Goal: Information Seeking & Learning: Learn about a topic

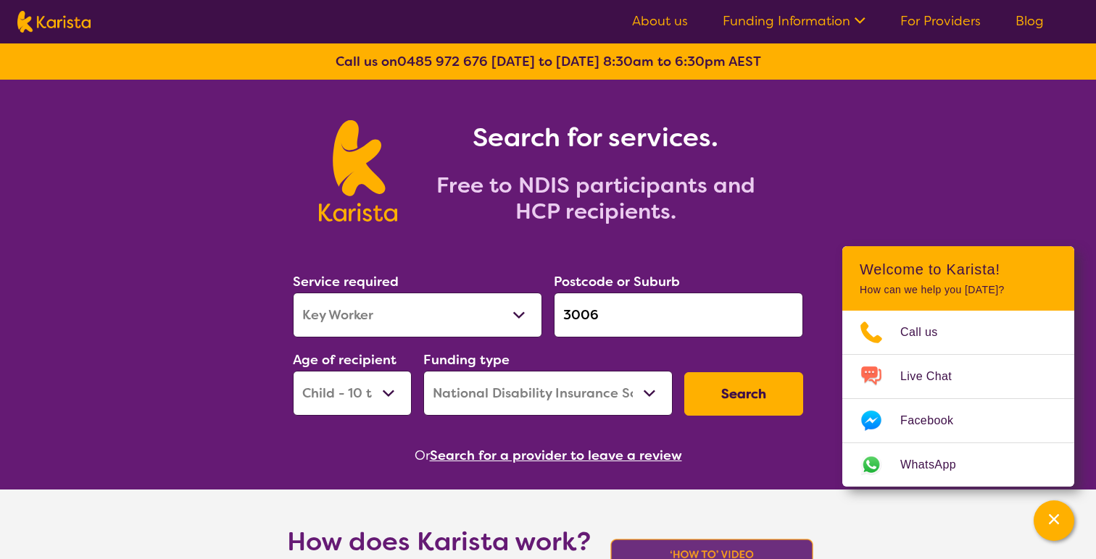
select select "Key Worker"
select select "CH"
select select "NDIS"
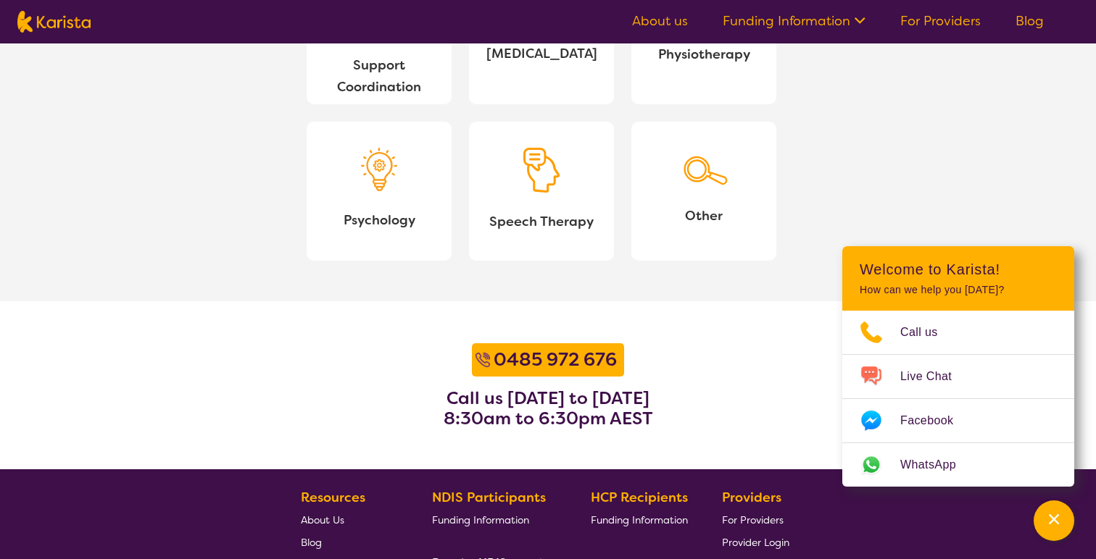
scroll to position [1872, 0]
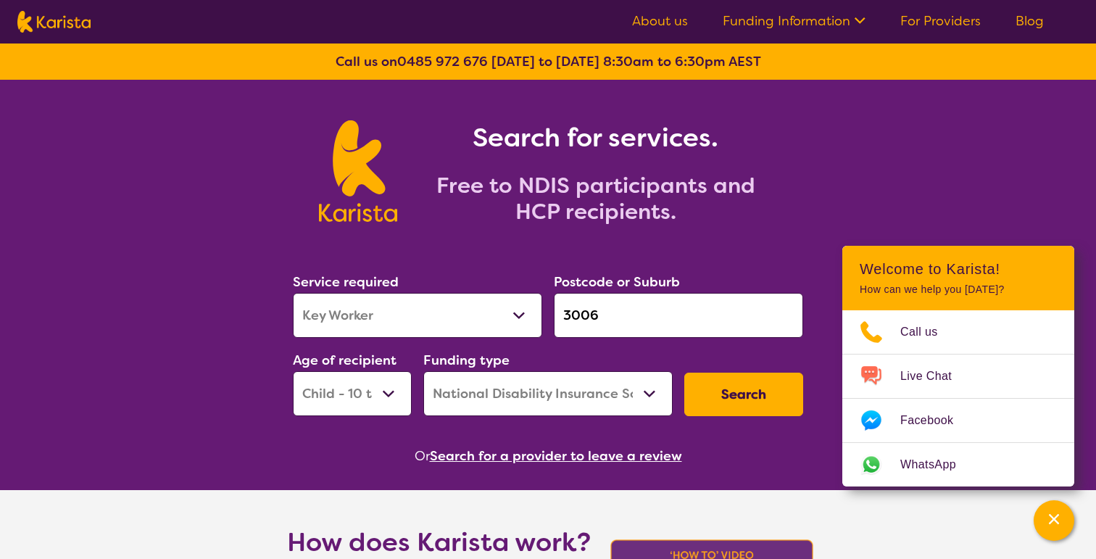
select select "Key Worker"
select select "CH"
select select "NDIS"
click at [475, 316] on select "Allied Health Assistant Assessment (ADHD or Autism) Behaviour support Counselli…" at bounding box center [417, 315] width 249 height 45
select select "Psychology"
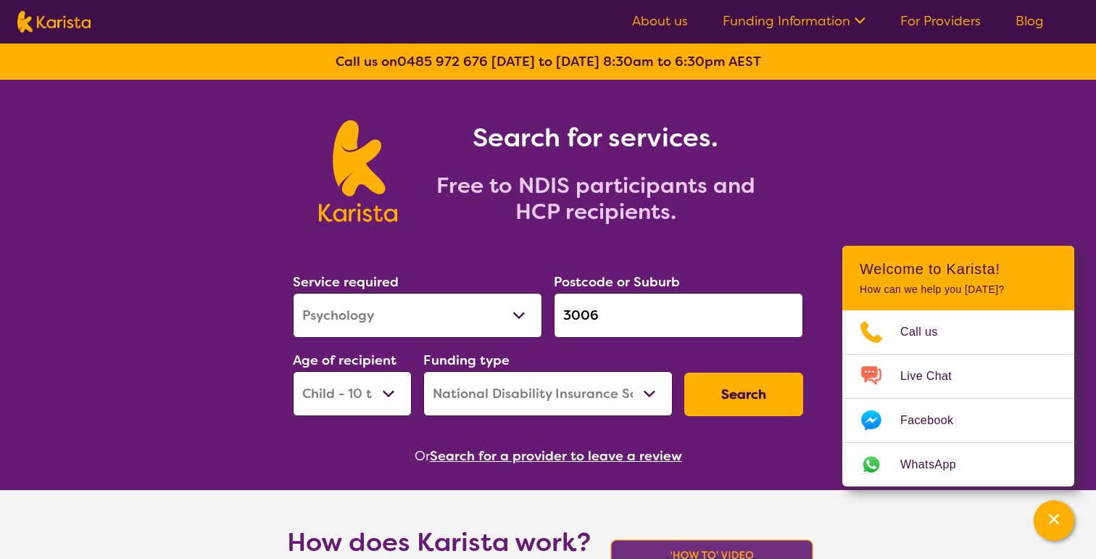
click at [293, 293] on select "Allied Health Assistant Assessment (ADHD or Autism) Behaviour support Counselli…" at bounding box center [417, 315] width 249 height 45
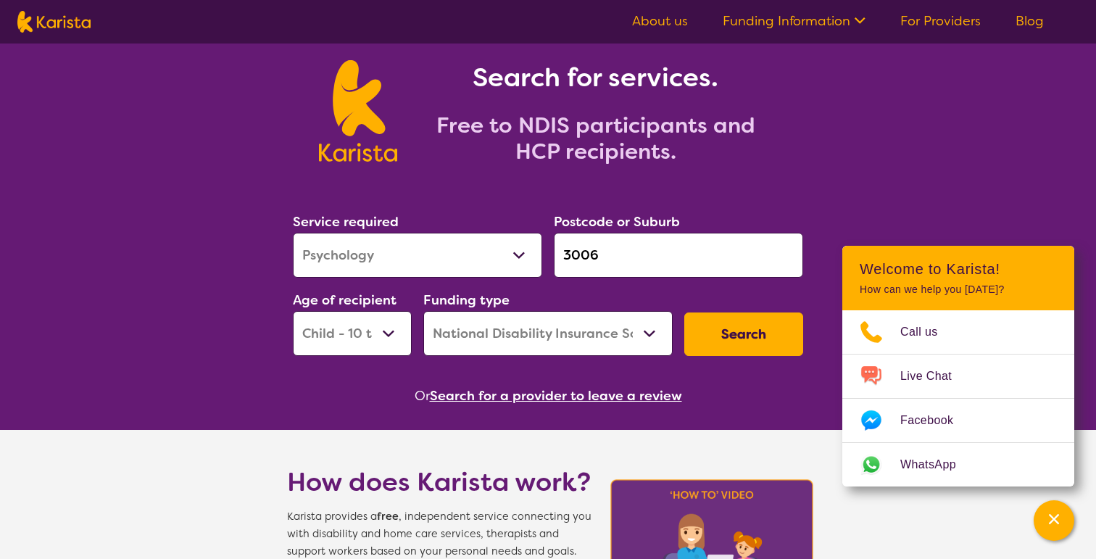
scroll to position [64, 0]
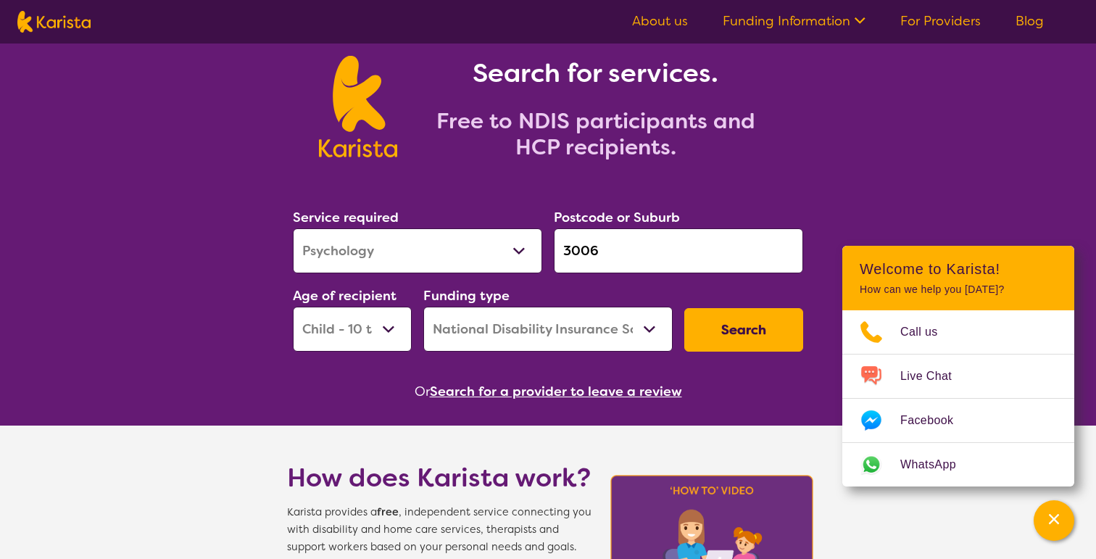
click at [637, 338] on select "Home Care Package (HCP) National Disability Insurance Scheme (NDIS) I don't know" at bounding box center [547, 329] width 249 height 45
select select "i-don-t-know"
click at [423, 307] on select "Home Care Package (HCP) National Disability Insurance Scheme (NDIS) I don't know" at bounding box center [547, 329] width 249 height 45
click at [709, 344] on button "Search" at bounding box center [743, 329] width 119 height 43
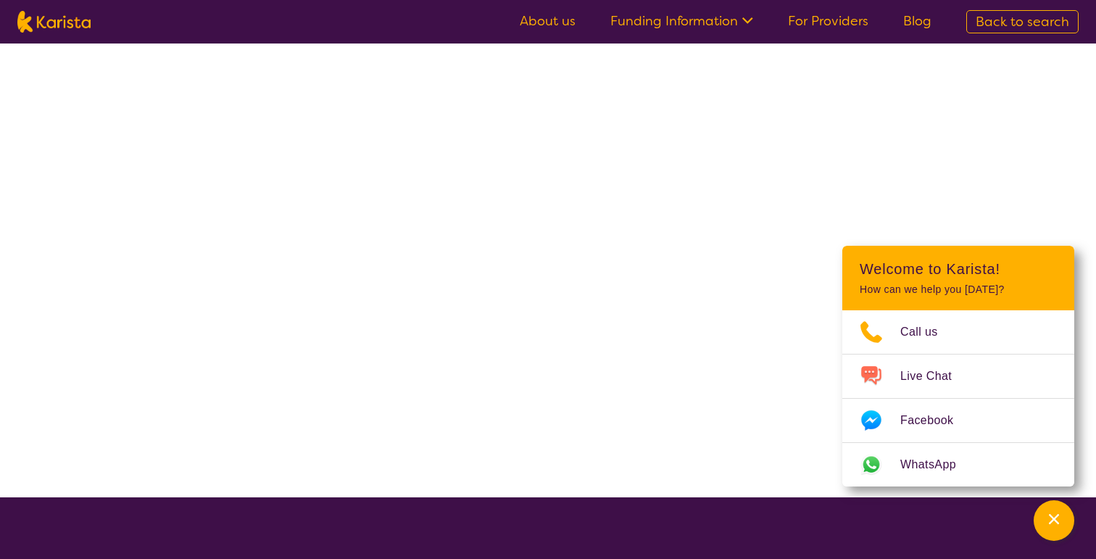
select select "Psychology"
select select "CH"
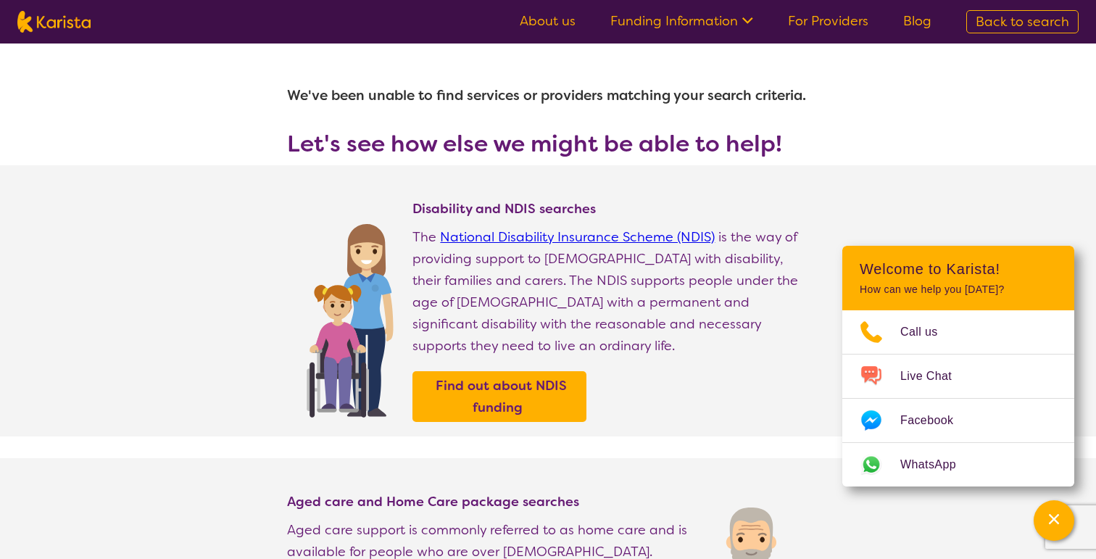
click at [57, 17] on img at bounding box center [53, 22] width 73 height 22
select select "Psychology"
select select "CH"
select select "i-don-t-know"
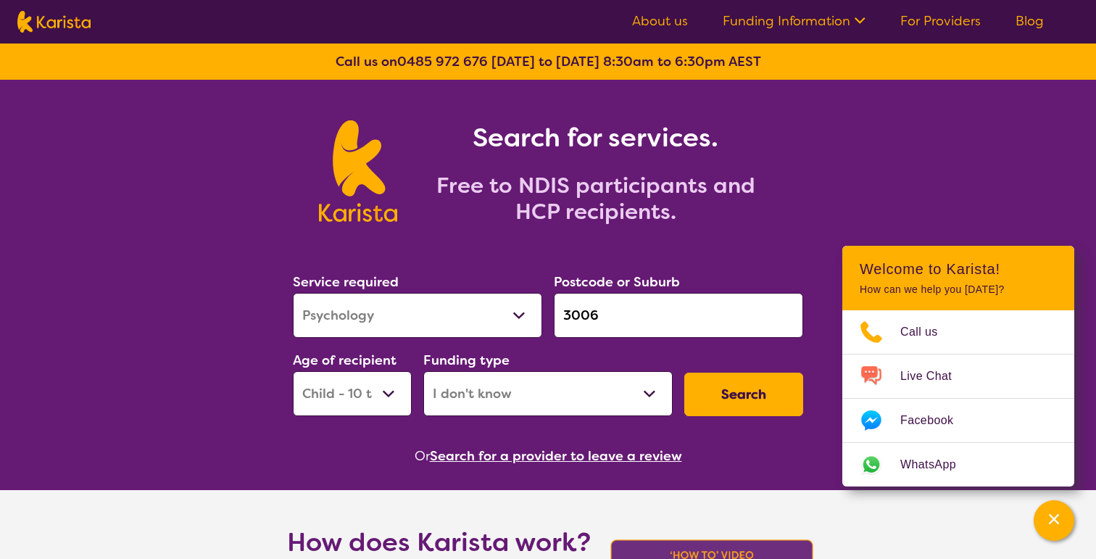
scroll to position [7, 0]
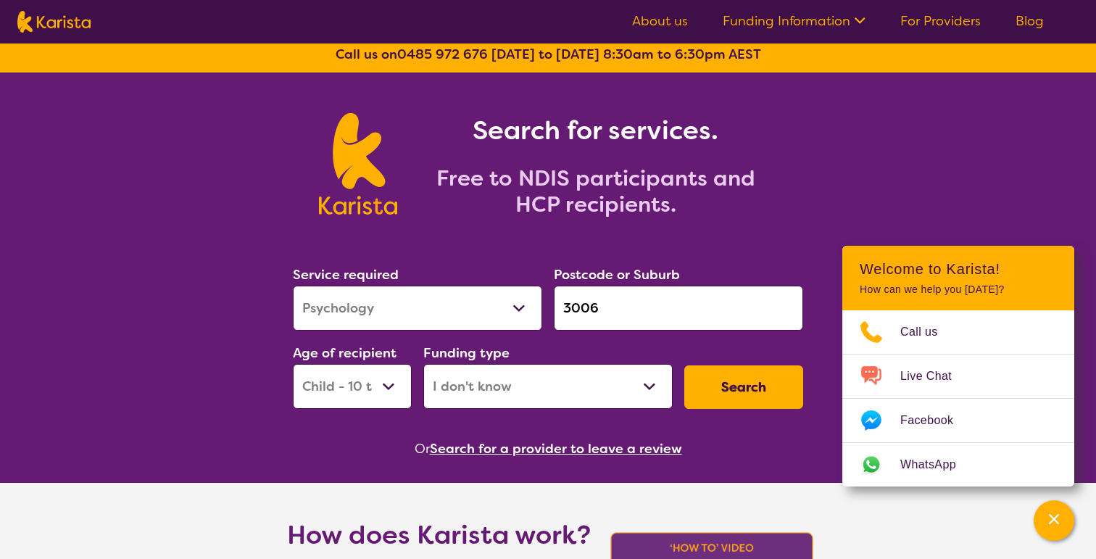
click at [392, 390] on select "Early Childhood - 0 to 9 Child - 10 to 11 Adolescent - 12 to 17 Adult - 18 to 6…" at bounding box center [352, 386] width 119 height 45
select select
click at [293, 364] on select "Early Childhood - 0 to 9 Child - 10 to 11 Adolescent - 12 to 17 Adult - 18 to 6…" at bounding box center [352, 386] width 119 height 45
click at [428, 345] on label "Funding type" at bounding box center [466, 352] width 86 height 17
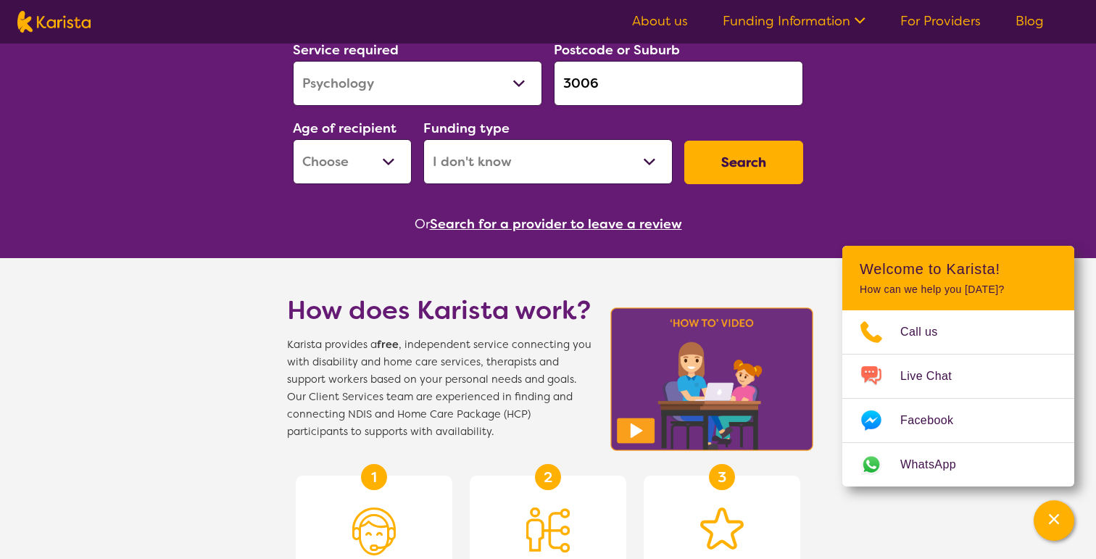
scroll to position [0, 0]
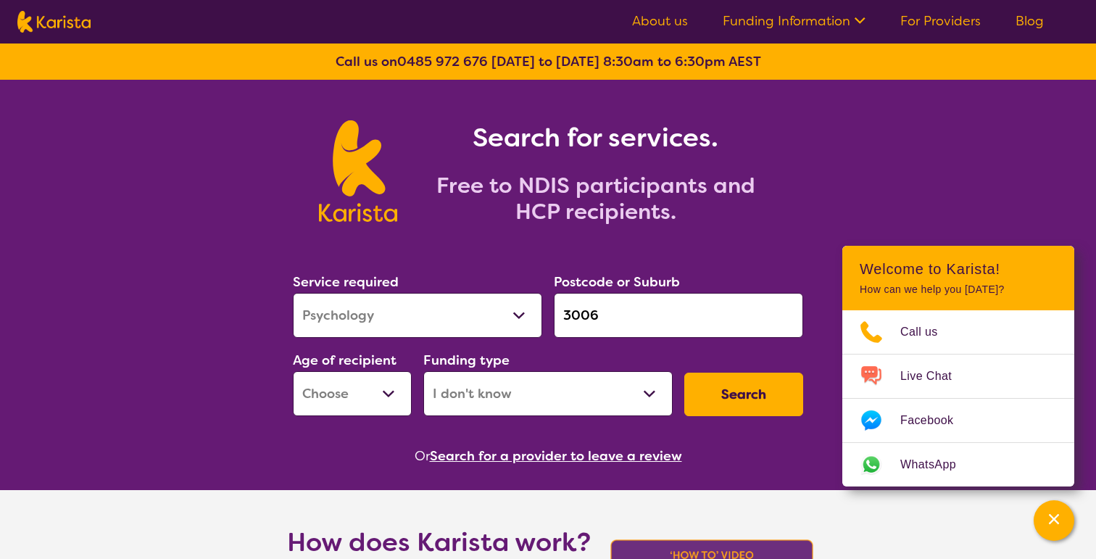
click at [475, 319] on select "Allied Health Assistant Assessment (ADHD or Autism) Behaviour support Counselli…" at bounding box center [417, 315] width 249 height 45
click at [293, 293] on select "Allied Health Assistant Assessment (ADHD or Autism) Behaviour support Counselli…" at bounding box center [417, 315] width 249 height 45
click at [374, 386] on select "Early Childhood - 0 to 9 Child - 10 to 11 Adolescent - 12 to 17 Adult - 18 to 6…" at bounding box center [352, 393] width 119 height 45
click at [623, 323] on input "3006" at bounding box center [678, 315] width 249 height 45
click at [588, 318] on input "3006" at bounding box center [678, 315] width 249 height 45
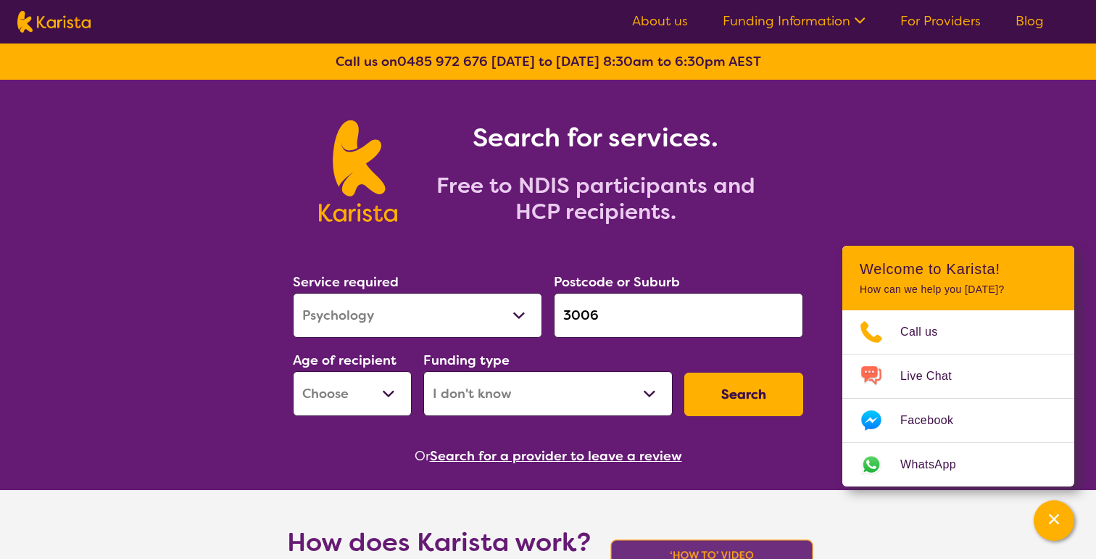
click at [588, 318] on input "3006" at bounding box center [678, 315] width 249 height 45
click at [649, 386] on select "Home Care Package (HCP) National Disability Insurance Scheme (NDIS) I don't know" at bounding box center [547, 393] width 249 height 45
click at [423, 371] on select "Home Care Package (HCP) National Disability Insurance Scheme (NDIS) I don't know" at bounding box center [547, 393] width 249 height 45
click at [638, 460] on button "Search for a provider to leave a review" at bounding box center [556, 456] width 252 height 22
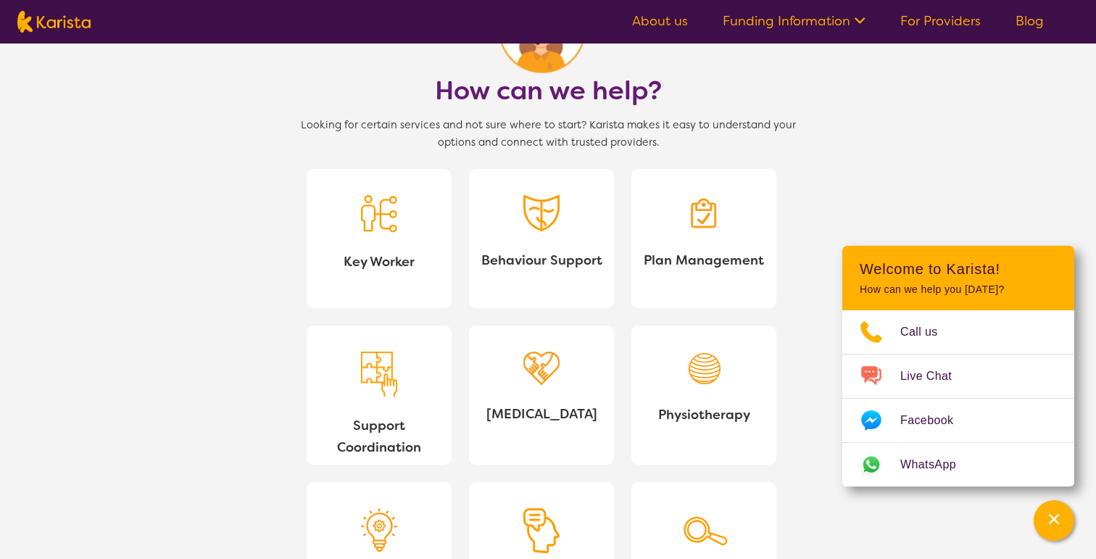
scroll to position [1312, 0]
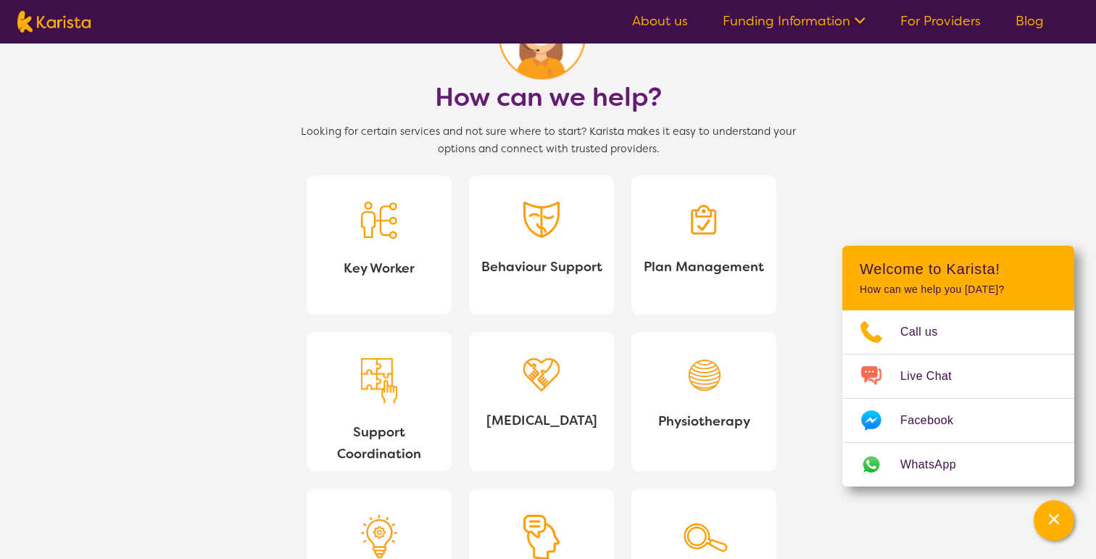
click at [481, 265] on span "Behaviour Support" at bounding box center [541, 267] width 122 height 22
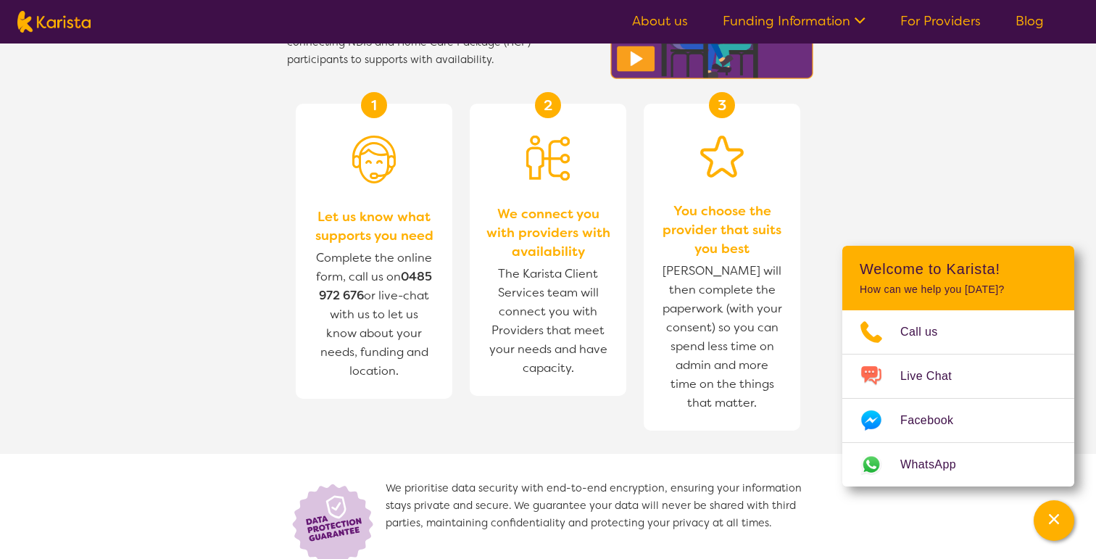
scroll to position [0, 0]
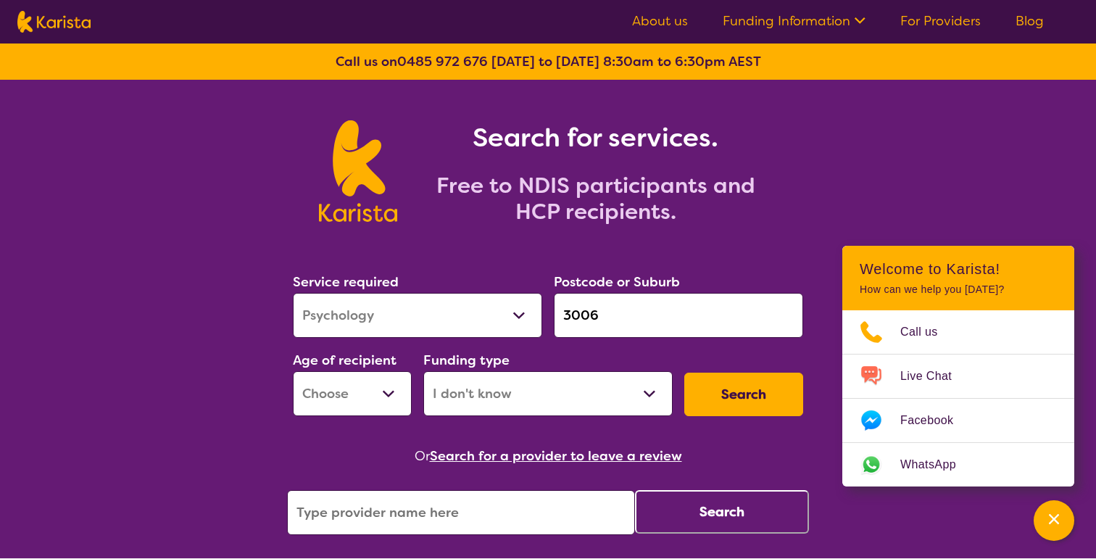
click at [411, 329] on select "Allied Health Assistant Assessment (ADHD or Autism) Behaviour support Counselli…" at bounding box center [417, 315] width 249 height 45
select select "Nursing services"
click at [293, 293] on select "Allied Health Assistant Assessment (ADHD or Autism) Behaviour support Counselli…" at bounding box center [417, 315] width 249 height 45
click at [755, 399] on button "Search" at bounding box center [743, 393] width 119 height 43
click at [386, 395] on select "Early Childhood - 0 to 9 Child - 10 to 11 Adolescent - 12 to 17 Adult - 18 to 6…" at bounding box center [352, 393] width 119 height 45
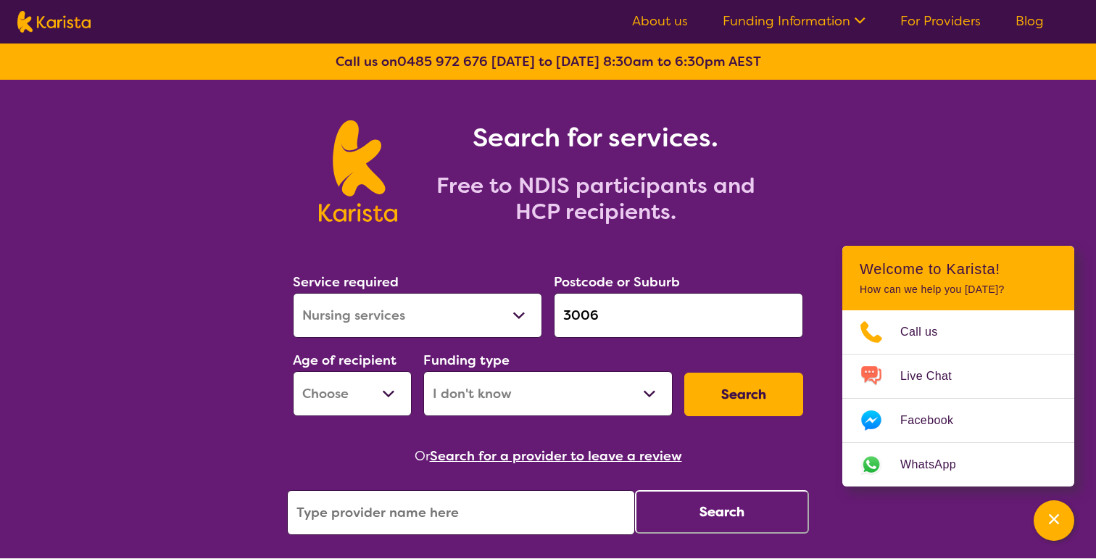
select select "AD"
click at [293, 371] on select "Early Childhood - 0 to 9 Child - 10 to 11 Adolescent - 12 to 17 Adult - 18 to 6…" at bounding box center [352, 393] width 119 height 45
click at [763, 389] on button "Search" at bounding box center [743, 393] width 119 height 43
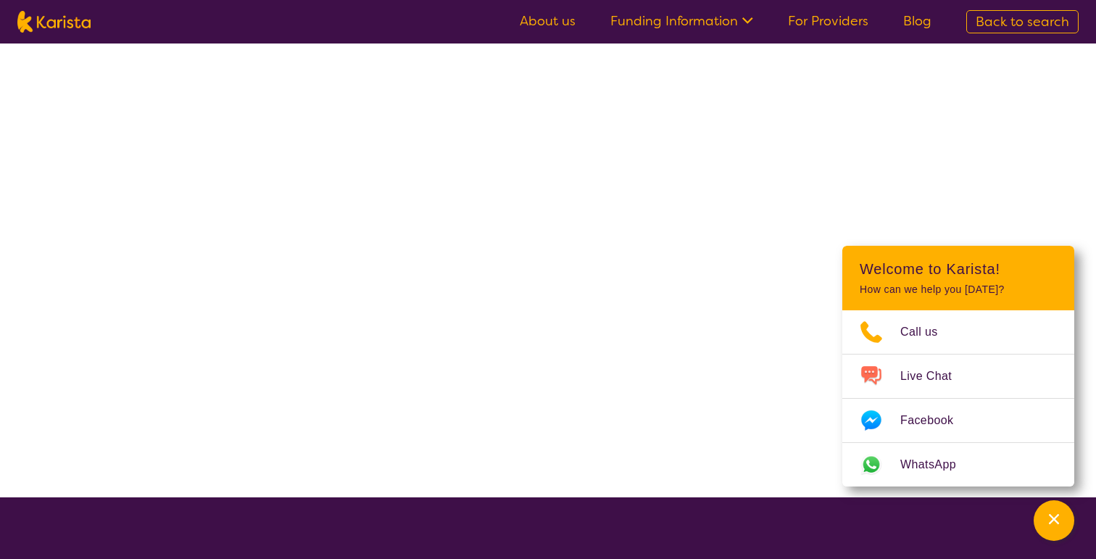
select select "Nursing services"
select select "AD"
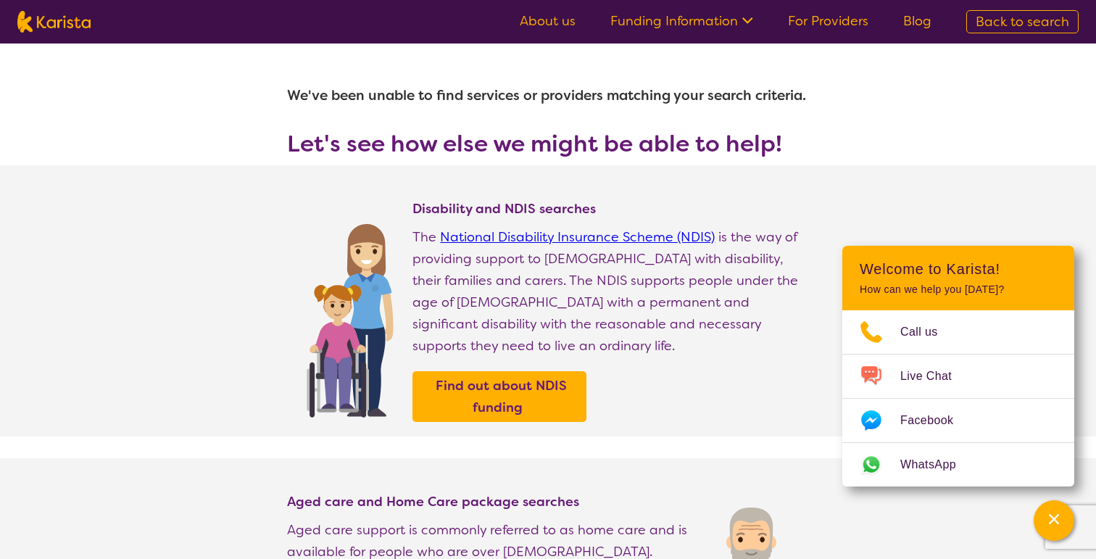
select select "Behaviour support"
select select "AD"
select select "NDIS"
select select "Behaviour support"
select select "AD"
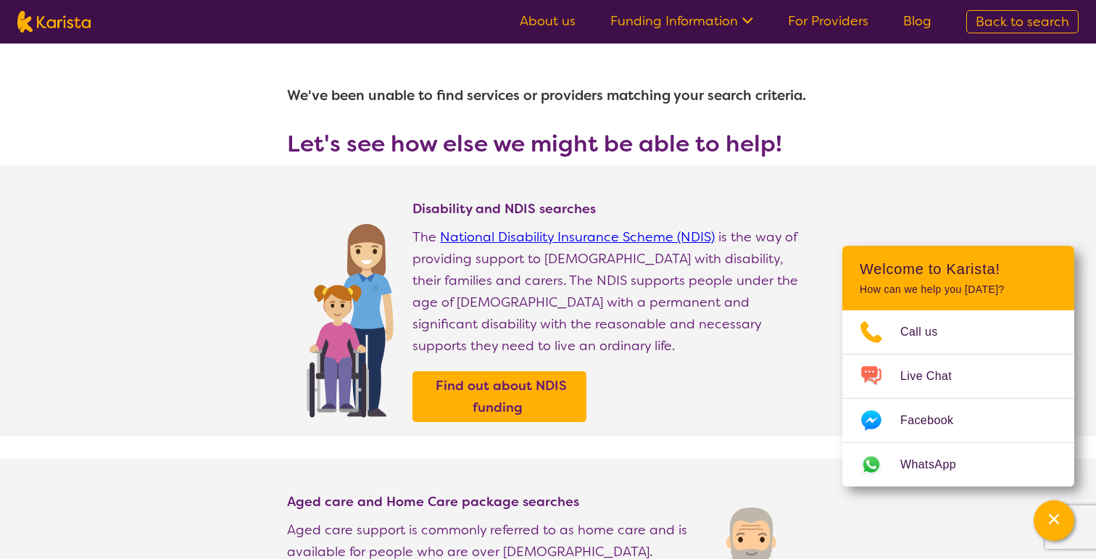
select select "NDIS"
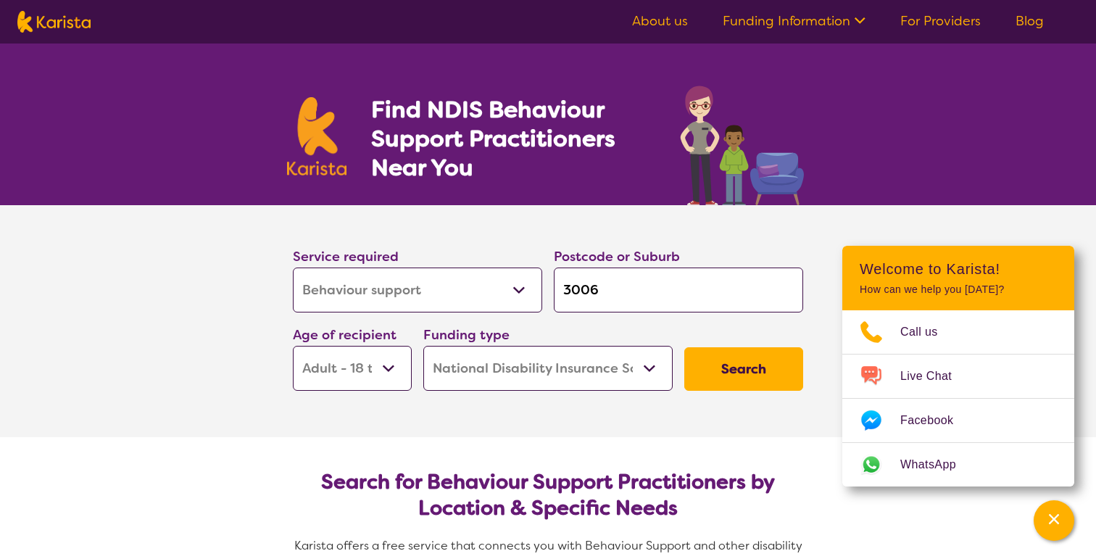
click at [266, 354] on section "Service required Allied Health Assistant Assessment (ADHD or Autism) Behaviour …" at bounding box center [548, 321] width 580 height 232
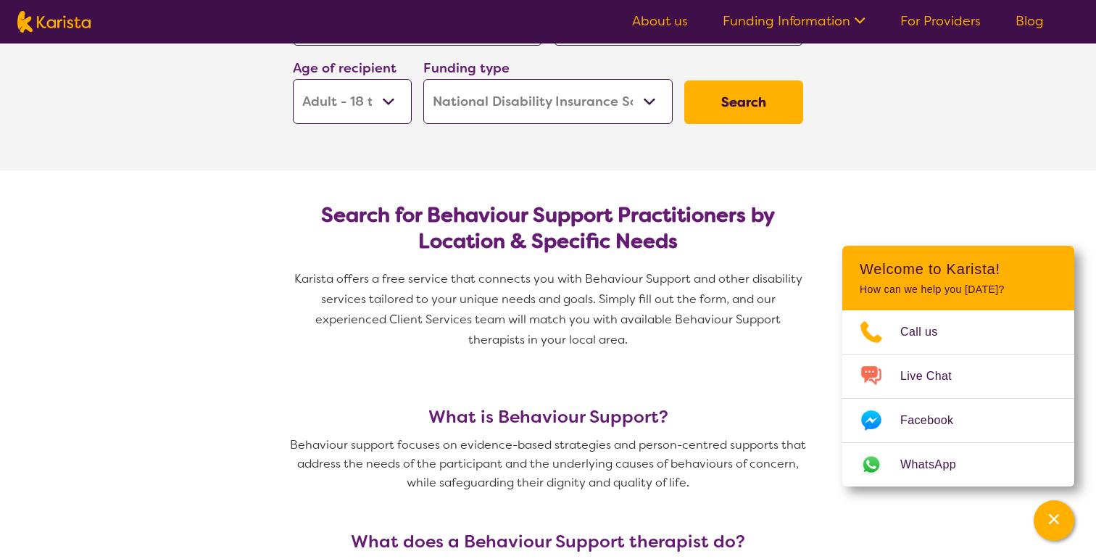
scroll to position [236, 0]
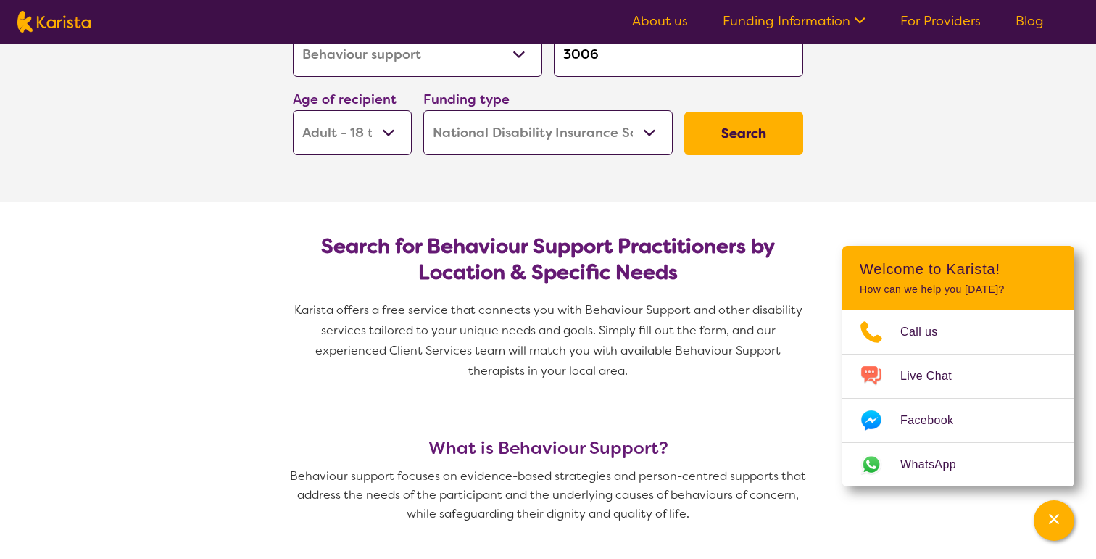
drag, startPoint x: 424, startPoint y: 240, endPoint x: 599, endPoint y: 240, distance: 174.6
click at [599, 240] on h2 "Search for Behaviour Support Practitioners by Location & Specific Needs" at bounding box center [547, 259] width 487 height 52
drag, startPoint x: 613, startPoint y: 250, endPoint x: 424, endPoint y: 247, distance: 189.2
click at [424, 247] on h2 "Search for Behaviour Support Practitioners by Location & Specific Needs" at bounding box center [547, 259] width 487 height 52
copy h2 "Behaviour Support"
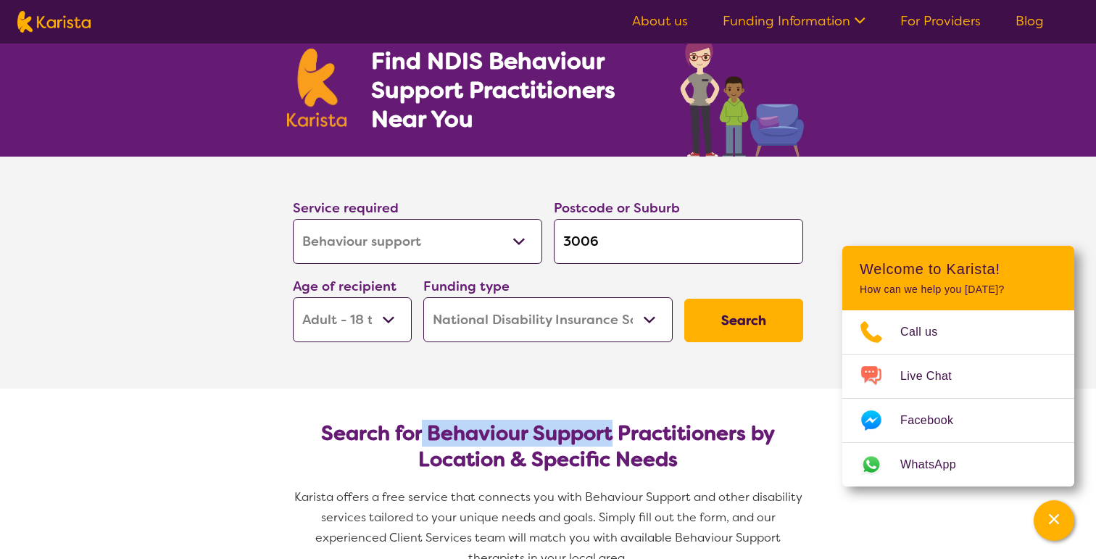
scroll to position [0, 0]
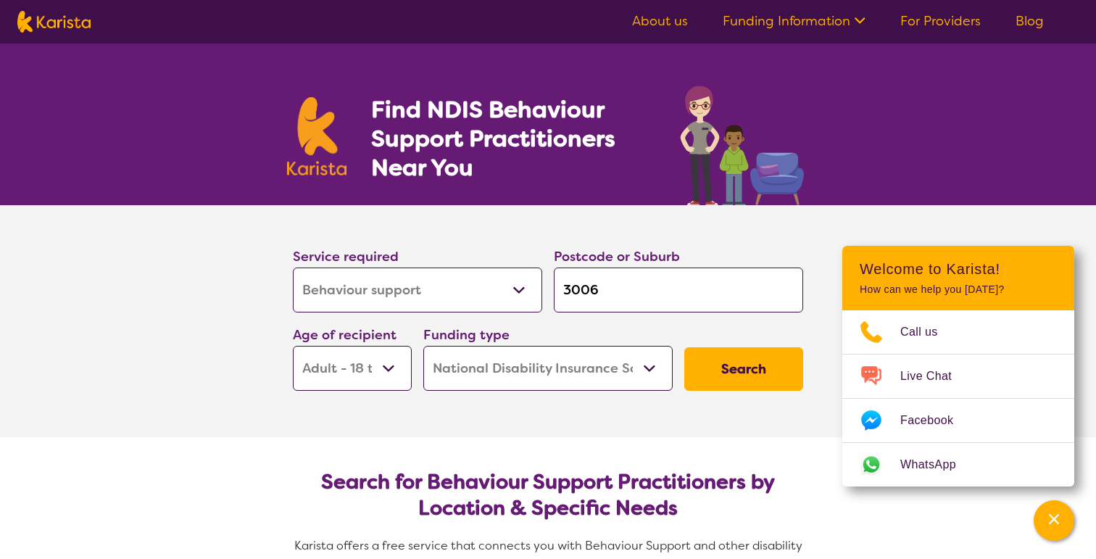
click at [357, 264] on label "Service required" at bounding box center [346, 256] width 106 height 17
click at [373, 303] on select "Allied Health Assistant Assessment (ADHD or Autism) Behaviour support Counselli…" at bounding box center [417, 289] width 249 height 45
select select "[MEDICAL_DATA]"
click at [293, 267] on select "Allied Health Assistant Assessment (ADHD or Autism) Behaviour support Counselli…" at bounding box center [417, 289] width 249 height 45
select select "[MEDICAL_DATA]"
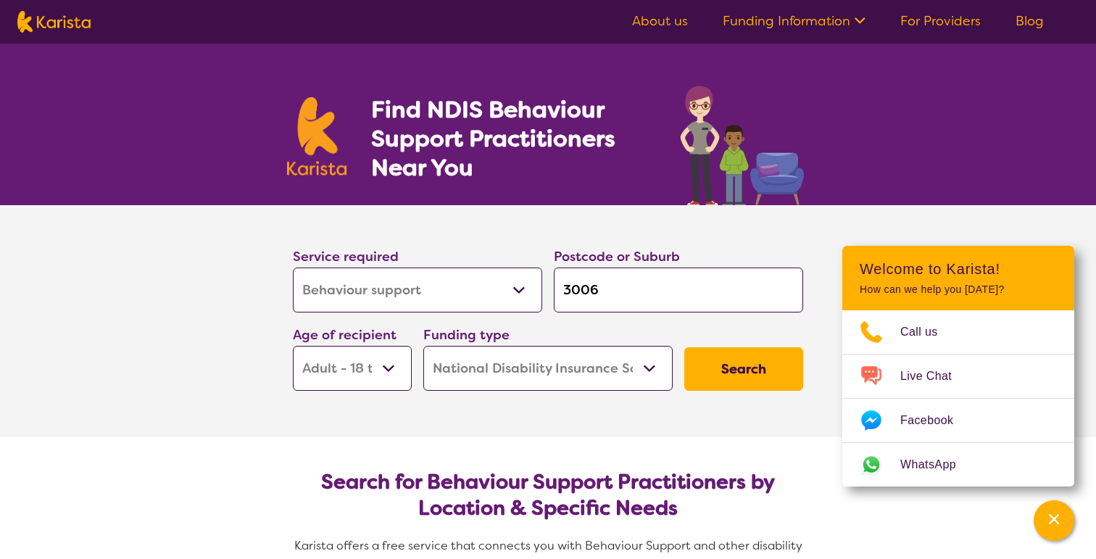
click at [751, 365] on button "Search" at bounding box center [743, 368] width 119 height 43
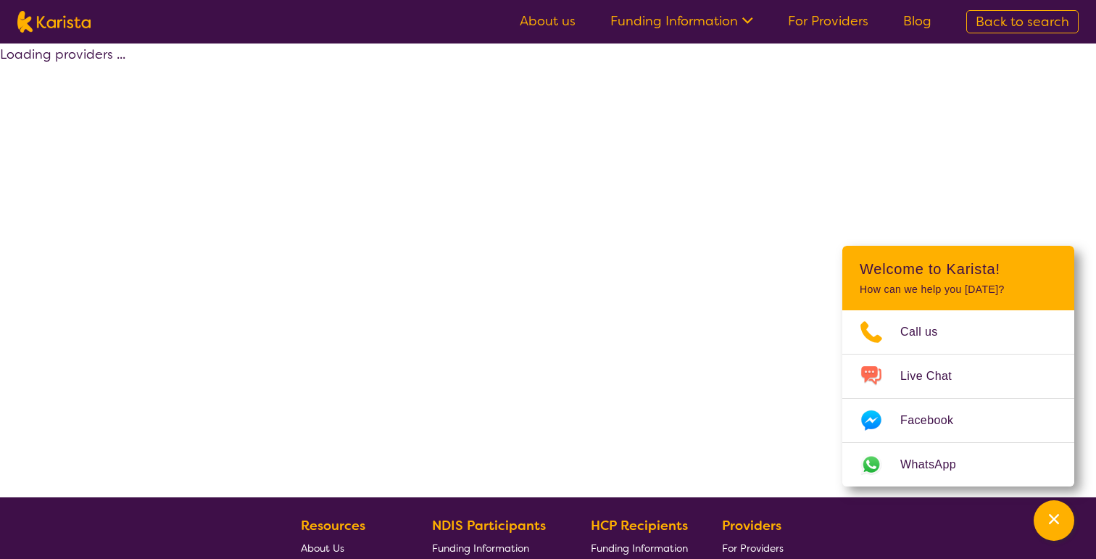
select select "NDIS"
select select "[MEDICAL_DATA]"
select select "AD"
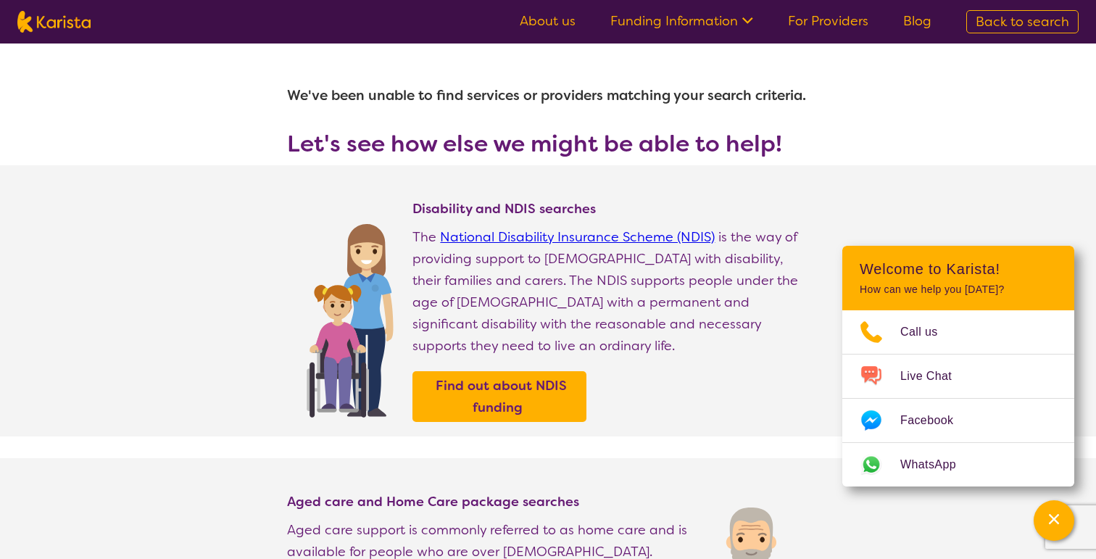
select select "Behaviour support"
select select "AD"
select select "NDIS"
select select "Behaviour support"
select select "AD"
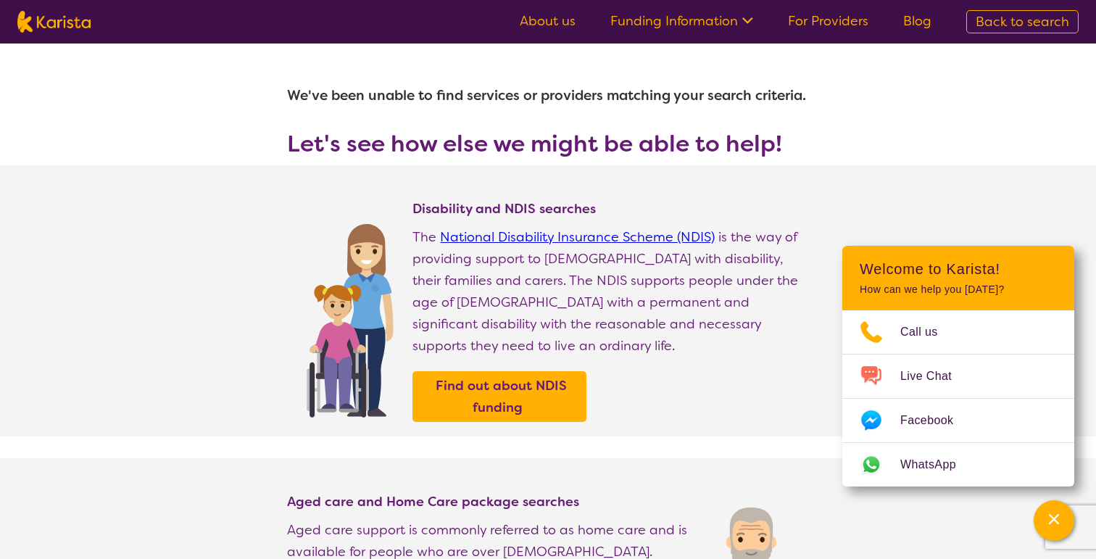
select select "NDIS"
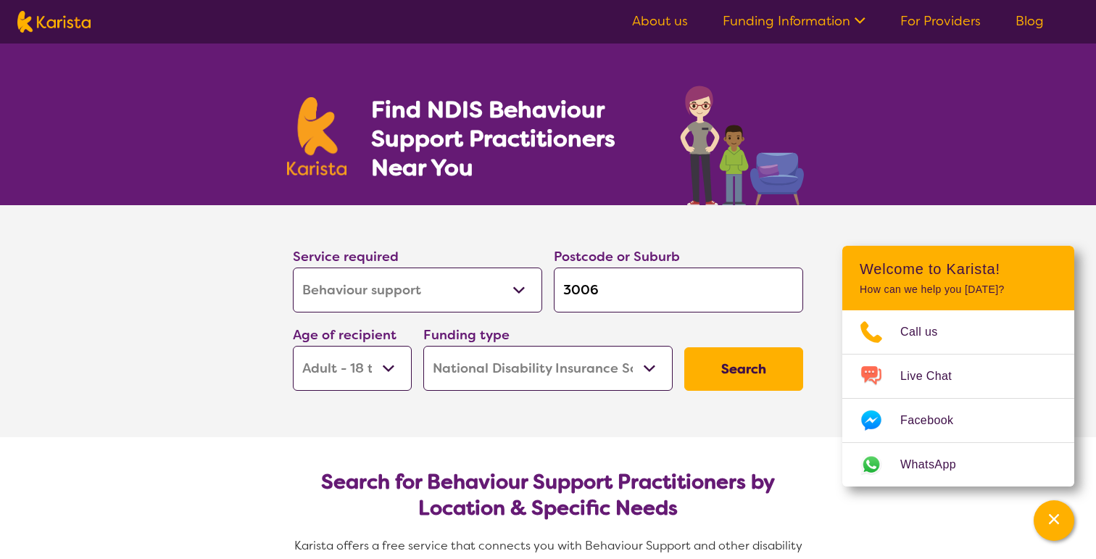
click at [302, 286] on select "Allied Health Assistant Assessment (ADHD or Autism) Behaviour support Counselli…" at bounding box center [417, 289] width 249 height 45
click at [527, 296] on select "Allied Health Assistant Assessment (ADHD or Autism) Behaviour support Counselli…" at bounding box center [417, 289] width 249 height 45
select select "Physiotherapy"
click at [293, 267] on select "Allied Health Assistant Assessment (ADHD or Autism) Behaviour support Counselli…" at bounding box center [417, 289] width 249 height 45
select select "Physiotherapy"
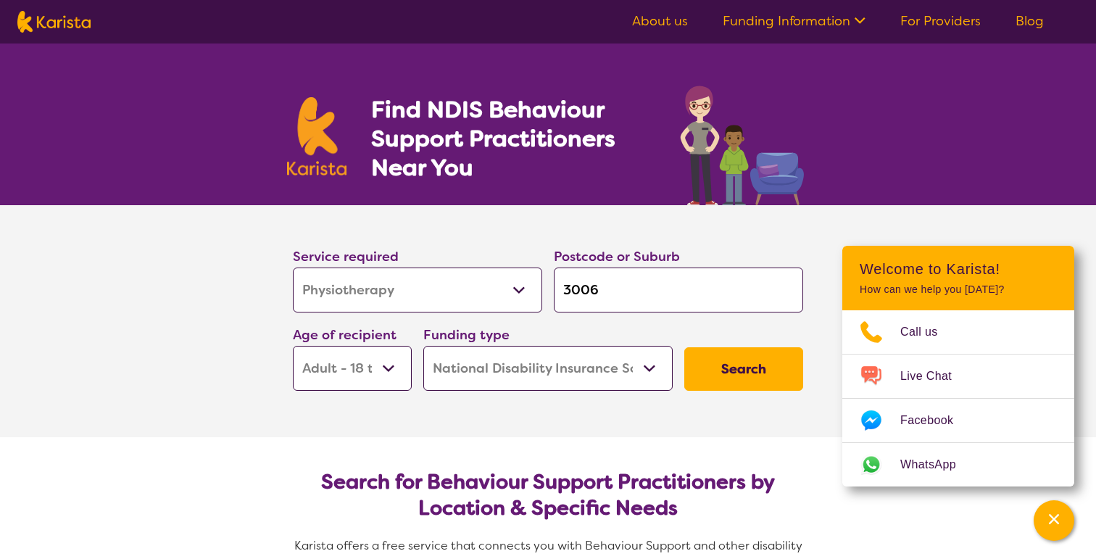
click at [317, 293] on select "Allied Health Assistant Assessment (ADHD or Autism) Behaviour support Counselli…" at bounding box center [417, 289] width 249 height 45
click at [293, 267] on select "Allied Health Assistant Assessment (ADHD or Autism) Behaviour support Counselli…" at bounding box center [417, 289] width 249 height 45
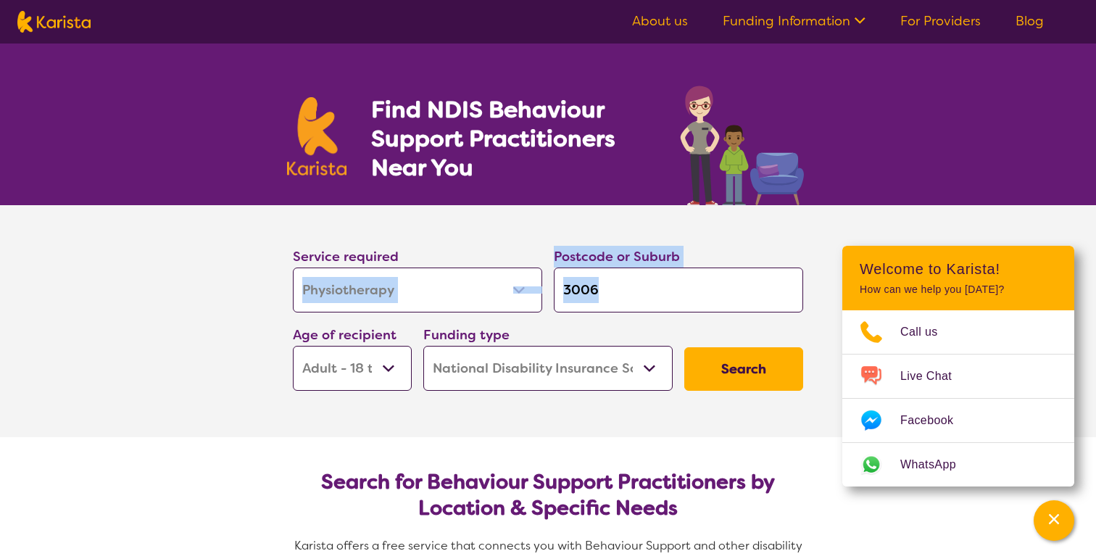
drag, startPoint x: 403, startPoint y: 320, endPoint x: 300, endPoint y: 299, distance: 105.0
click at [300, 299] on div "Service required Allied Health Assistant Assessment (ADHD or Autism) Behaviour …" at bounding box center [548, 318] width 522 height 157
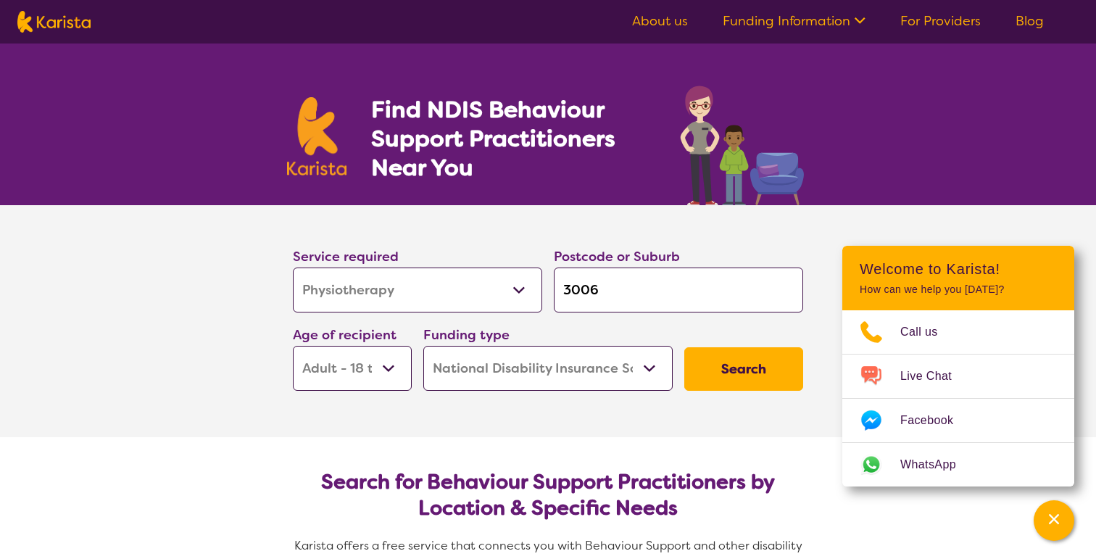
click at [408, 239] on section "Service required Allied Health Assistant Assessment (ADHD or Autism) Behaviour …" at bounding box center [548, 300] width 557 height 191
drag, startPoint x: 281, startPoint y: 275, endPoint x: 374, endPoint y: 290, distance: 93.9
click at [374, 290] on section "Service required Allied Health Assistant Assessment (ADHD or Autism) Behaviour …" at bounding box center [548, 300] width 557 height 191
click at [415, 310] on select "Allied Health Assistant Assessment (ADHD or Autism) Behaviour support Counselli…" at bounding box center [417, 289] width 249 height 45
click at [293, 267] on select "Allied Health Assistant Assessment (ADHD or Autism) Behaviour support Counselli…" at bounding box center [417, 289] width 249 height 45
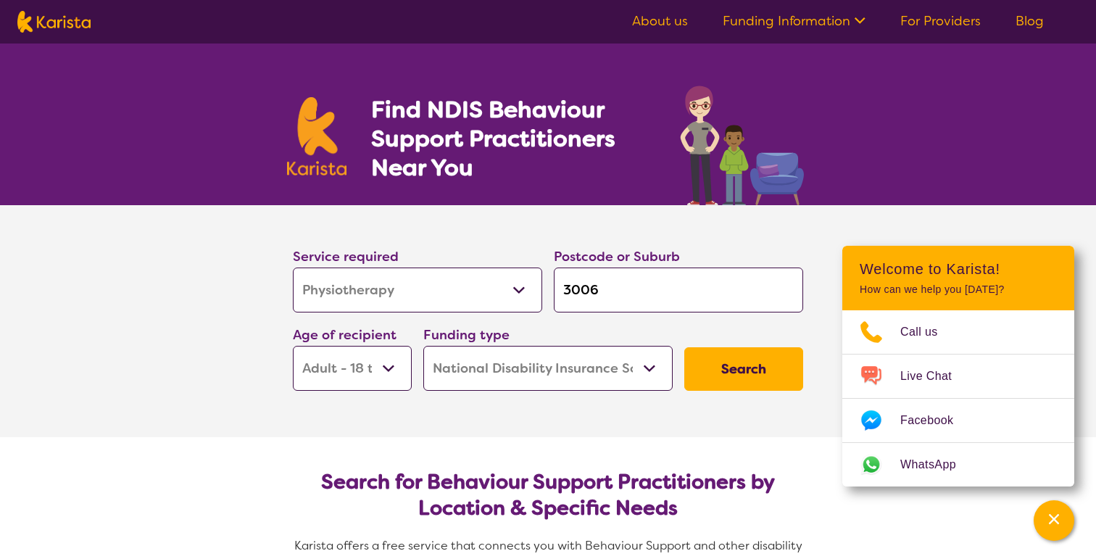
click at [406, 322] on div "Age of recipient Early Childhood - 0 to 9 Child - 10 to 11 Adolescent - 12 to 1…" at bounding box center [352, 357] width 130 height 78
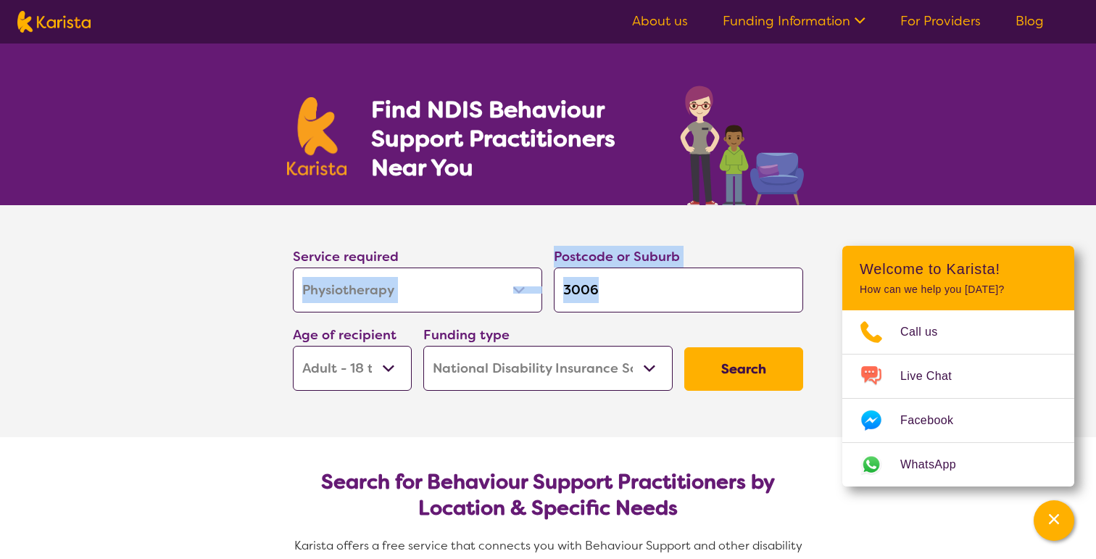
drag, startPoint x: 406, startPoint y: 320, endPoint x: 325, endPoint y: 291, distance: 85.8
click at [325, 291] on div "Service required Allied Health Assistant Assessment (ADHD or Autism) Behaviour …" at bounding box center [548, 318] width 522 height 157
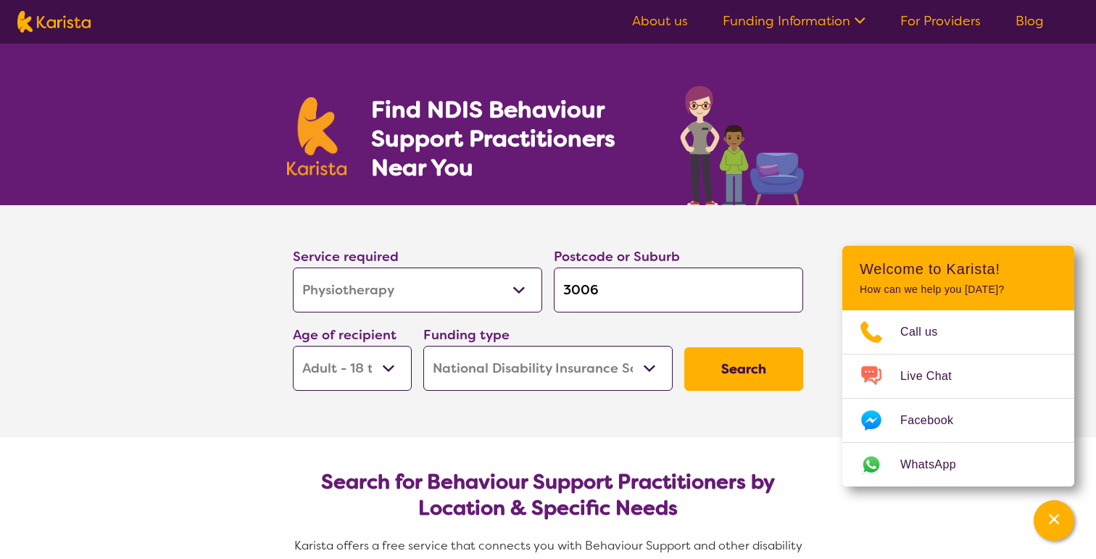
click at [454, 238] on section "Service required Allied Health Assistant Assessment (ADHD or Autism) Behaviour …" at bounding box center [548, 300] width 557 height 191
click at [746, 365] on button "Search" at bounding box center [743, 368] width 119 height 43
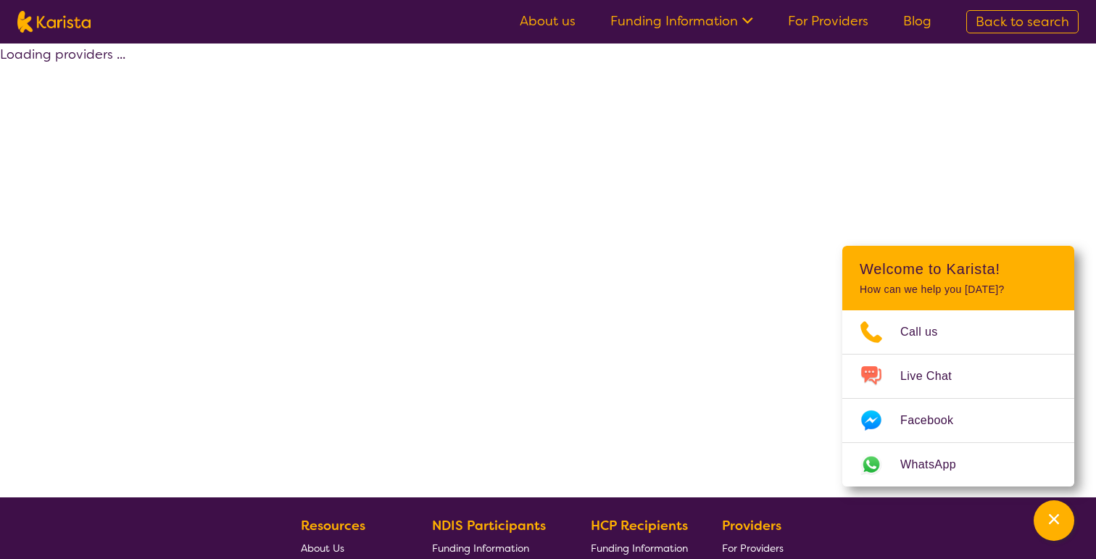
select select "by_score"
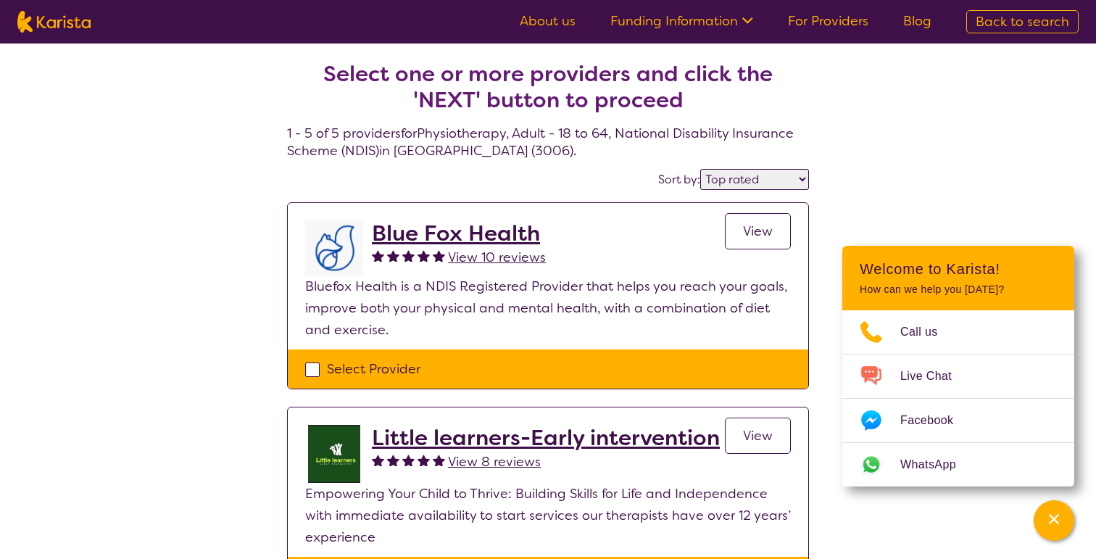
select select "Behaviour support"
select select "AD"
select select "NDIS"
select select "Behaviour support"
select select "AD"
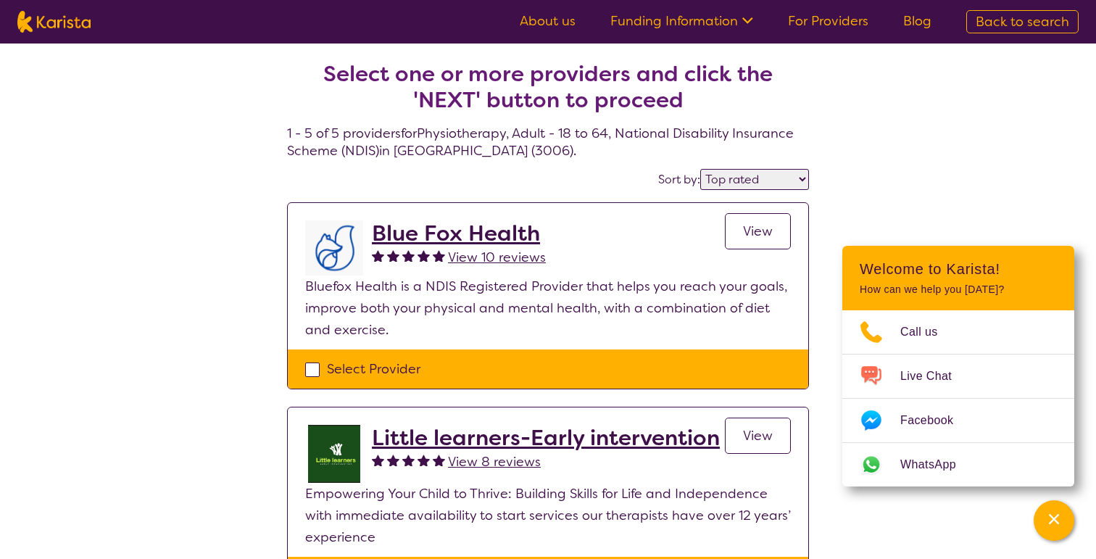
select select "NDIS"
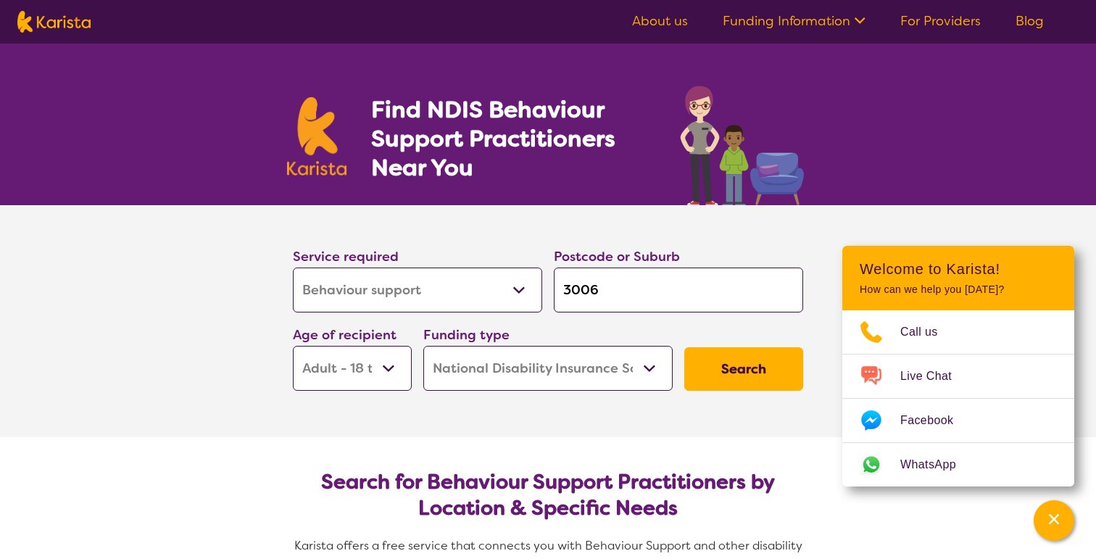
click at [549, 369] on select "Home Care Package (HCP) National Disability Insurance Scheme (NDIS) I don't know" at bounding box center [547, 368] width 249 height 45
select select "i-don-t-know"
click at [423, 346] on select "Home Care Package (HCP) National Disability Insurance Scheme (NDIS) I don't know" at bounding box center [547, 368] width 249 height 45
select select "i-don-t-know"
click at [720, 381] on button "Search" at bounding box center [743, 368] width 119 height 43
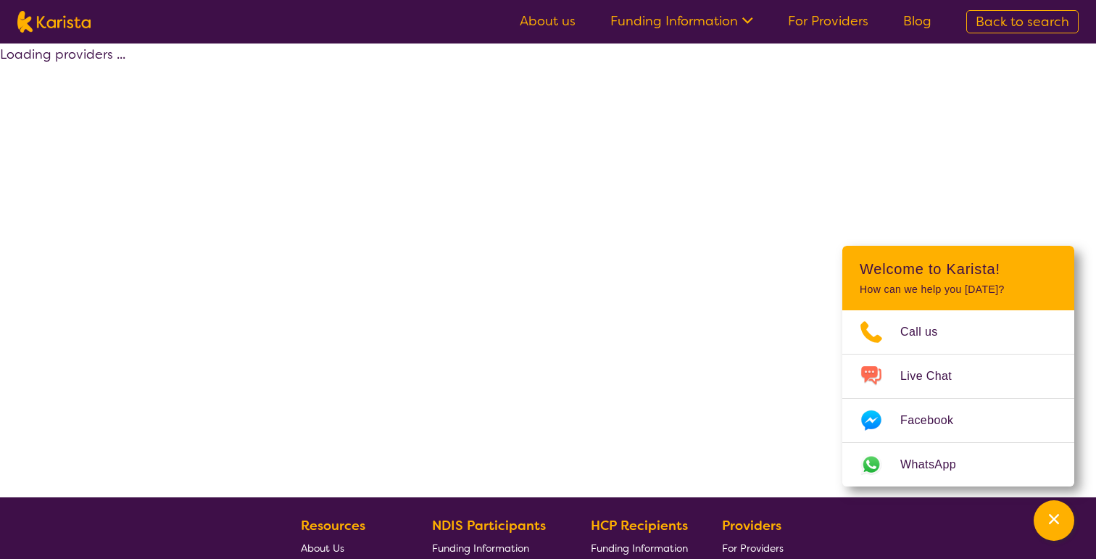
select select "Behaviour support"
select select "AD"
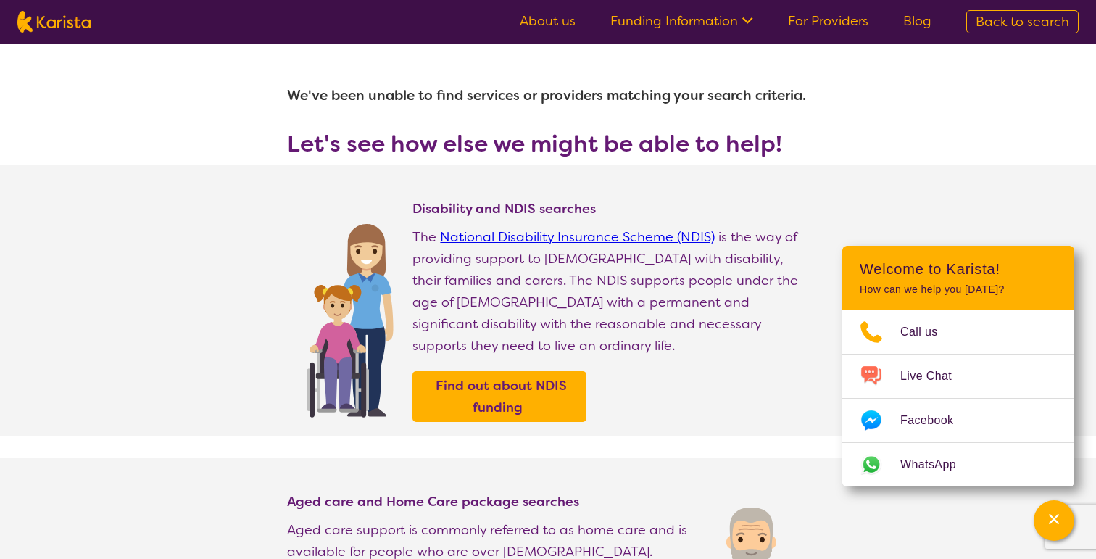
select select "Behaviour support"
select select "AD"
select select "NDIS"
select select "Behaviour support"
select select "AD"
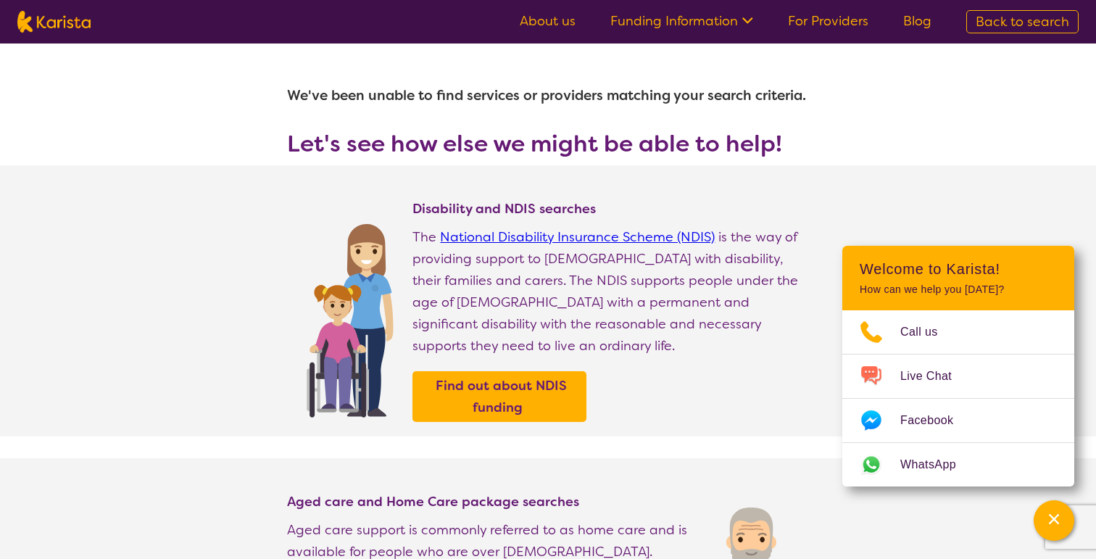
select select "NDIS"
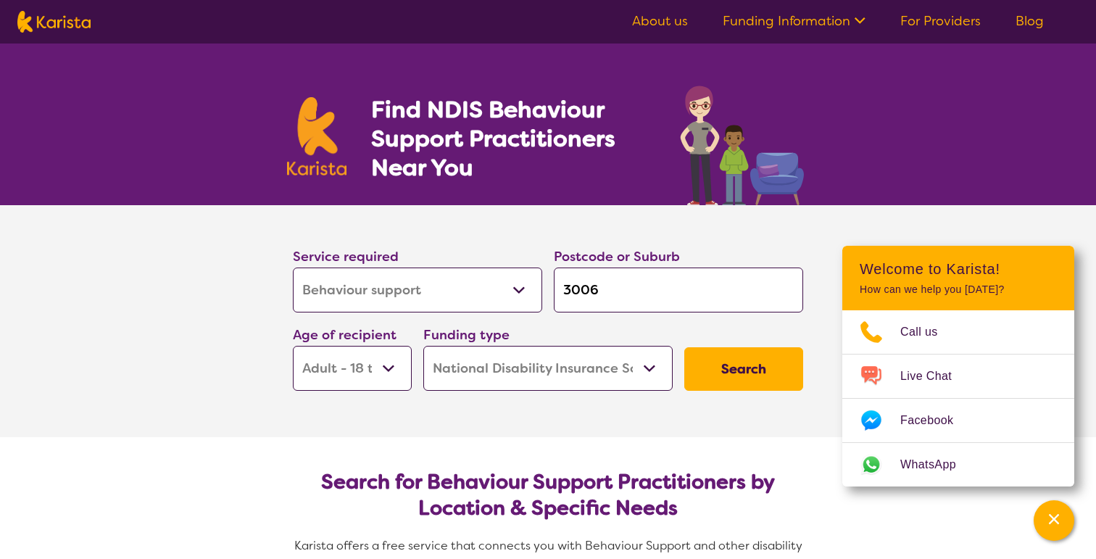
click at [496, 350] on select "Home Care Package (HCP) National Disability Insurance Scheme (NDIS) I don't know" at bounding box center [547, 368] width 249 height 45
select select "HCP"
click at [423, 346] on select "Home Care Package (HCP) National Disability Insurance Scheme (NDIS) I don't know" at bounding box center [547, 368] width 249 height 45
select select "HCP"
click at [717, 359] on button "Search" at bounding box center [743, 368] width 119 height 43
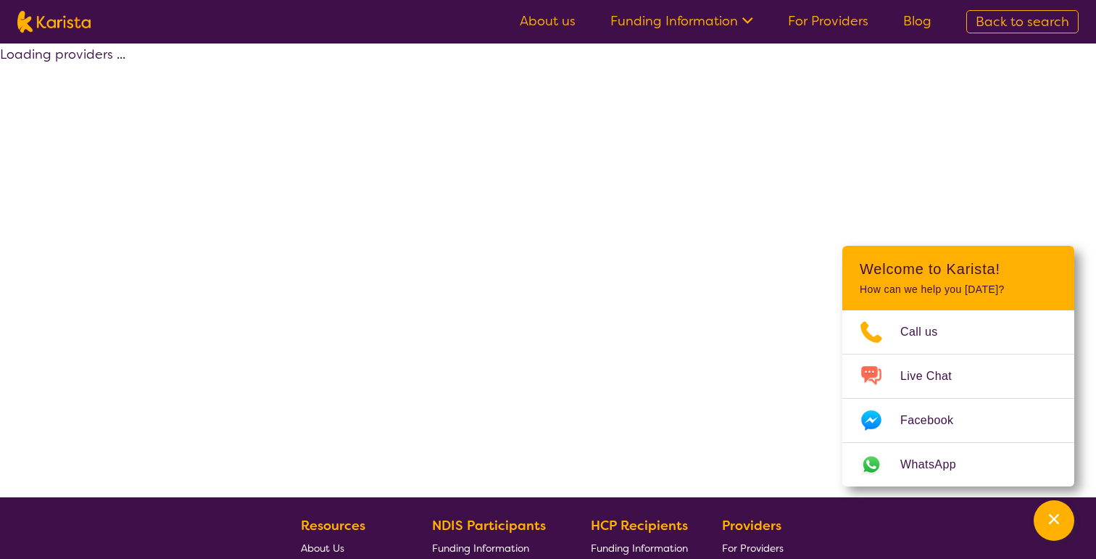
select select "HCP"
select select "Behaviour support"
select select "AD"
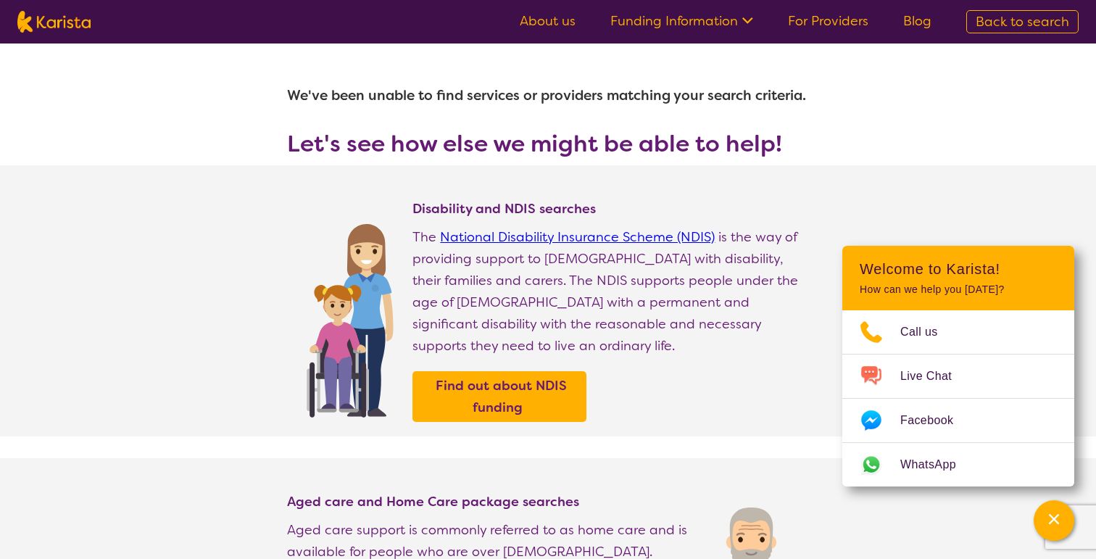
select select "Behaviour support"
select select "AD"
select select "NDIS"
select select "Behaviour support"
select select "AD"
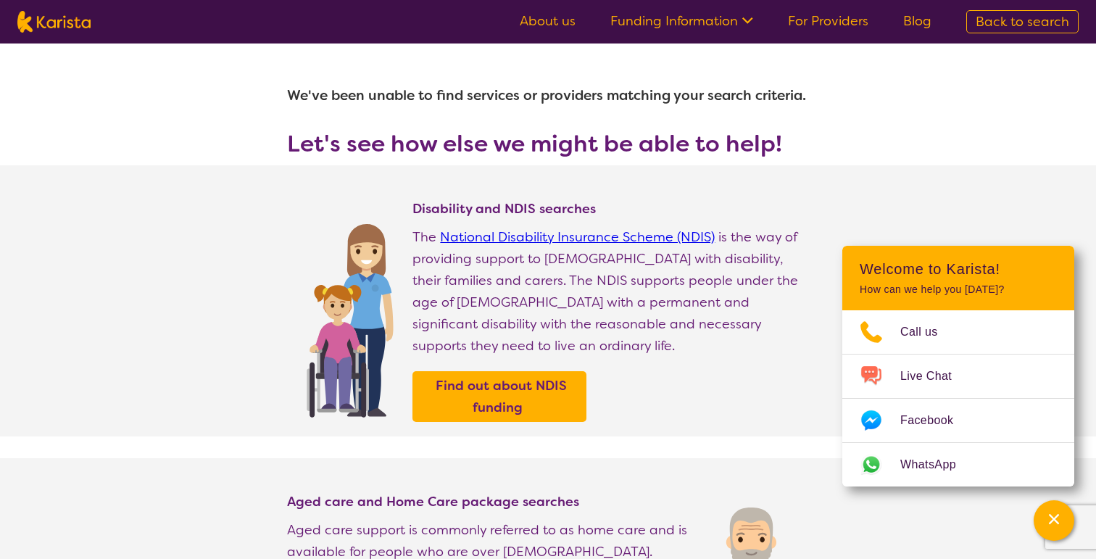
select select "NDIS"
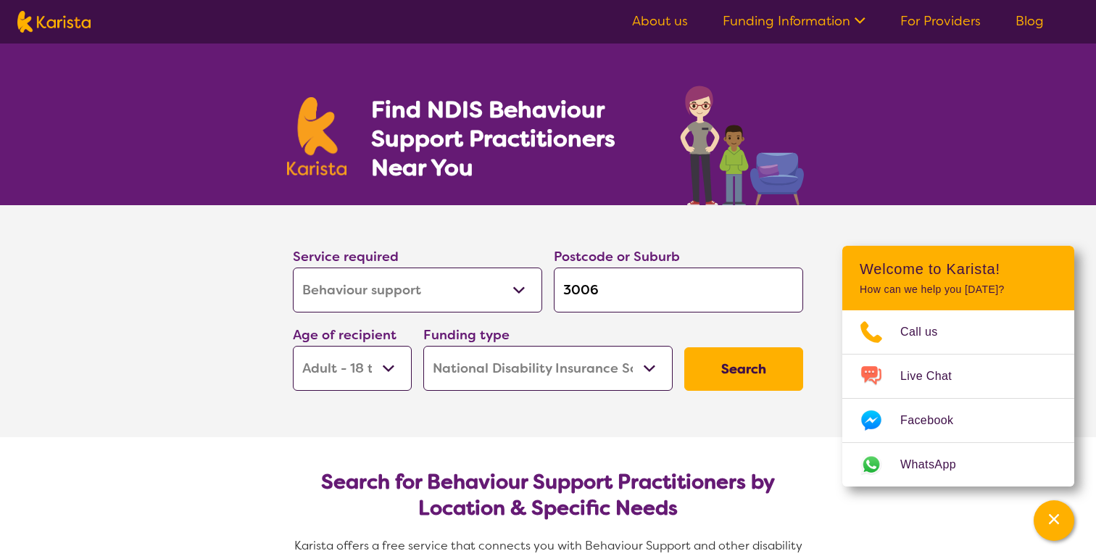
click at [544, 359] on select "Home Care Package (HCP) National Disability Insurance Scheme (NDIS) I don't know" at bounding box center [547, 368] width 249 height 45
click at [437, 295] on select "Allied Health Assistant Assessment (ADHD or Autism) Behaviour support Counselli…" at bounding box center [417, 289] width 249 height 45
select select "Assessment ([MEDICAL_DATA] or [MEDICAL_DATA])"
click at [293, 267] on select "Allied Health Assistant Assessment (ADHD or Autism) Behaviour support Counselli…" at bounding box center [417, 289] width 249 height 45
select select "Assessment ([MEDICAL_DATA] or [MEDICAL_DATA])"
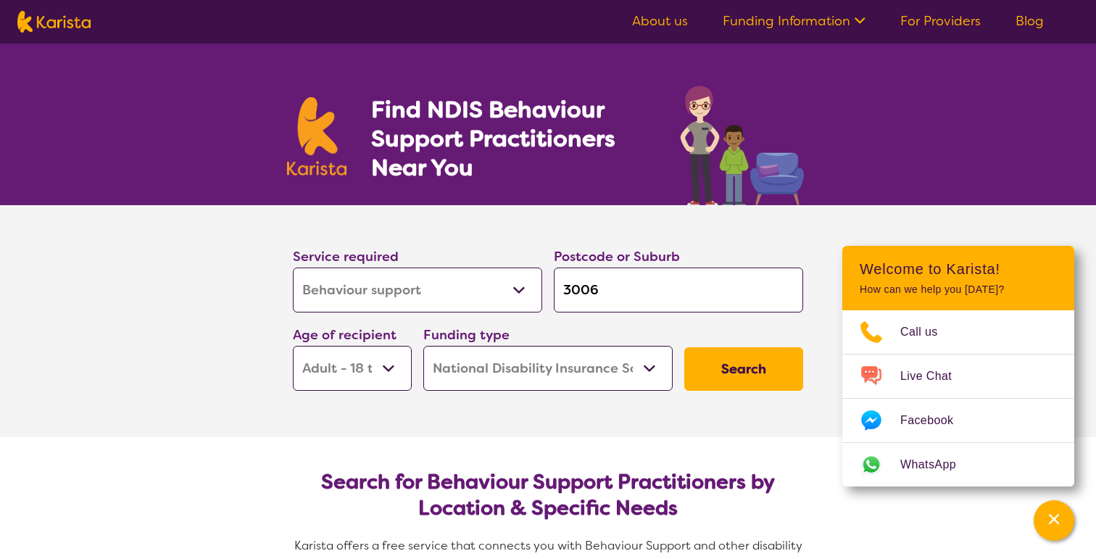
click at [440, 292] on select "Allied Health Assistant Assessment (ADHD or Autism) Behaviour support Counselli…" at bounding box center [417, 289] width 249 height 45
click at [742, 376] on button "Search" at bounding box center [743, 368] width 119 height 43
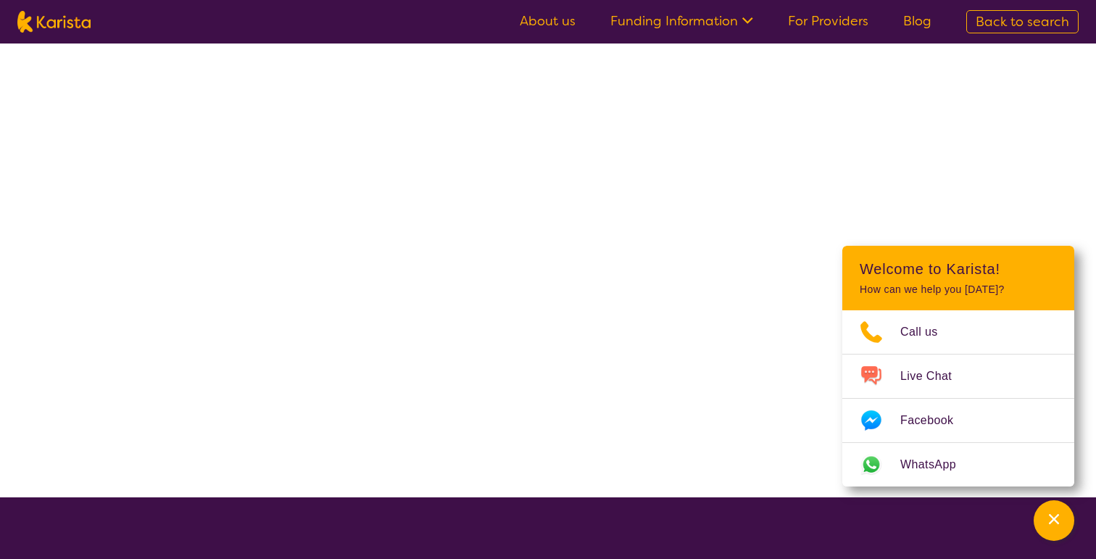
select select "NDIS"
select select "Assessment ([MEDICAL_DATA] or [MEDICAL_DATA])"
select select "AD"
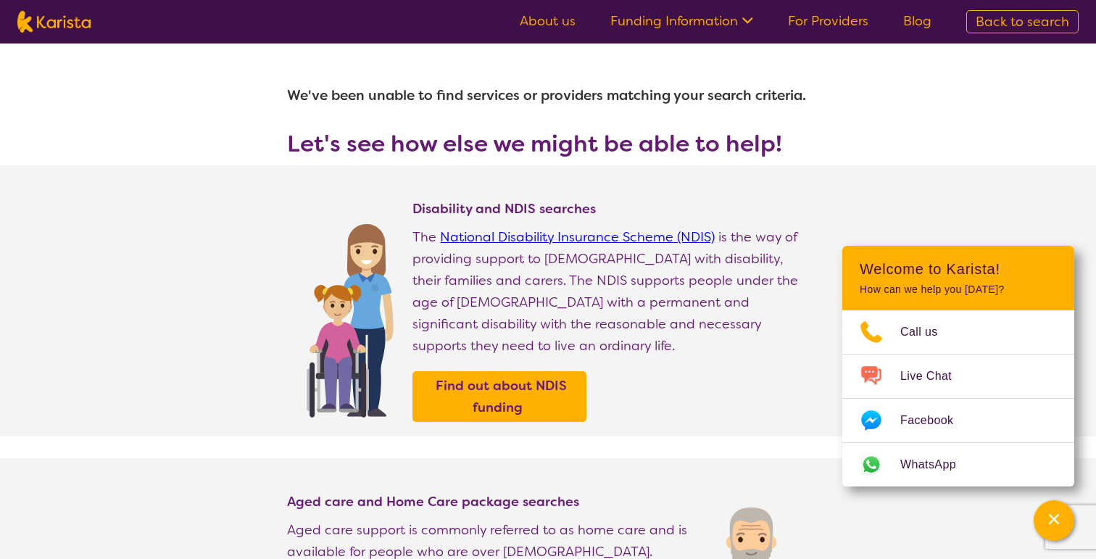
select select "Behaviour support"
select select "AD"
select select "NDIS"
select select "Behaviour support"
select select "AD"
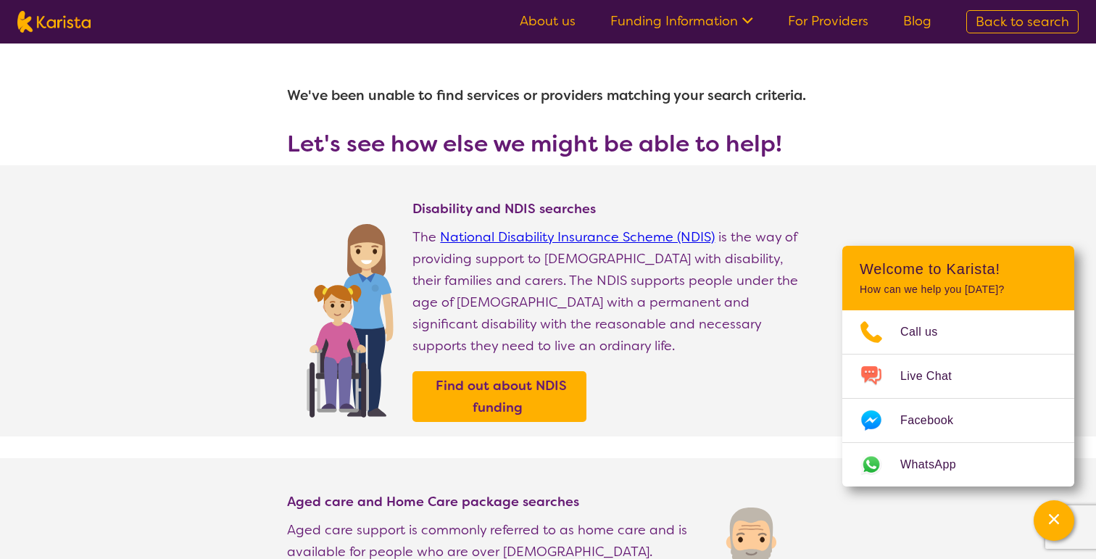
select select "NDIS"
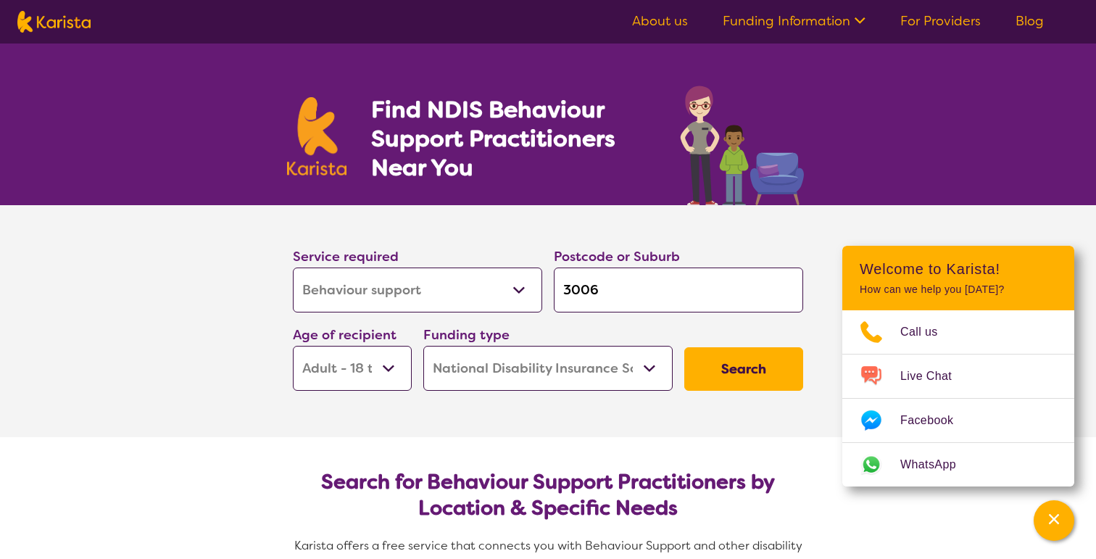
click at [396, 372] on select "Early Childhood - 0 to 9 Child - 10 to 11 Adolescent - 12 to 17 Adult - 18 to 6…" at bounding box center [352, 368] width 119 height 45
select select "CH"
click at [293, 346] on select "Early Childhood - 0 to 9 Child - 10 to 11 Adolescent - 12 to 17 Adult - 18 to 6…" at bounding box center [352, 368] width 119 height 45
select select "CH"
click at [743, 379] on button "Search" at bounding box center [743, 368] width 119 height 43
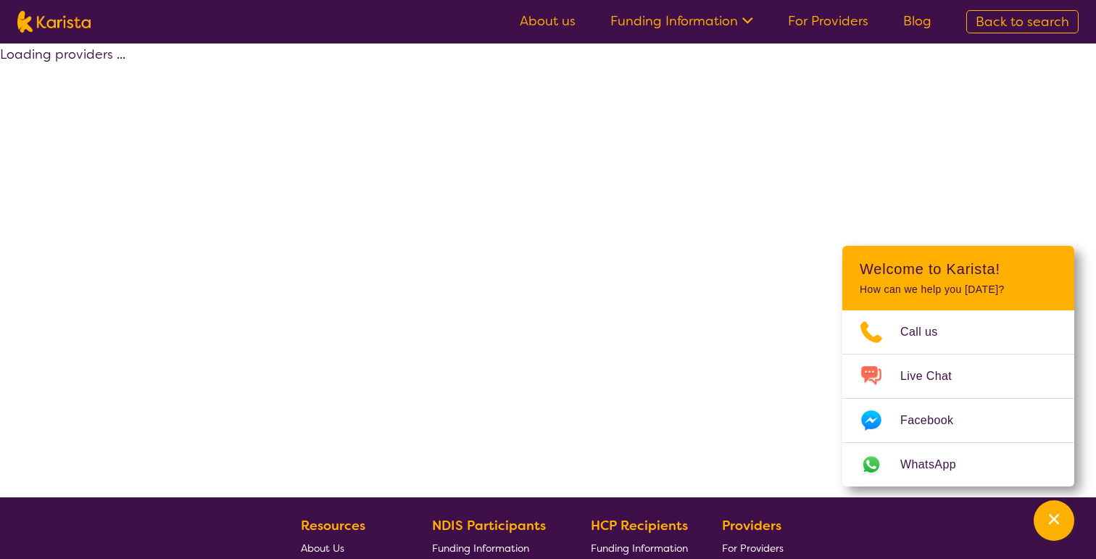
select select "by_score"
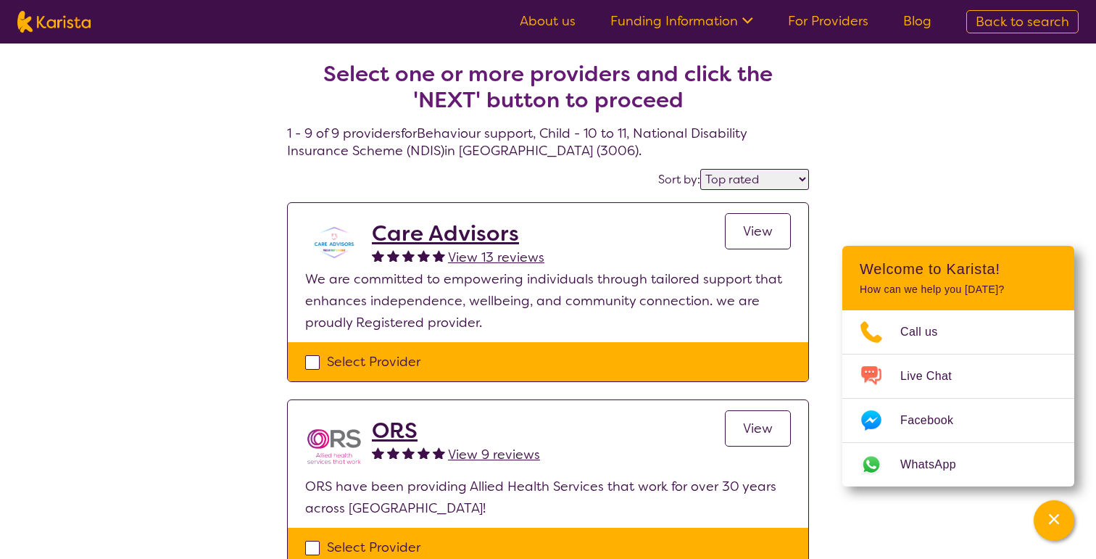
select select "Behaviour support"
select select "CH"
select select "NDIS"
select select "Behaviour support"
select select "CH"
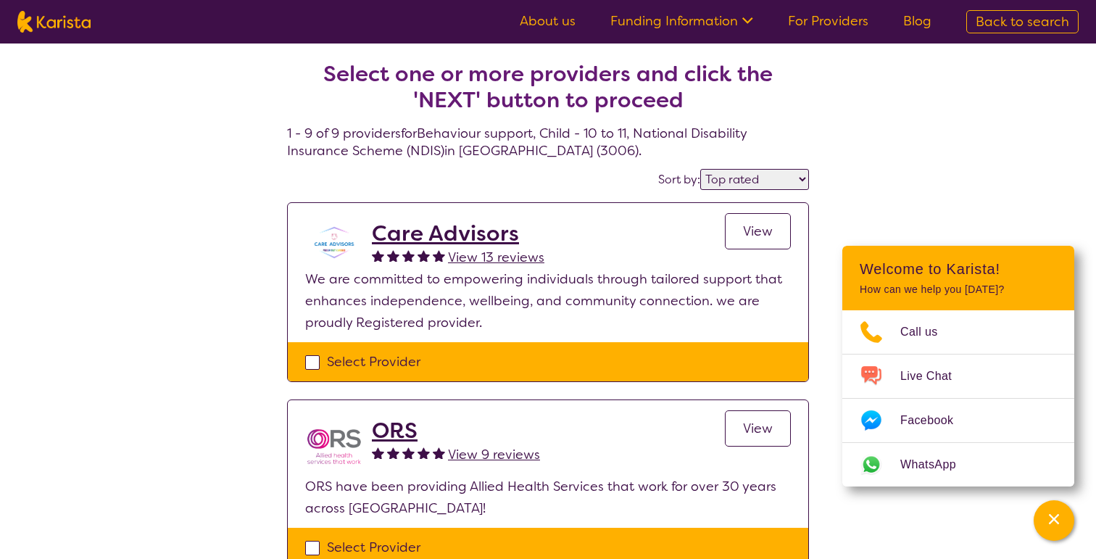
select select "NDIS"
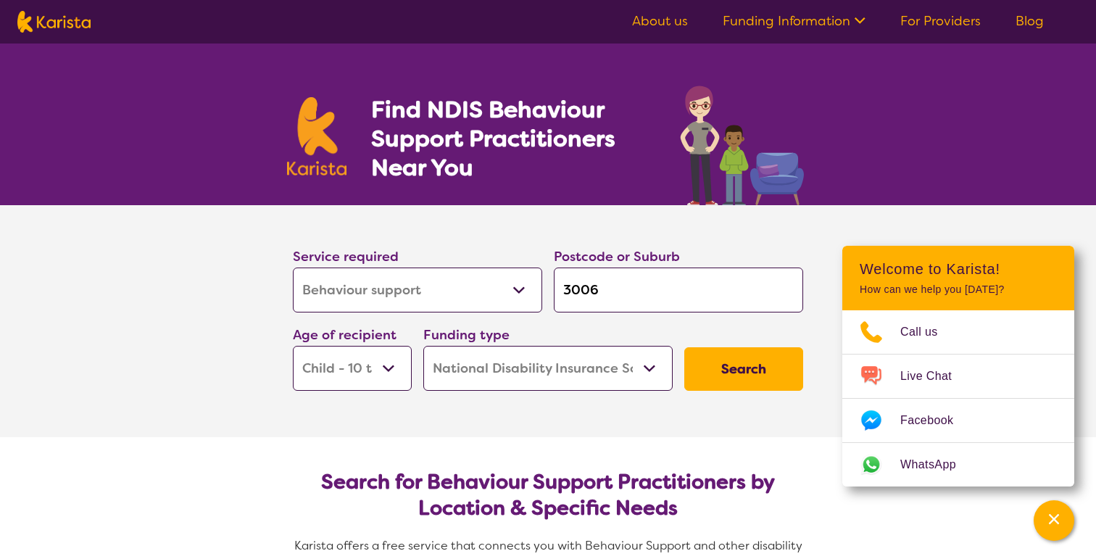
click at [373, 297] on select "Allied Health Assistant Assessment (ADHD or Autism) Behaviour support Counselli…" at bounding box center [417, 289] width 249 height 45
select select "[MEDICAL_DATA]"
click at [293, 267] on select "Allied Health Assistant Assessment (ADHD or Autism) Behaviour support Counselli…" at bounding box center [417, 289] width 249 height 45
select select "[MEDICAL_DATA]"
click at [394, 370] on select "Early Childhood - 0 to 9 Child - 10 to 11 Adolescent - 12 to 17 Adult - 18 to 6…" at bounding box center [352, 368] width 119 height 45
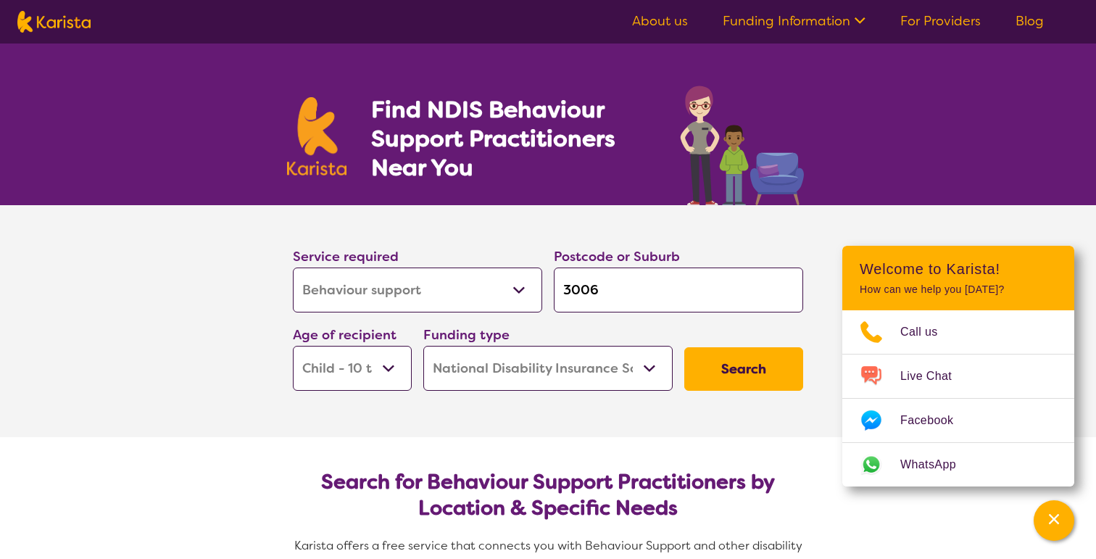
select select "AS"
click at [293, 346] on select "Early Childhood - 0 to 9 Child - 10 to 11 Adolescent - 12 to 17 Adult - 18 to 6…" at bounding box center [352, 368] width 119 height 45
select select "AS"
click at [747, 383] on button "Search" at bounding box center [743, 368] width 119 height 43
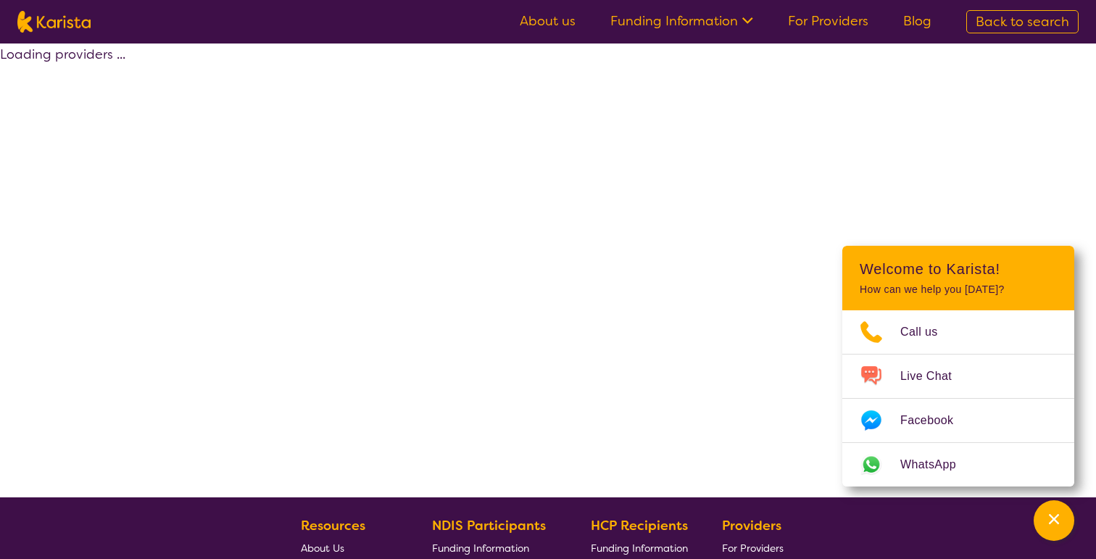
select select "by_score"
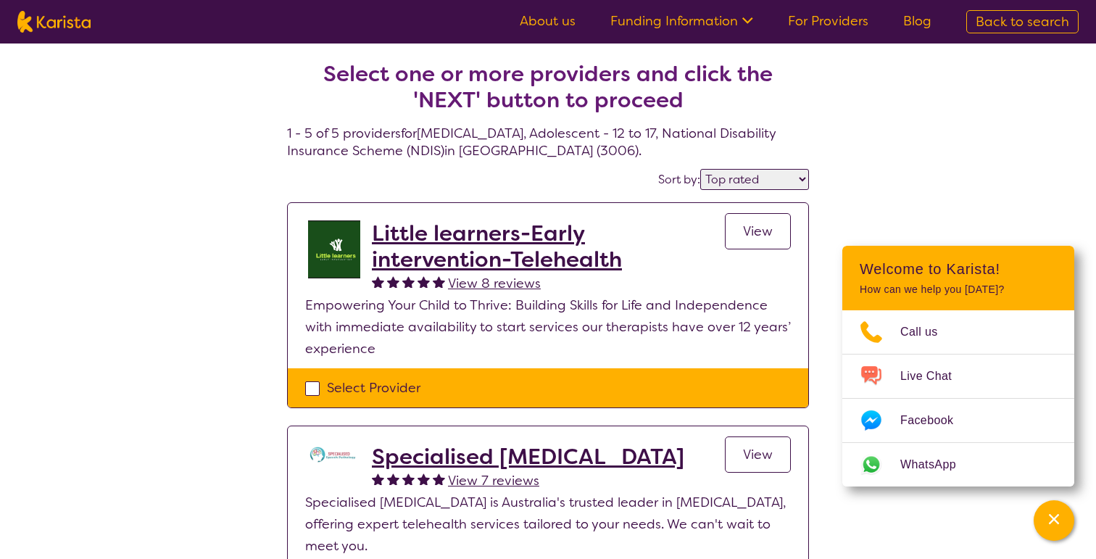
select select "Behaviour support"
select select "AS"
select select "NDIS"
select select "Behaviour support"
select select "AS"
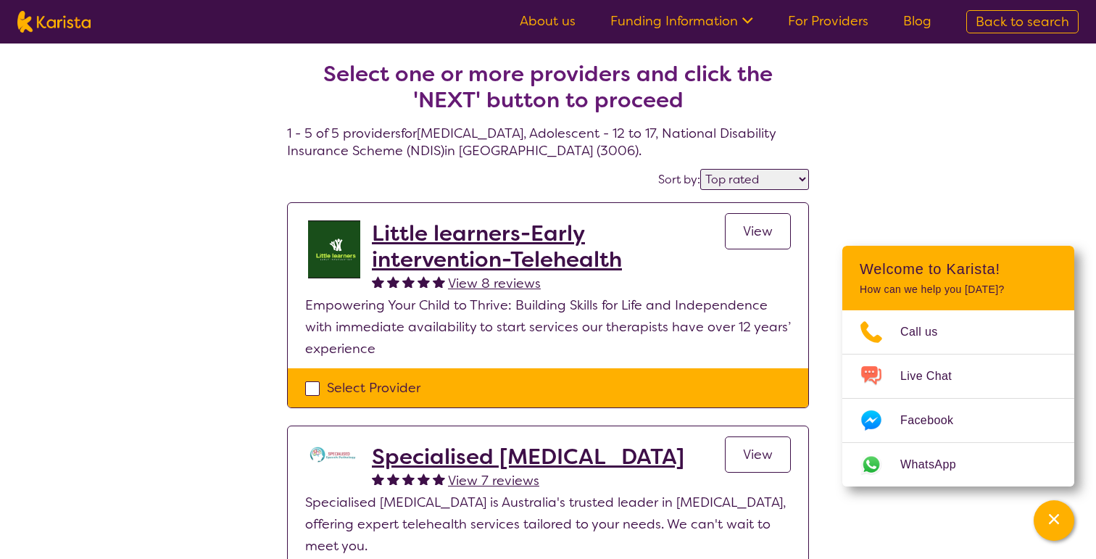
select select "NDIS"
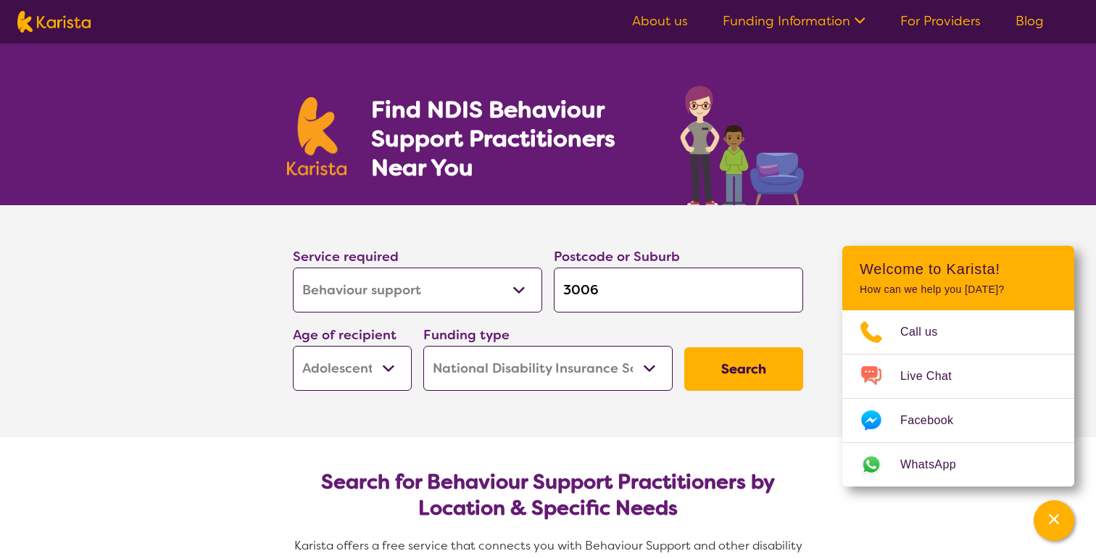
click at [557, 377] on select "Home Care Package (HCP) National Disability Insurance Scheme (NDIS) I don't know" at bounding box center [547, 368] width 249 height 45
click at [423, 346] on select "Home Care Package (HCP) National Disability Insurance Scheme (NDIS) I don't know" at bounding box center [547, 368] width 249 height 45
click at [557, 363] on select "Home Care Package (HCP) National Disability Insurance Scheme (NDIS) I don't know" at bounding box center [547, 368] width 249 height 45
select select "i-don-t-know"
click at [423, 346] on select "Home Care Package (HCP) National Disability Insurance Scheme (NDIS) I don't know" at bounding box center [547, 368] width 249 height 45
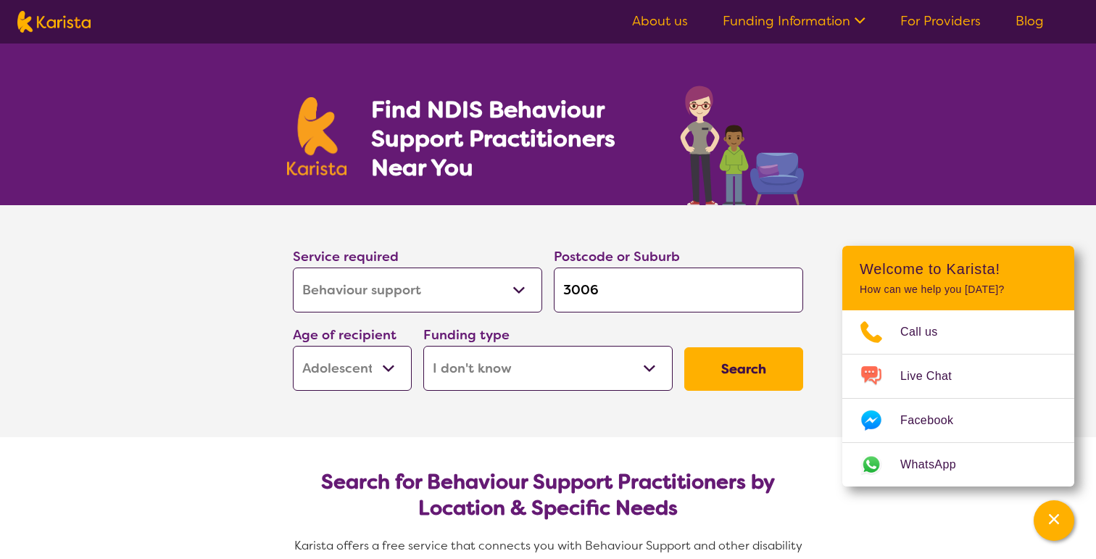
select select "i-don-t-know"
click at [734, 378] on button "Search" at bounding box center [743, 368] width 119 height 43
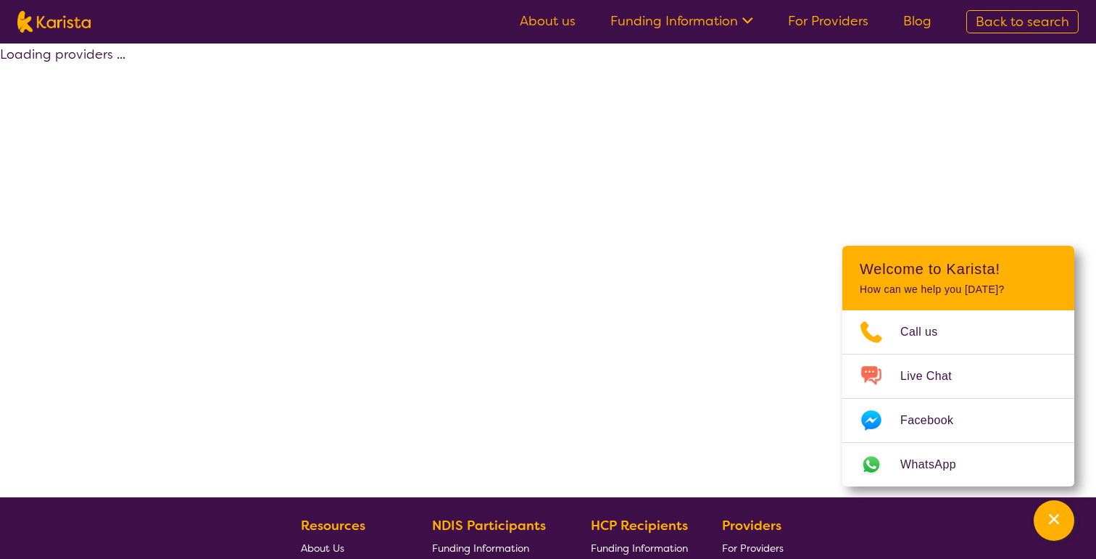
select select "Behaviour support"
select select "AS"
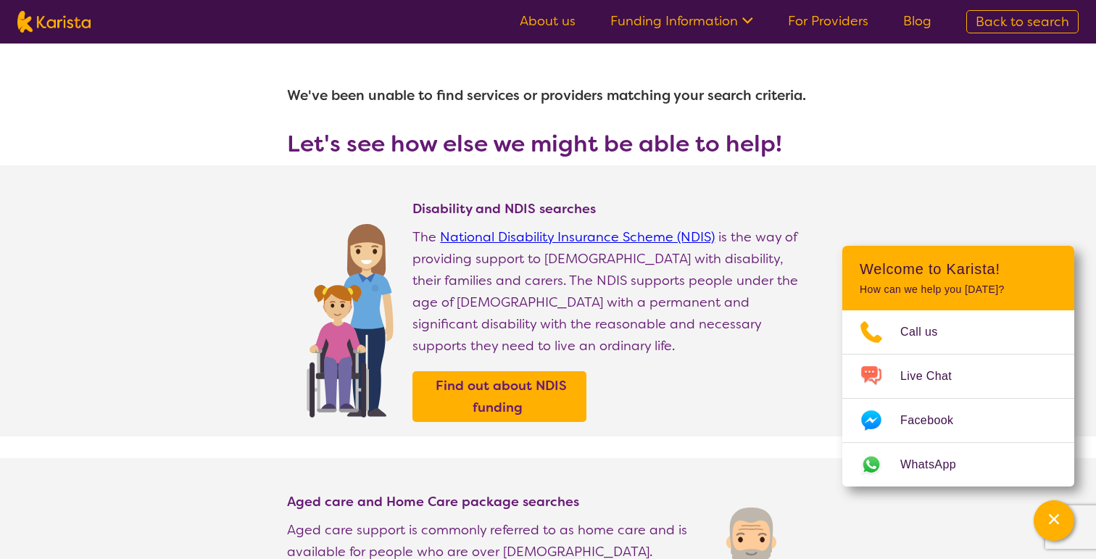
select select "Behaviour support"
select select "AS"
select select "NDIS"
select select "Behaviour support"
select select "AS"
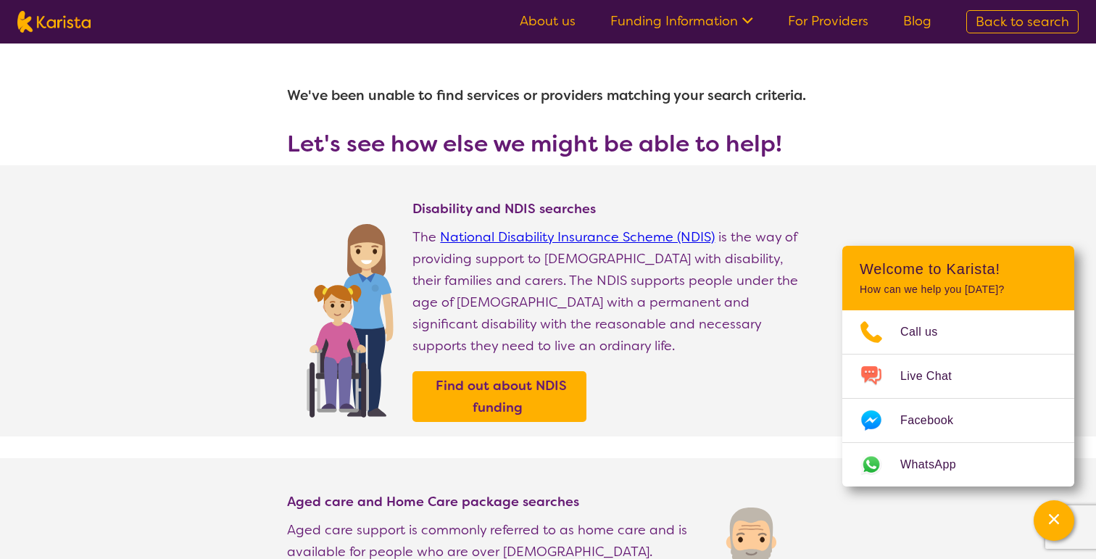
select select "NDIS"
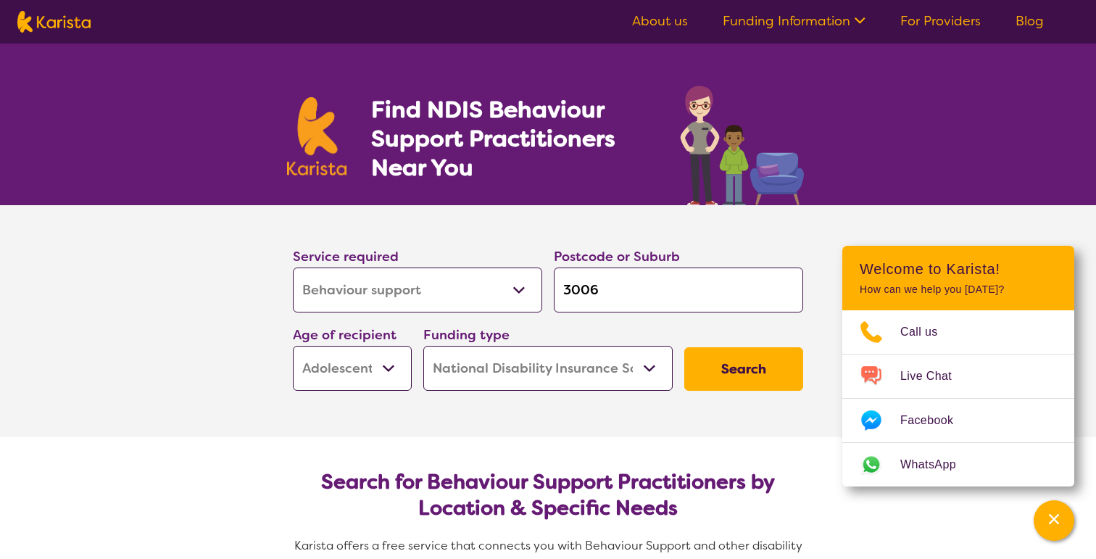
click at [465, 365] on select "Home Care Package (HCP) National Disability Insurance Scheme (NDIS) I don't know" at bounding box center [547, 368] width 249 height 45
select select "i-don-t-know"
click at [423, 346] on select "Home Care Package (HCP) National Disability Insurance Scheme (NDIS) I don't know" at bounding box center [547, 368] width 249 height 45
select select "i-don-t-know"
click at [399, 372] on select "Early Childhood - 0 to 9 Child - 10 to 11 Adolescent - 12 to 17 Adult - 18 to 6…" at bounding box center [352, 368] width 119 height 45
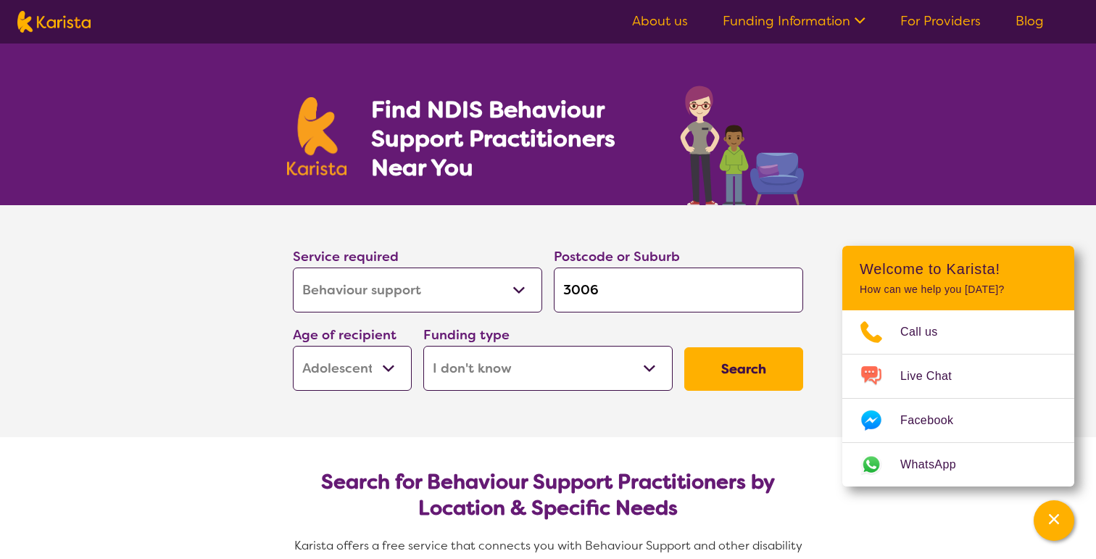
select select "EC"
click at [293, 346] on select "Early Childhood - 0 to 9 Child - 10 to 11 Adolescent - 12 to 17 Adult - 18 to 6…" at bounding box center [352, 368] width 119 height 45
select select "EC"
click at [739, 370] on button "Search" at bounding box center [743, 368] width 119 height 43
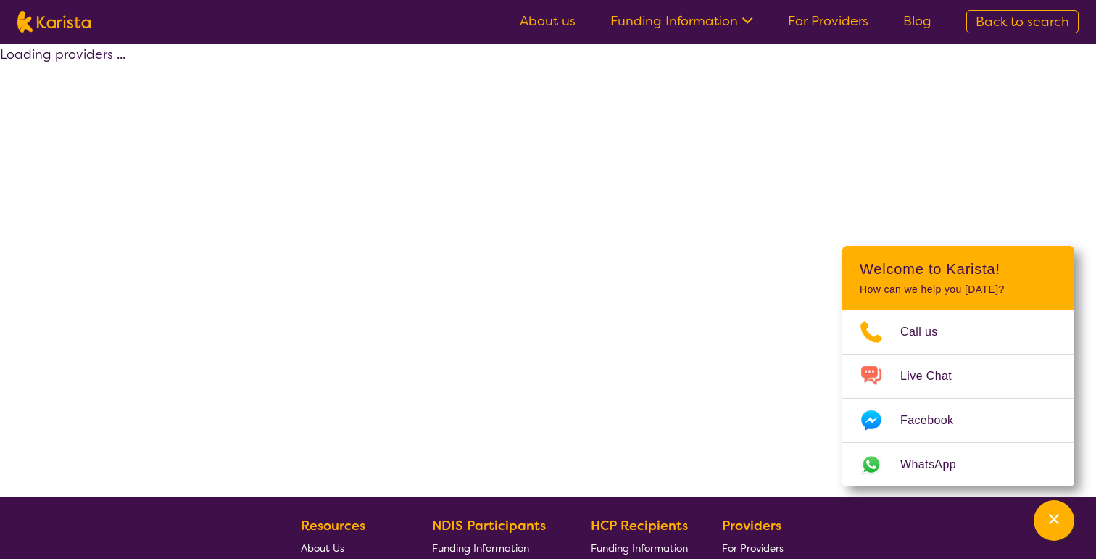
select select "Behaviour support"
select select "EC"
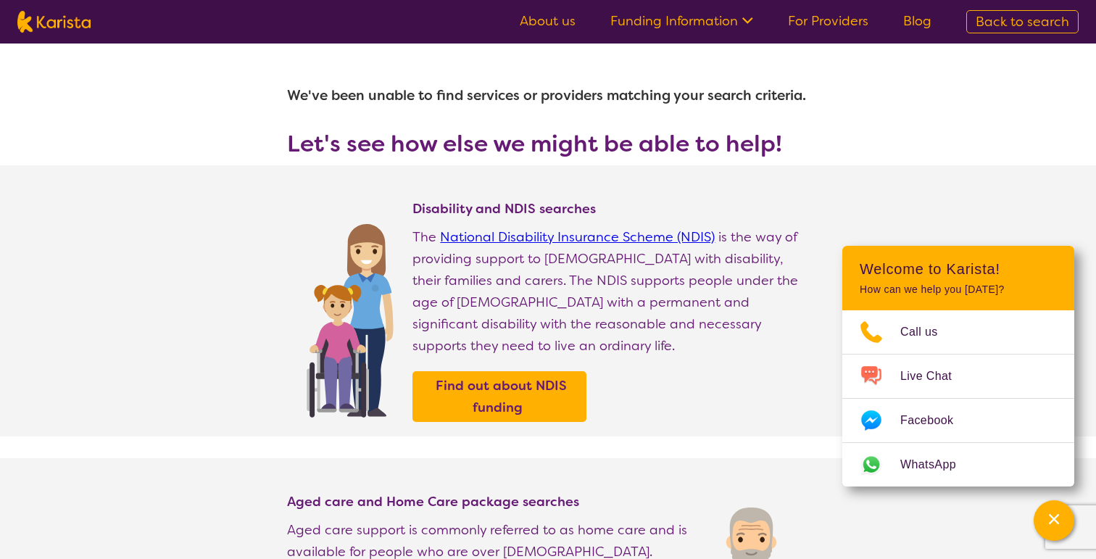
select select "Behaviour support"
select select "EC"
select select "NDIS"
select select "Behaviour support"
select select "EC"
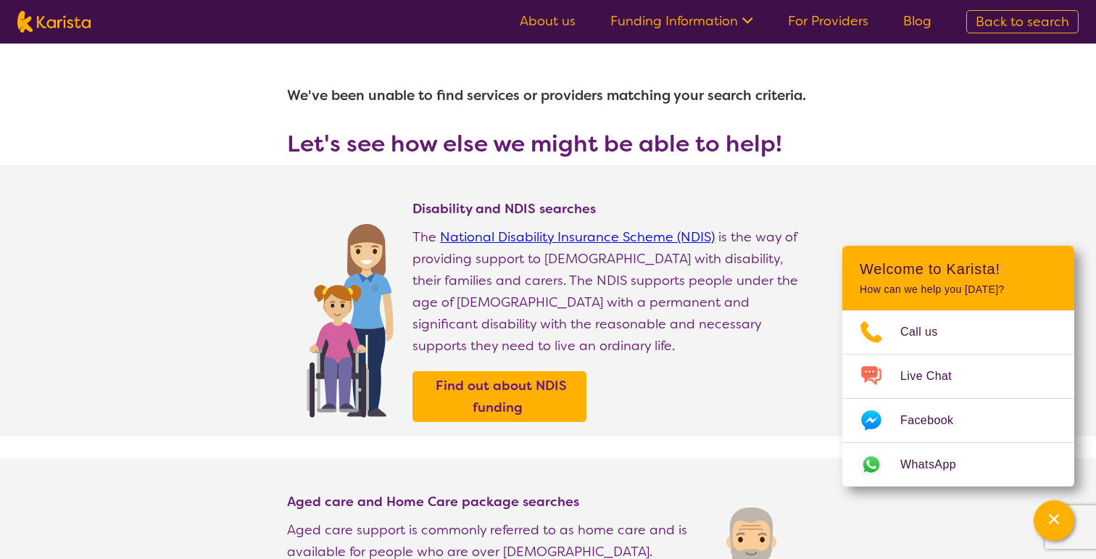
select select "NDIS"
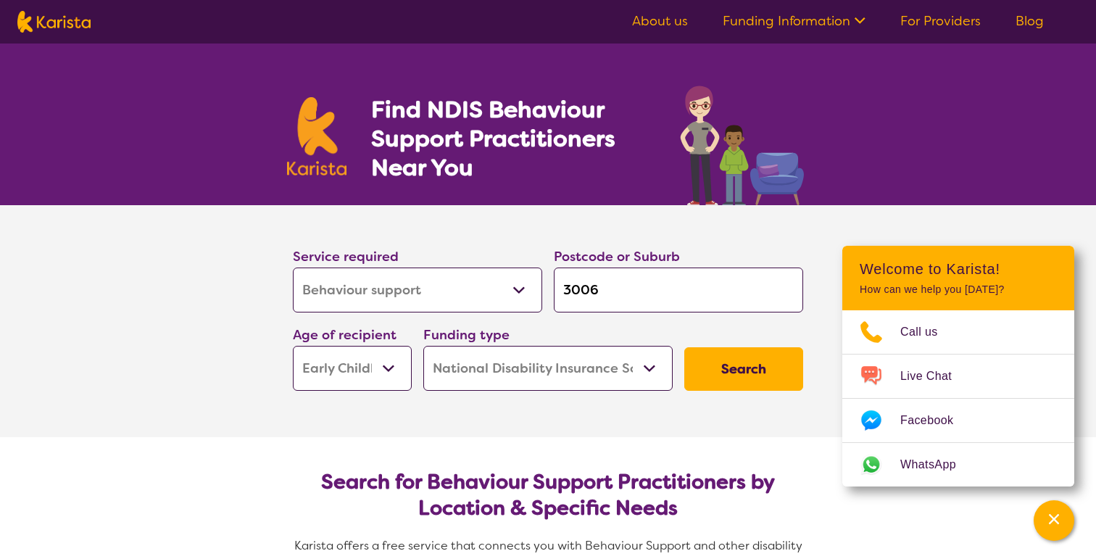
click at [386, 377] on select "Early Childhood - 0 to 9 Child - 10 to 11 Adolescent - 12 to 17 Adult - 18 to 6…" at bounding box center [352, 368] width 119 height 45
click at [1042, 523] on div "Channel Menu" at bounding box center [1053, 520] width 29 height 32
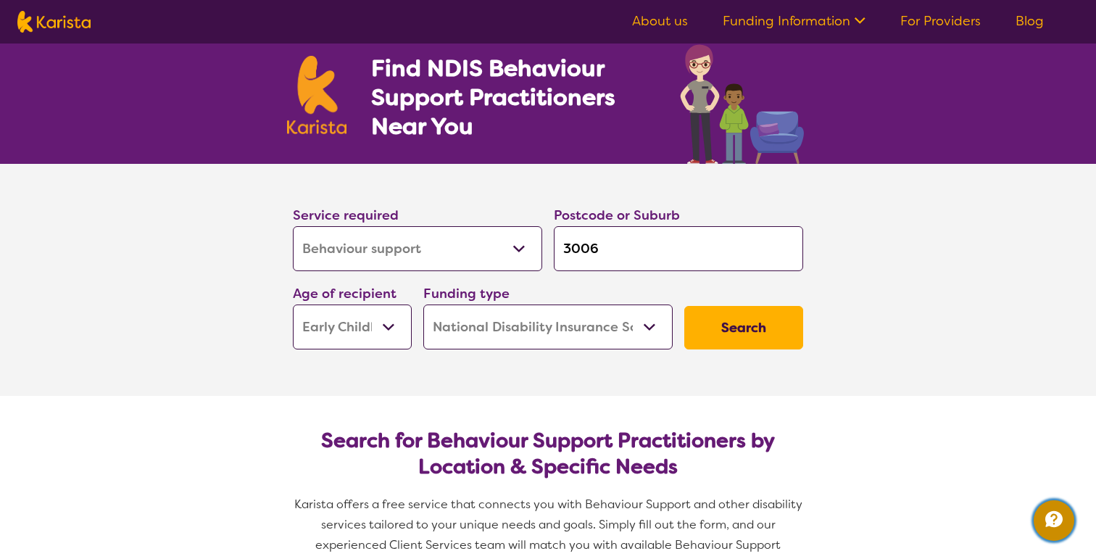
scroll to position [43, 0]
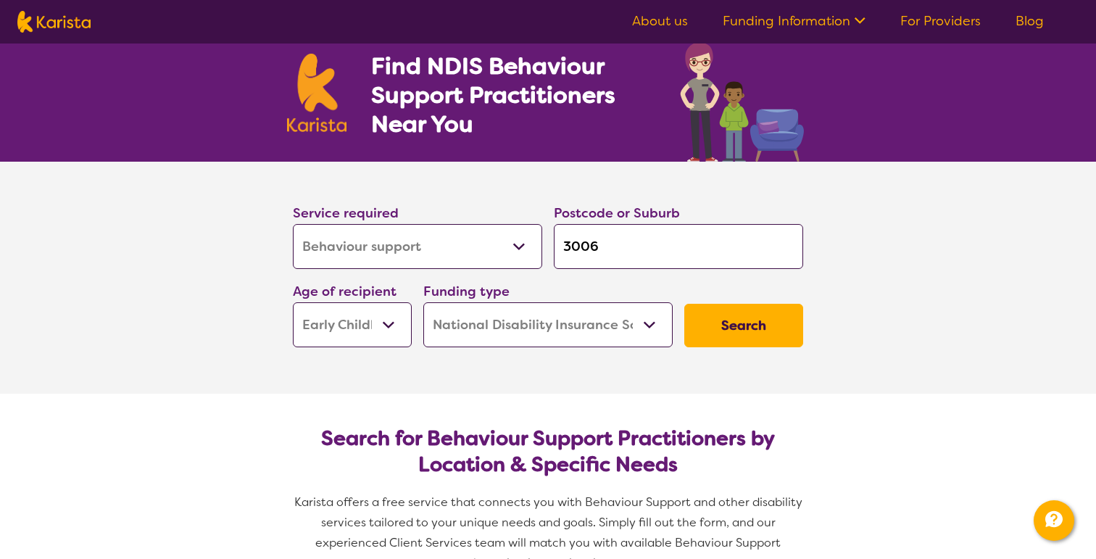
click at [517, 244] on select "Allied Health Assistant Assessment (ADHD or Autism) Behaviour support Counselli…" at bounding box center [417, 246] width 249 height 45
click at [293, 224] on select "Allied Health Assistant Assessment (ADHD or Autism) Behaviour support Counselli…" at bounding box center [417, 246] width 249 height 45
click at [389, 313] on select "Early Childhood - 0 to 9 Child - 10 to 11 Adolescent - 12 to 17 Adult - 18 to 6…" at bounding box center [352, 324] width 119 height 45
click at [293, 302] on select "Early Childhood - 0 to 9 Child - 10 to 11 Adolescent - 12 to 17 Adult - 18 to 6…" at bounding box center [352, 324] width 119 height 45
click at [557, 342] on select "Home Care Package (HCP) National Disability Insurance Scheme (NDIS) I don't know" at bounding box center [547, 324] width 249 height 45
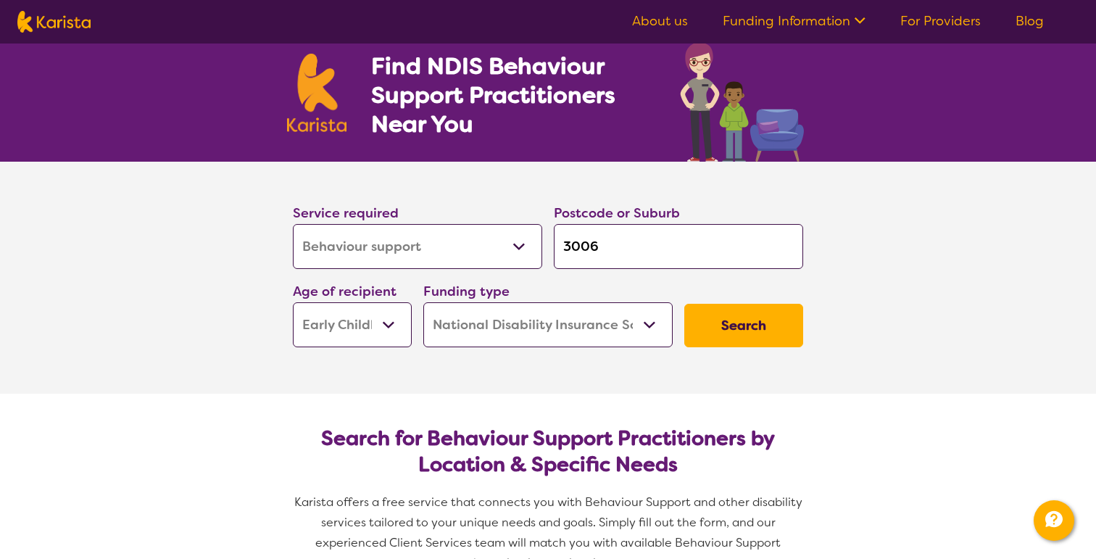
select select "i-don-t-know"
click at [423, 302] on select "Home Care Package (HCP) National Disability Insurance Scheme (NDIS) I don't know" at bounding box center [547, 324] width 249 height 45
select select "i-don-t-know"
click at [721, 320] on button "Search" at bounding box center [743, 325] width 119 height 43
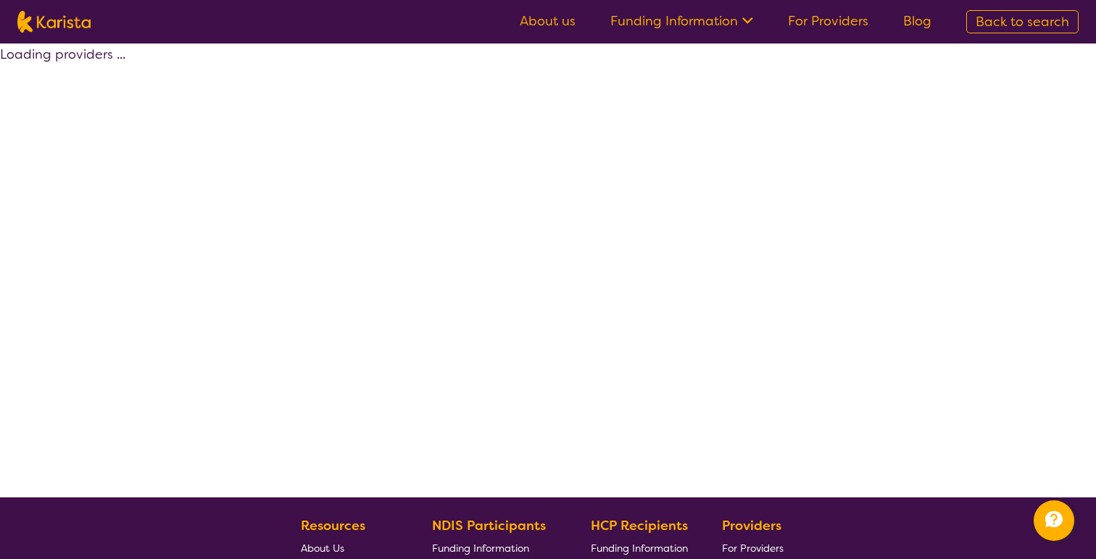
select select "Behaviour support"
select select "EC"
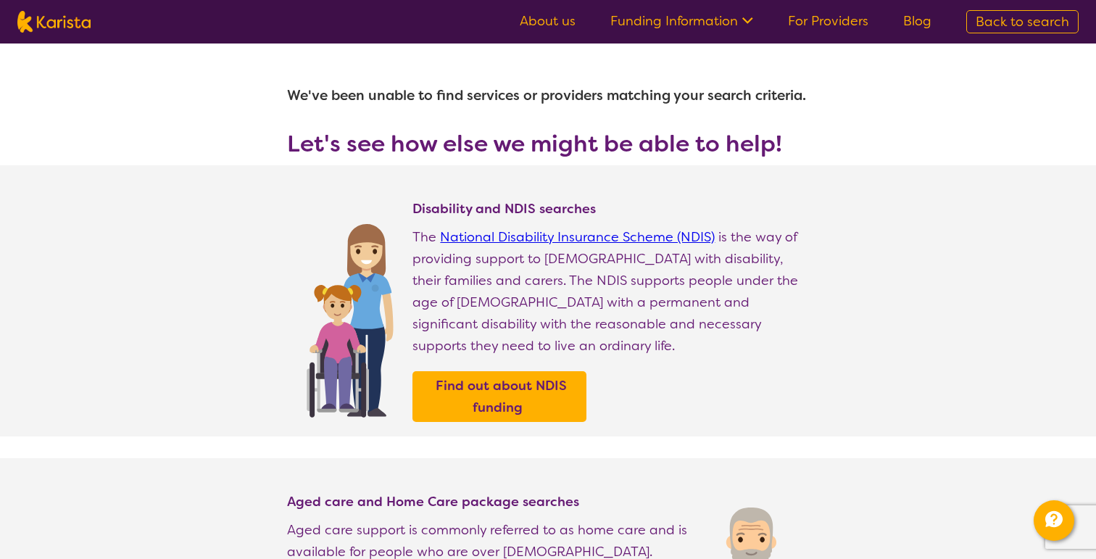
click at [702, 21] on link "Funding Information" at bounding box center [681, 20] width 143 height 17
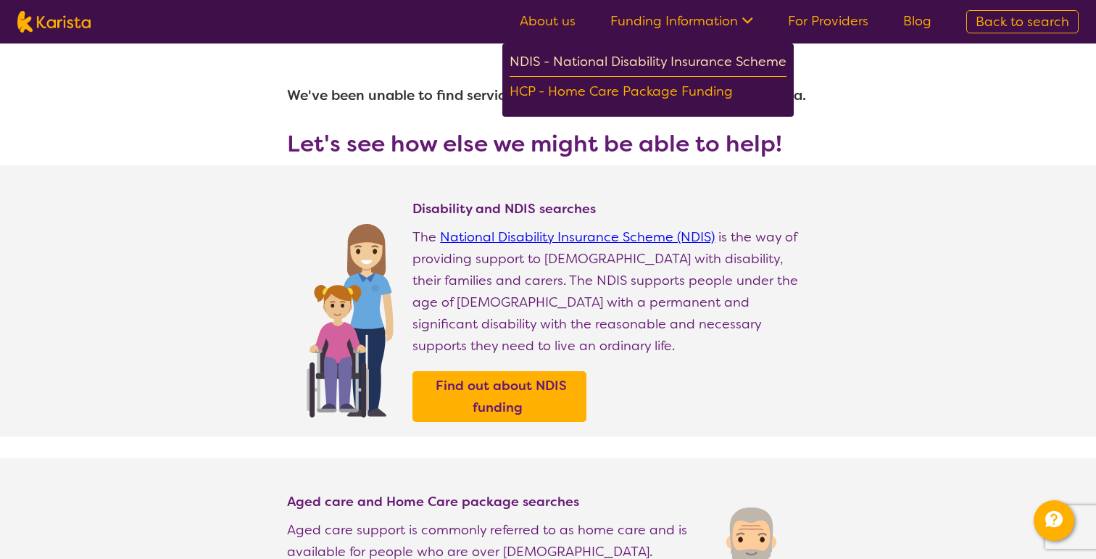
click at [699, 59] on div "NDIS - National Disability Insurance Scheme" at bounding box center [647, 64] width 277 height 26
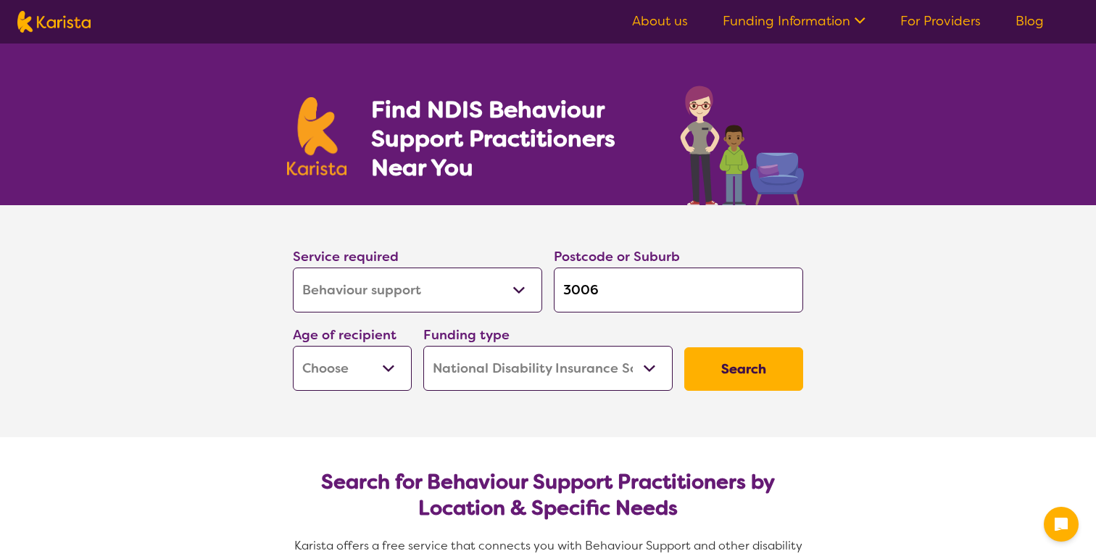
select select "Behaviour support"
select select "NDIS"
select select "Behaviour support"
select select "NDIS"
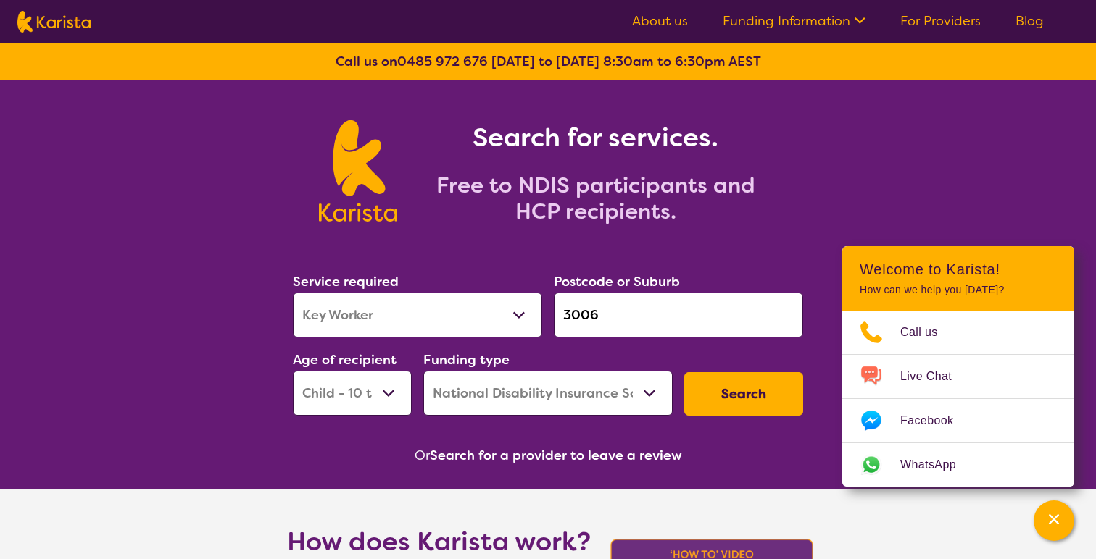
select select "Key Worker"
select select "CH"
select select "NDIS"
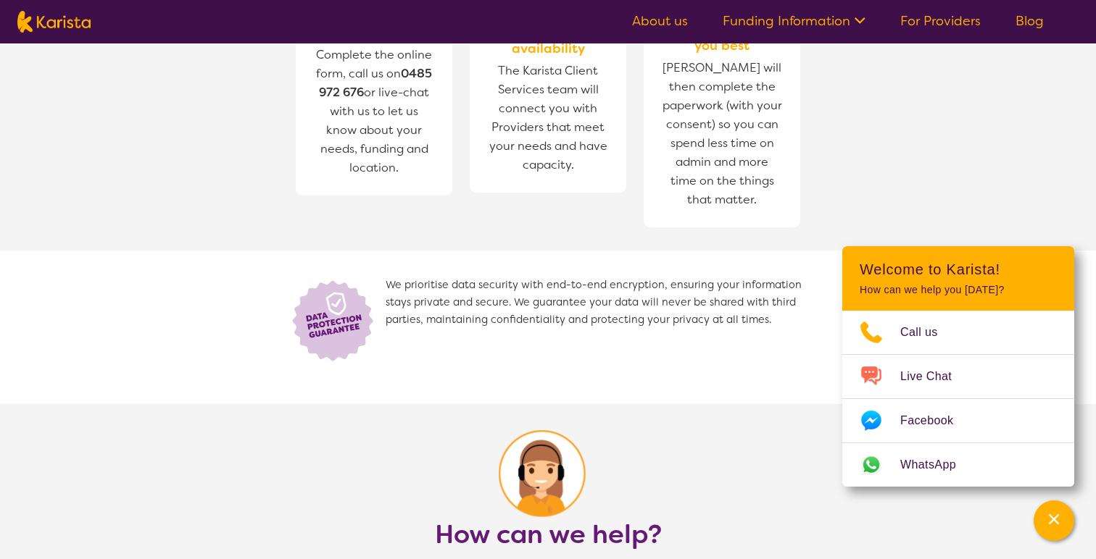
scroll to position [799, 0]
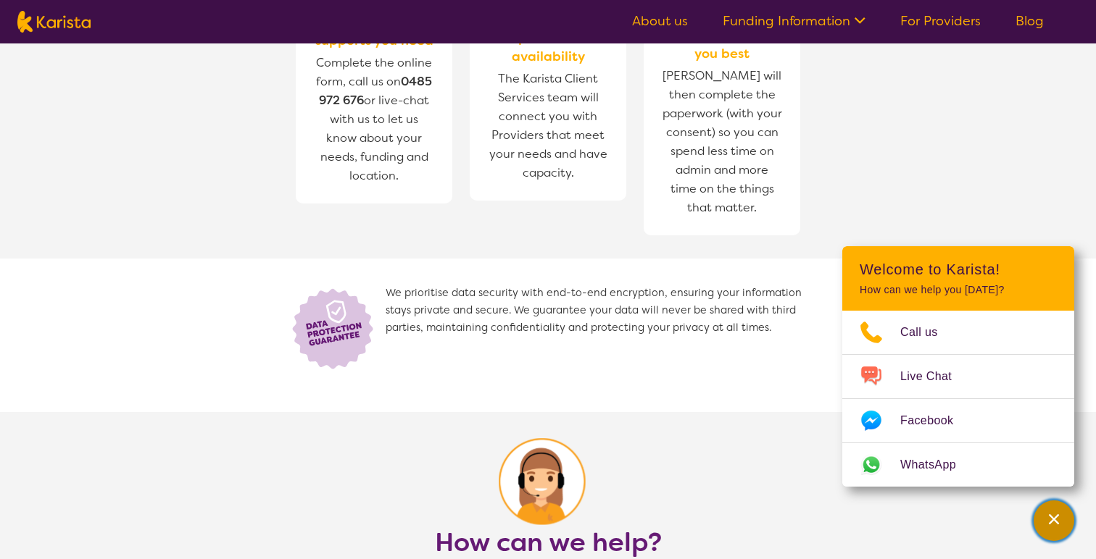
click at [1046, 514] on icon "Channel Menu" at bounding box center [1053, 519] width 14 height 14
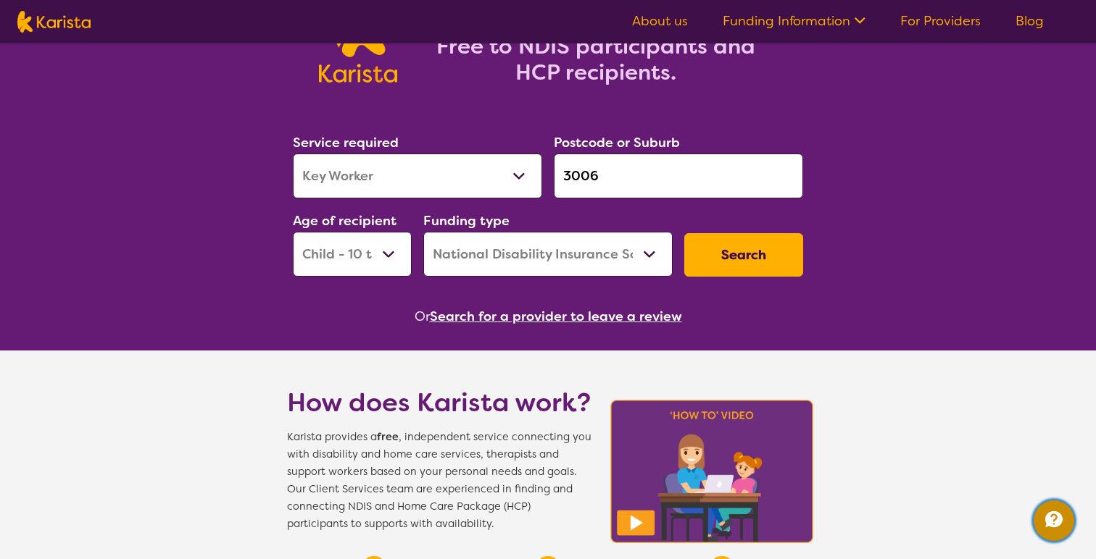
scroll to position [0, 0]
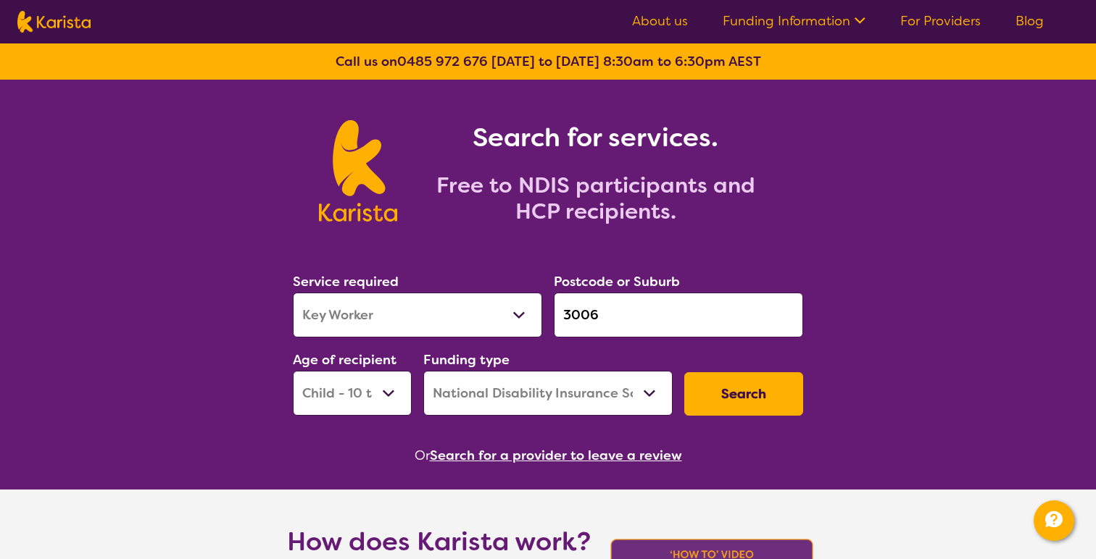
click at [520, 322] on select "Allied Health Assistant Assessment (ADHD or Autism) Behaviour support Counselli…" at bounding box center [417, 315] width 249 height 45
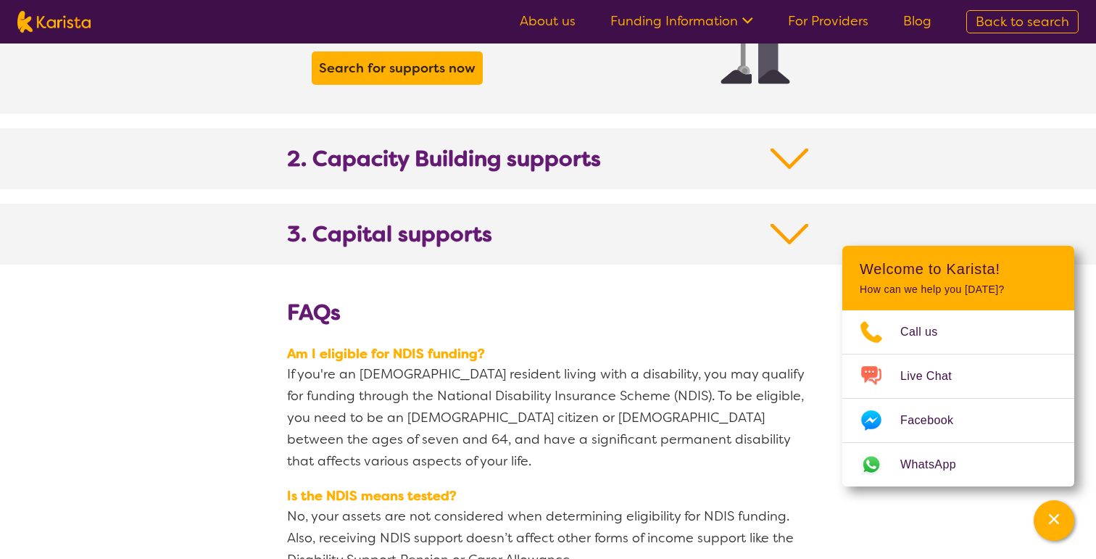
scroll to position [1530, 0]
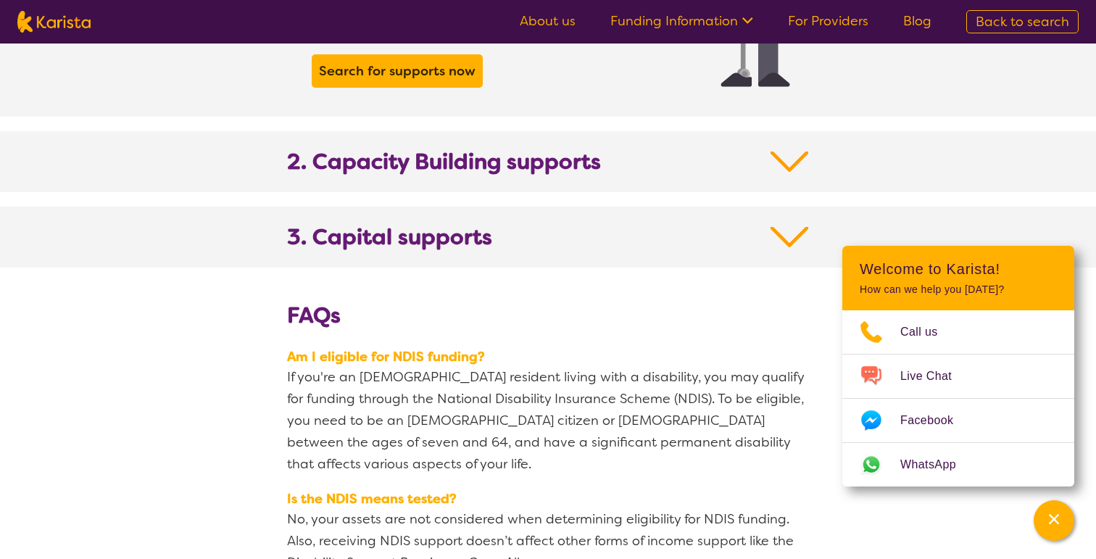
click at [787, 224] on img at bounding box center [789, 237] width 38 height 26
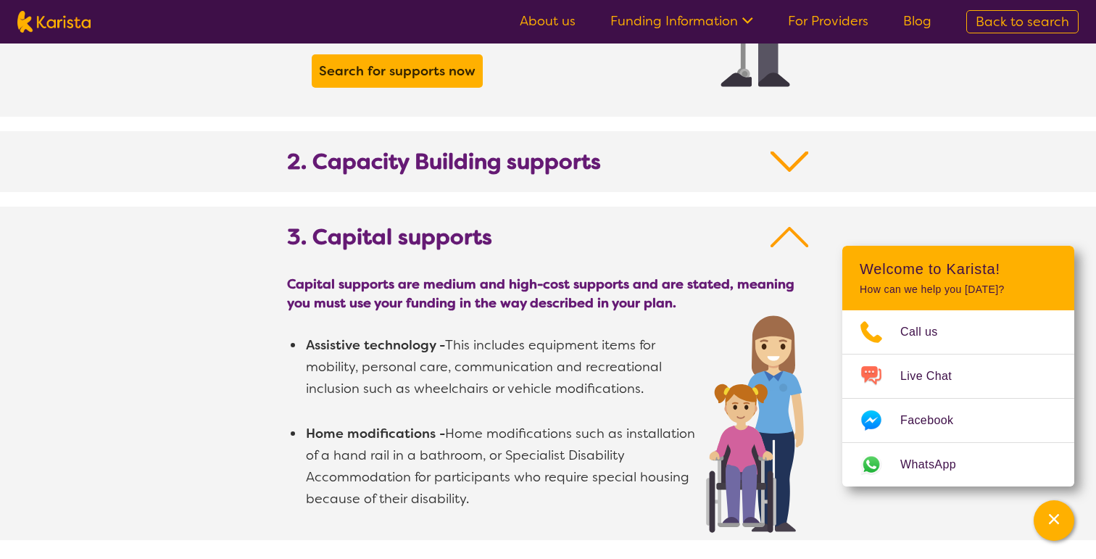
click at [787, 224] on img at bounding box center [789, 237] width 38 height 26
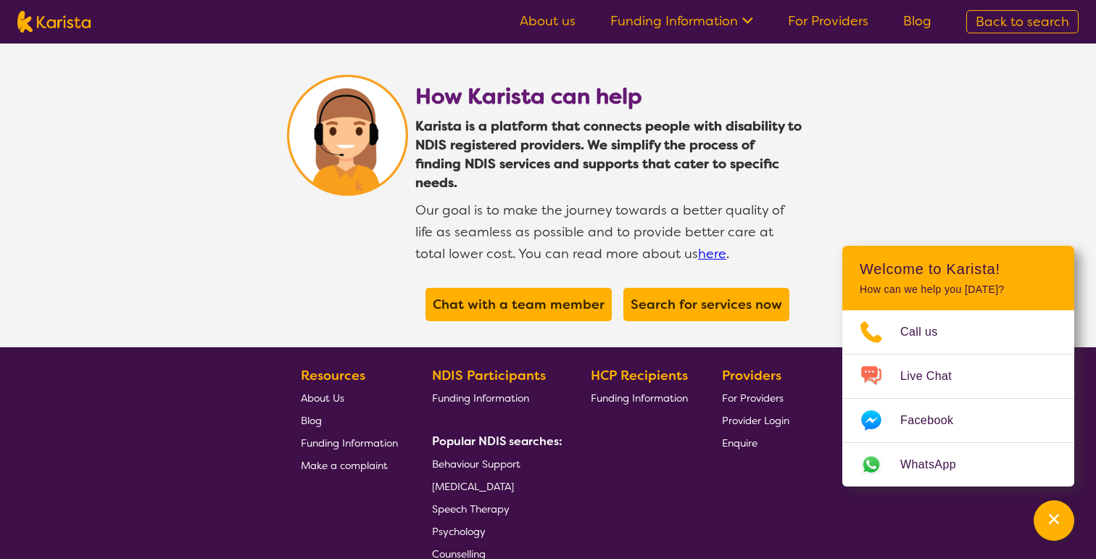
scroll to position [2707, 0]
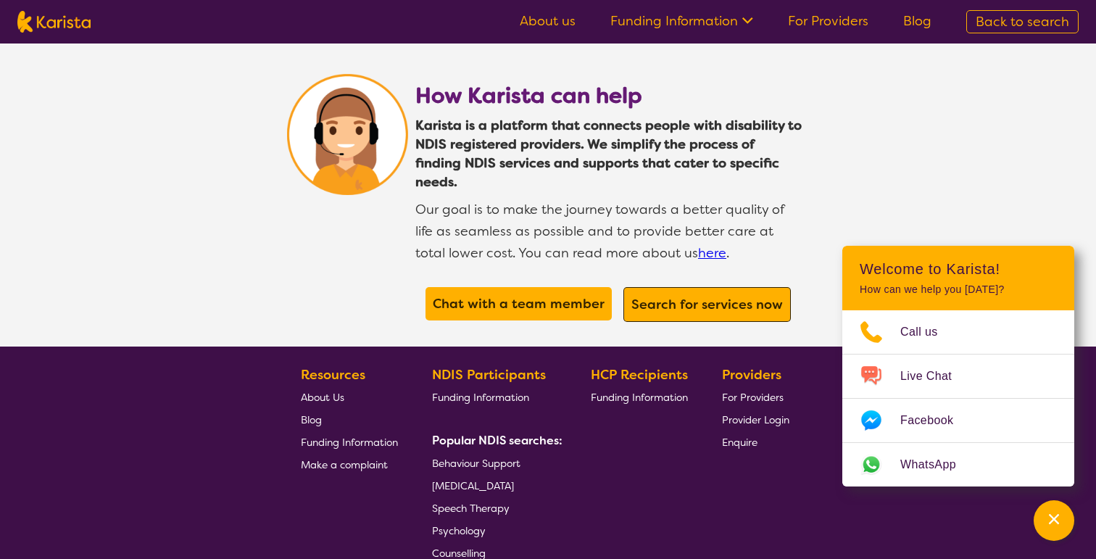
click at [741, 296] on b "Search for services now" at bounding box center [706, 304] width 151 height 17
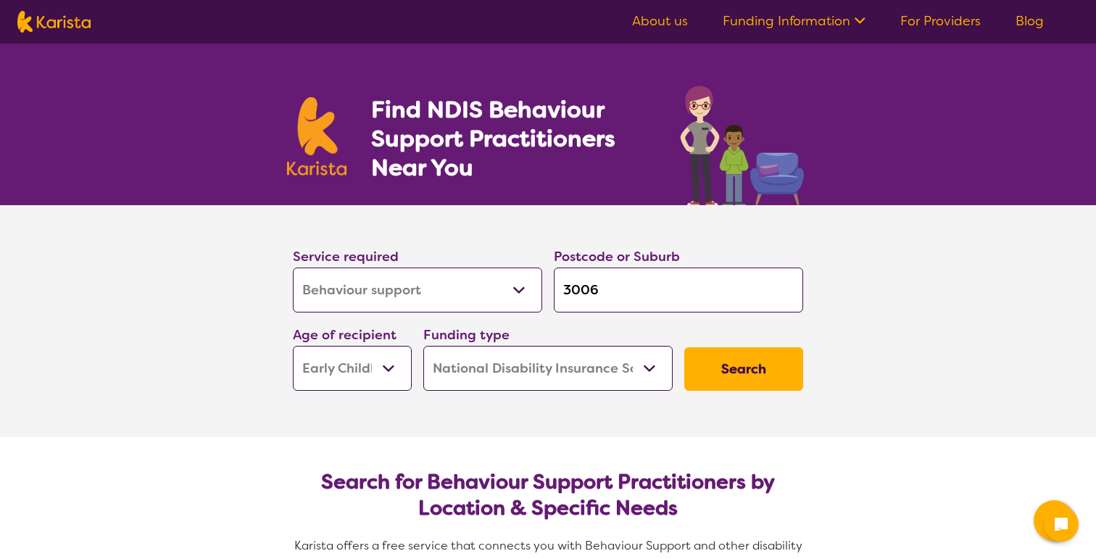
select select "Behaviour support"
select select "EC"
select select "NDIS"
select select "Behaviour support"
select select "EC"
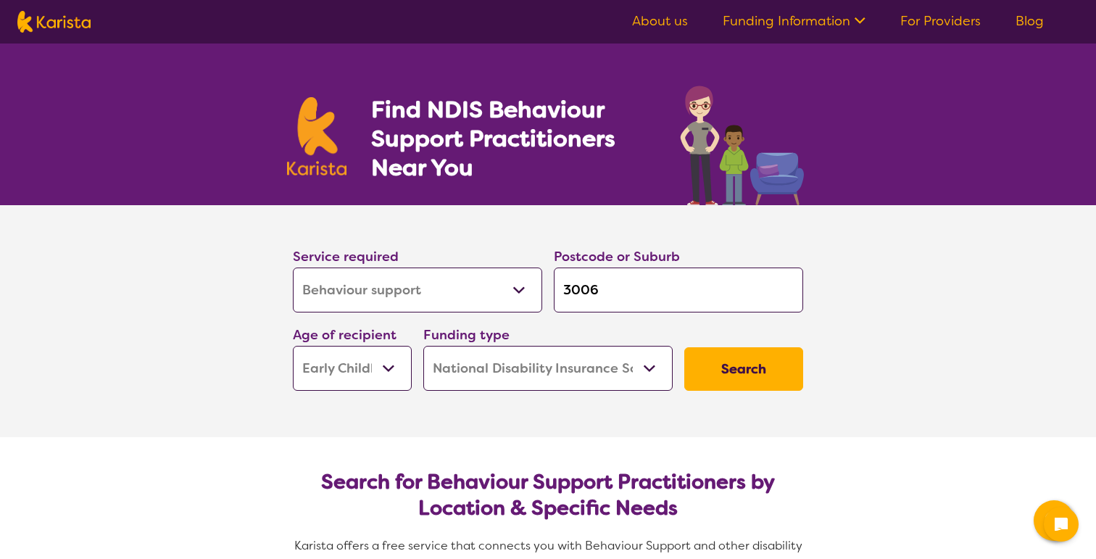
select select "NDIS"
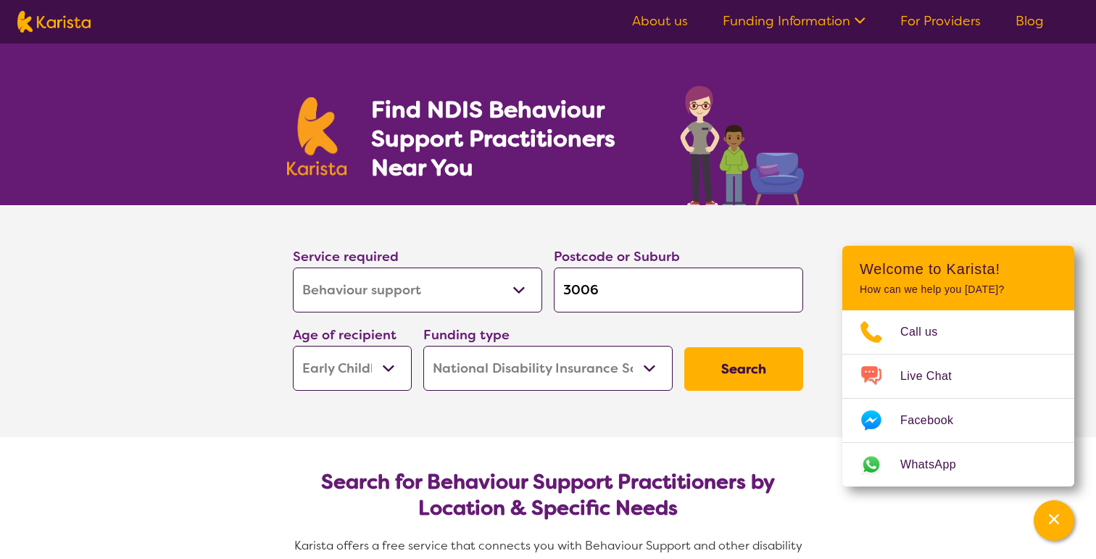
click at [428, 304] on select "Allied Health Assistant Assessment (ADHD or Autism) Behaviour support Counselli…" at bounding box center [417, 289] width 249 height 45
click at [49, 16] on img at bounding box center [53, 22] width 73 height 22
select select "Behaviour support"
select select "EC"
select select "NDIS"
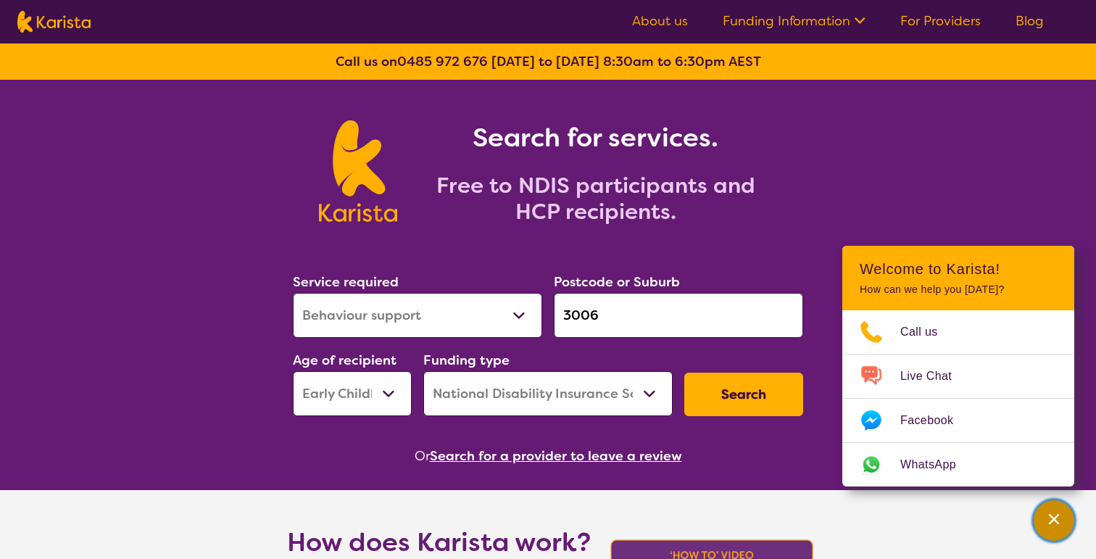
click at [1070, 522] on button "Channel Menu" at bounding box center [1053, 520] width 41 height 41
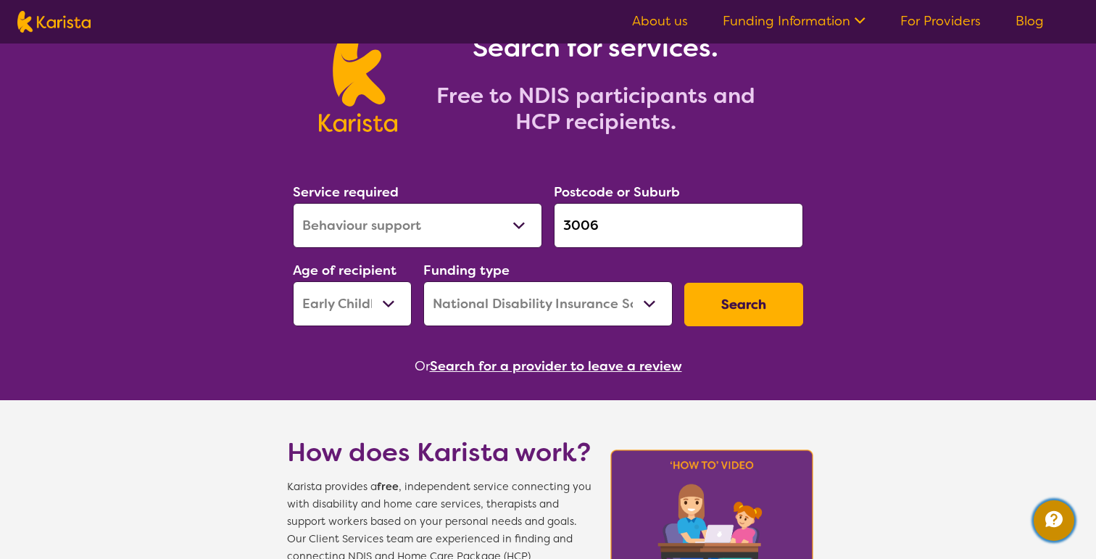
scroll to position [88, 0]
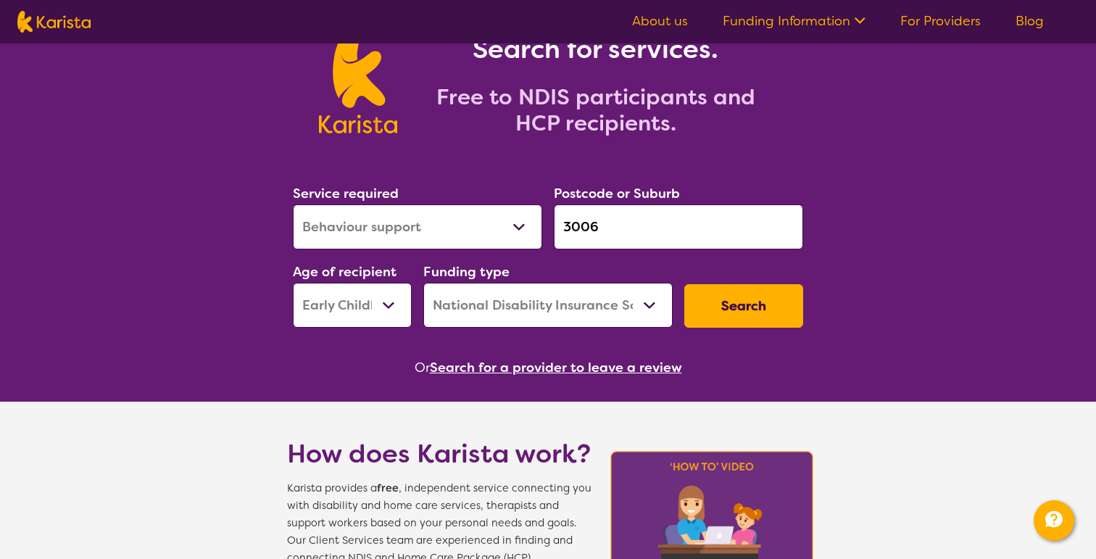
click at [611, 310] on select "Home Care Package (HCP) National Disability Insurance Scheme (NDIS) I don't know" at bounding box center [547, 305] width 249 height 45
click at [739, 263] on div "Service required Allied Health Assistant Assessment (ADHD or Autism) Behaviour …" at bounding box center [548, 255] width 522 height 157
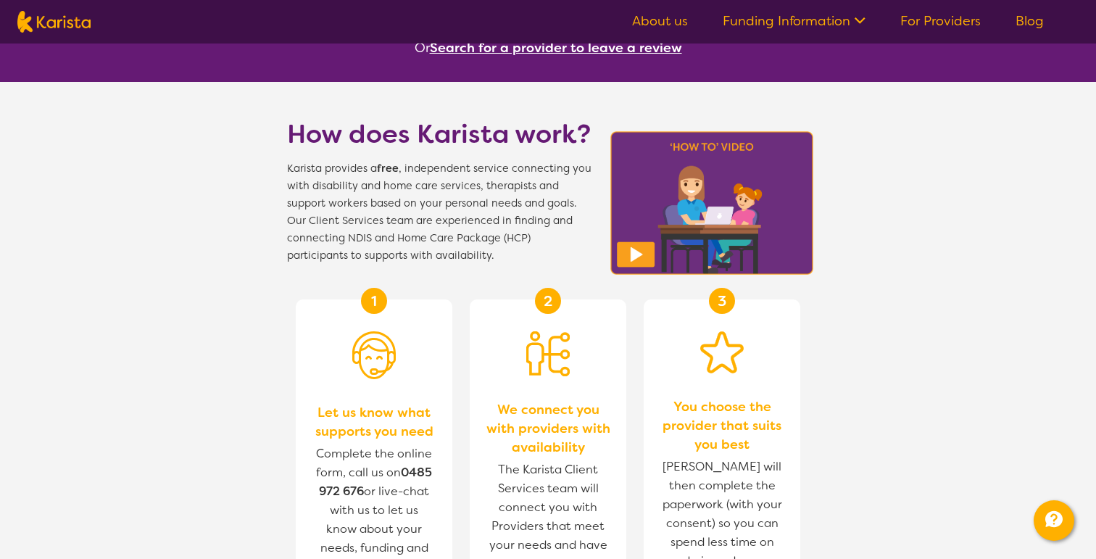
scroll to position [0, 0]
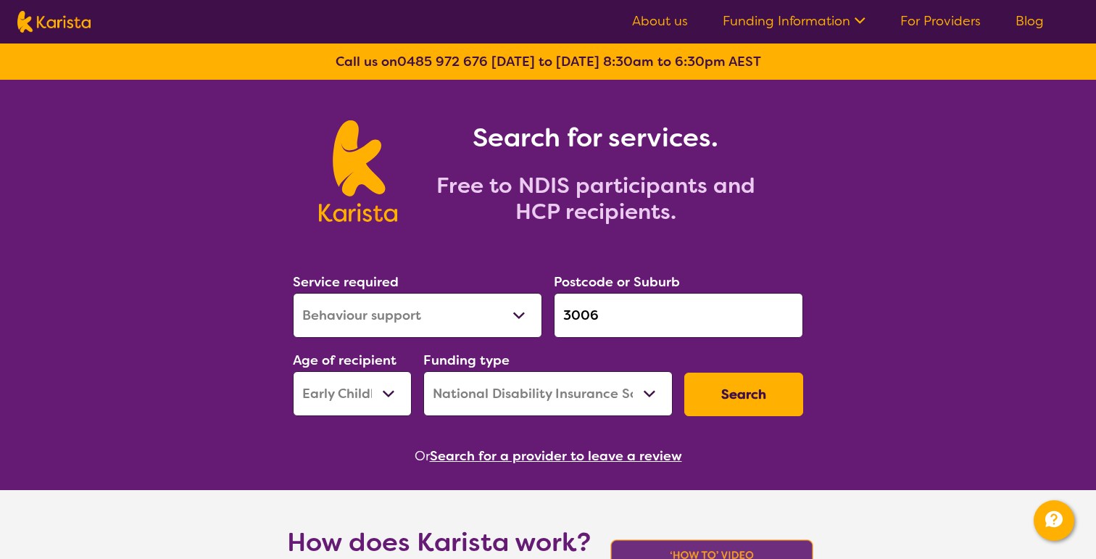
click at [583, 325] on input "3006" at bounding box center [678, 315] width 249 height 45
click at [746, 401] on button "Search" at bounding box center [743, 393] width 119 height 43
click at [822, 358] on section "Service required Allied Health Assistant Assessment (ADHD or Autism) Behaviour …" at bounding box center [548, 348] width 557 height 236
click at [65, 28] on img at bounding box center [53, 22] width 73 height 22
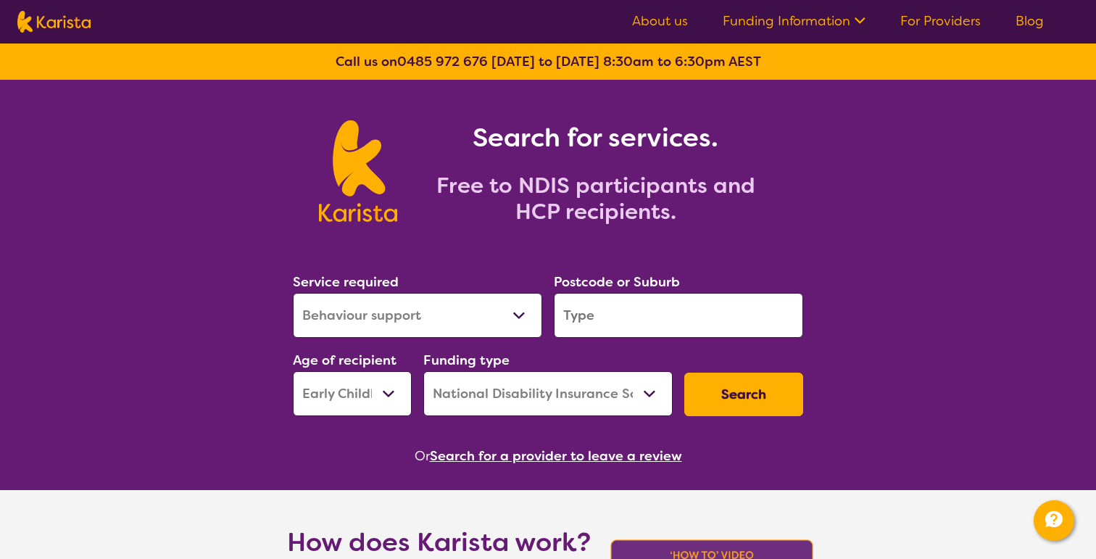
click at [529, 310] on select "Allied Health Assistant Assessment (ADHD or Autism) Behaviour support Counselli…" at bounding box center [417, 315] width 249 height 45
click at [486, 380] on select "Home Care Package (HCP) National Disability Insurance Scheme (NDIS) I don't know" at bounding box center [547, 393] width 249 height 45
select select "HCP"
click at [423, 371] on select "Home Care Package (HCP) National Disability Insurance Scheme (NDIS) I don't know" at bounding box center [547, 393] width 249 height 45
click at [807, 27] on link "Funding Information" at bounding box center [794, 20] width 143 height 17
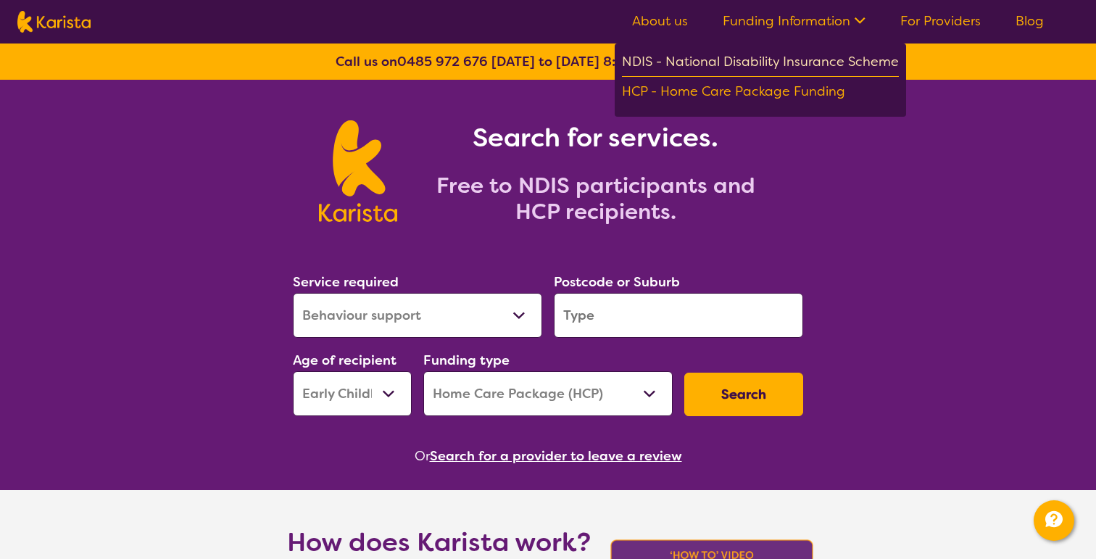
click at [788, 65] on div "NDIS - National Disability Insurance Scheme" at bounding box center [760, 64] width 277 height 26
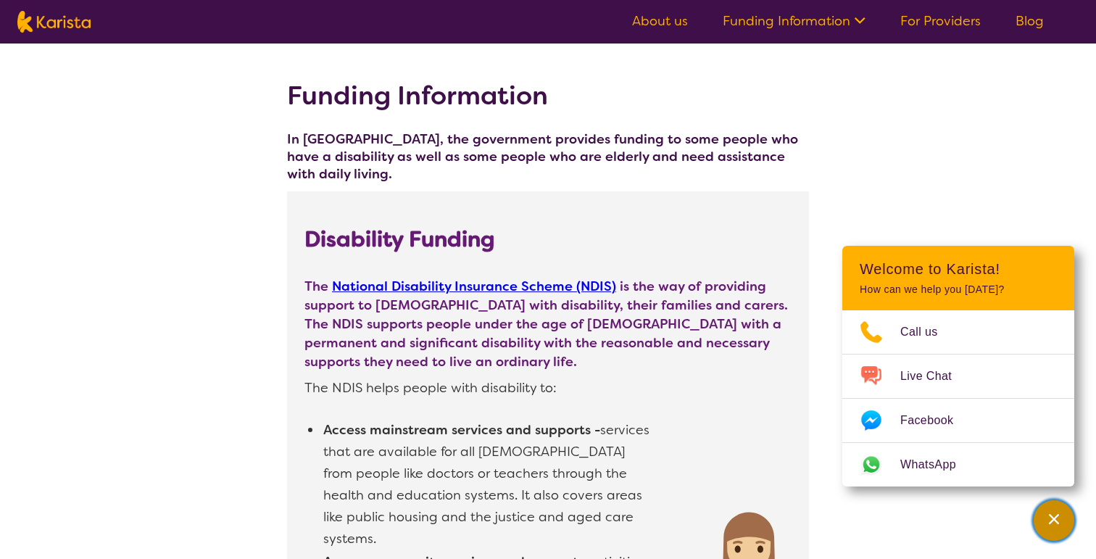
click at [1062, 531] on div "Channel Menu" at bounding box center [1053, 520] width 29 height 32
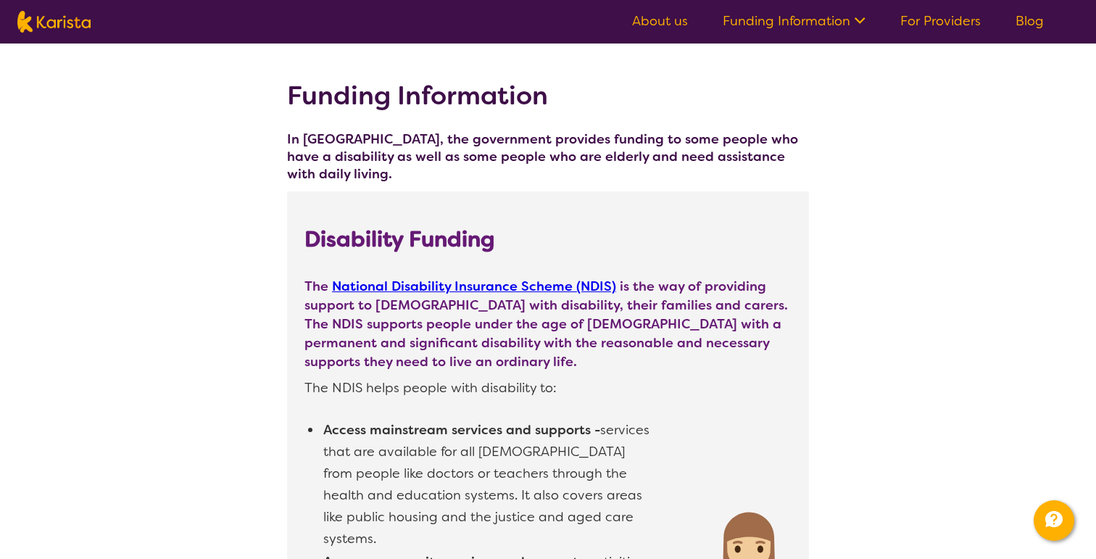
click at [856, 14] on icon at bounding box center [857, 19] width 15 height 15
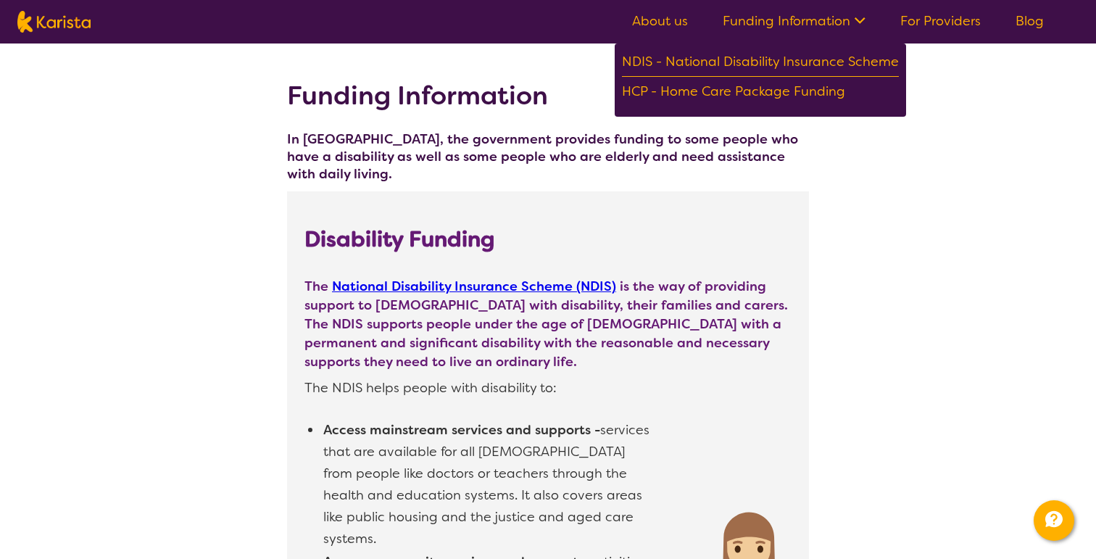
click at [843, 18] on link "Funding Information" at bounding box center [794, 20] width 143 height 17
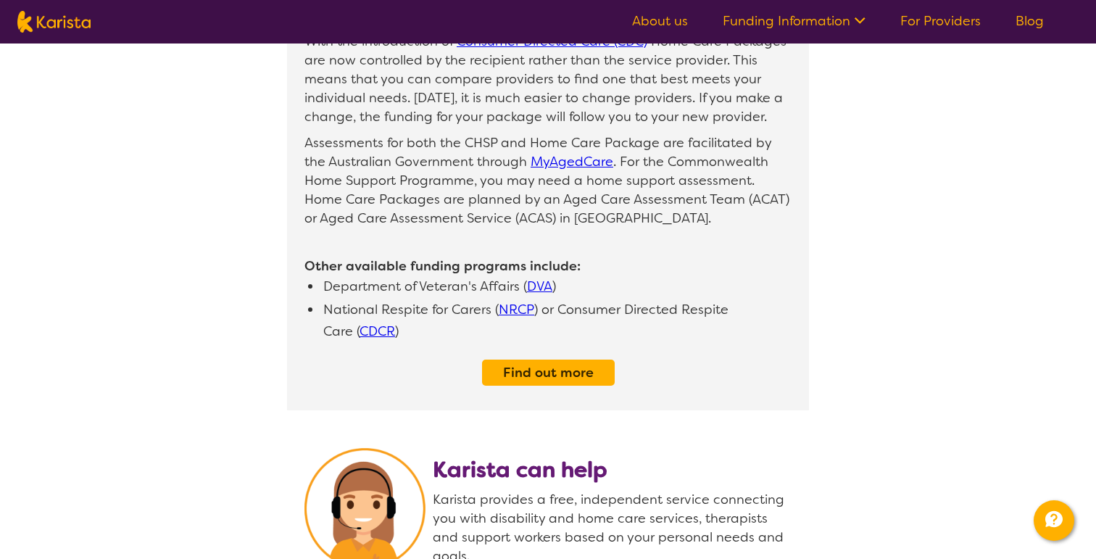
scroll to position [1625, 0]
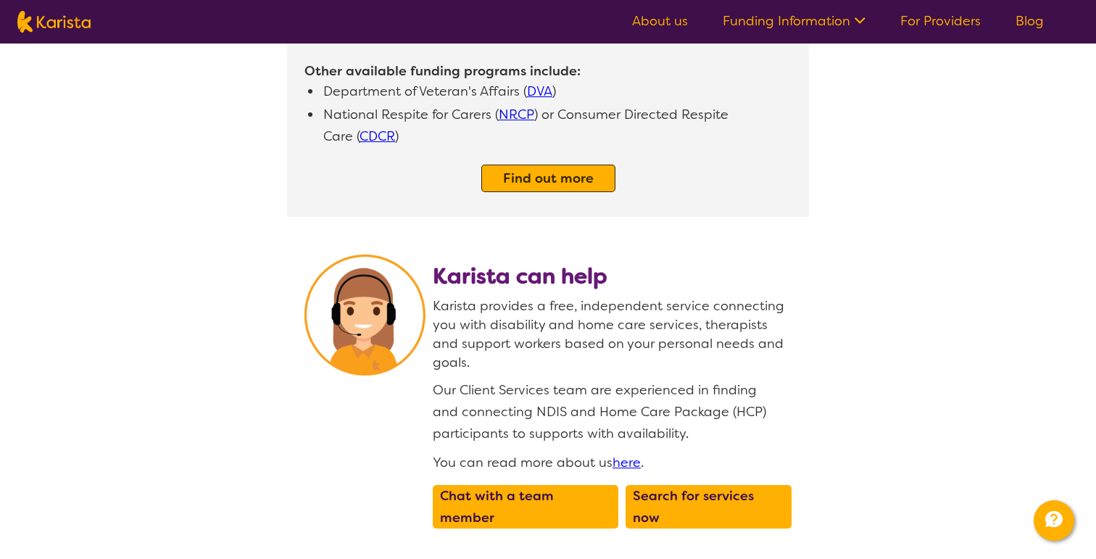
click at [524, 170] on b "Find out more" at bounding box center [548, 178] width 91 height 17
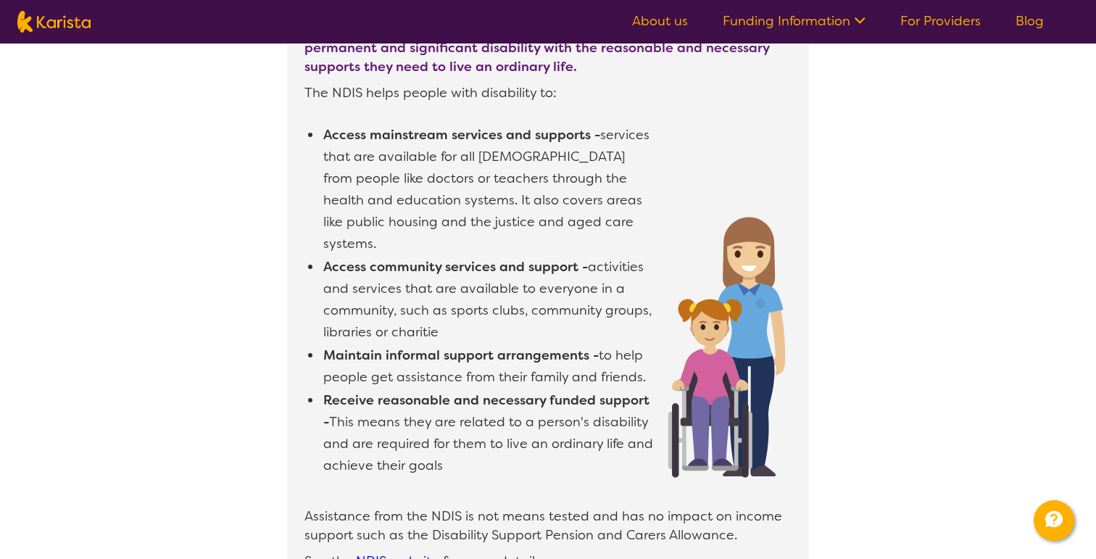
scroll to position [293, 0]
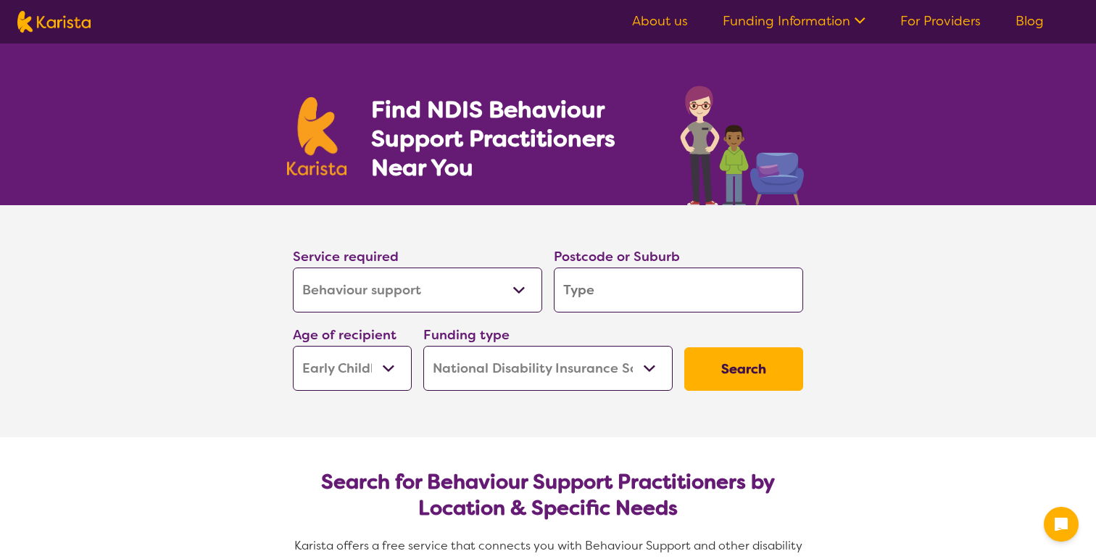
select select "Behaviour support"
select select "EC"
select select "NDIS"
select select "Behaviour support"
select select "EC"
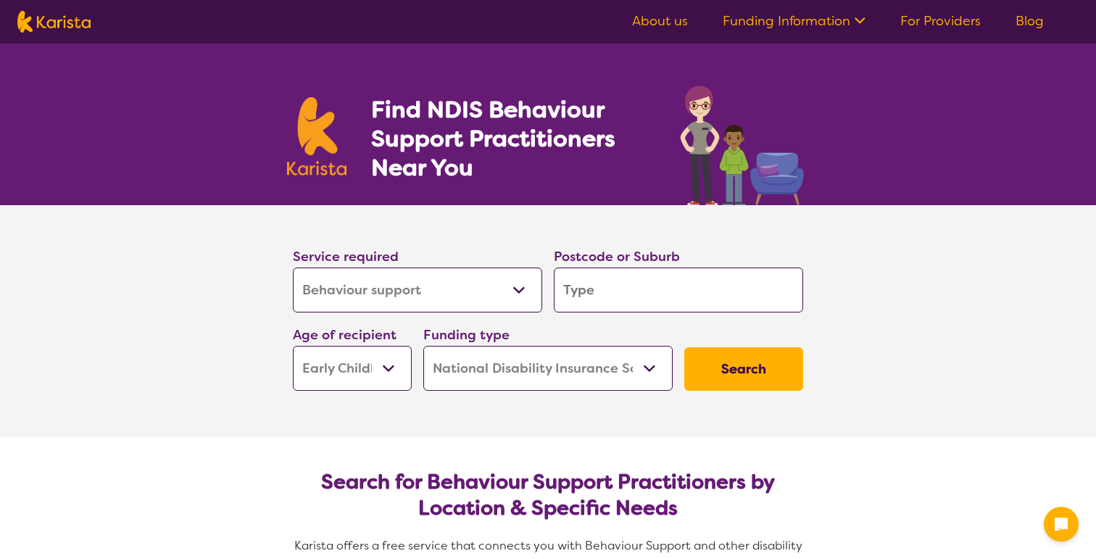
select select "NDIS"
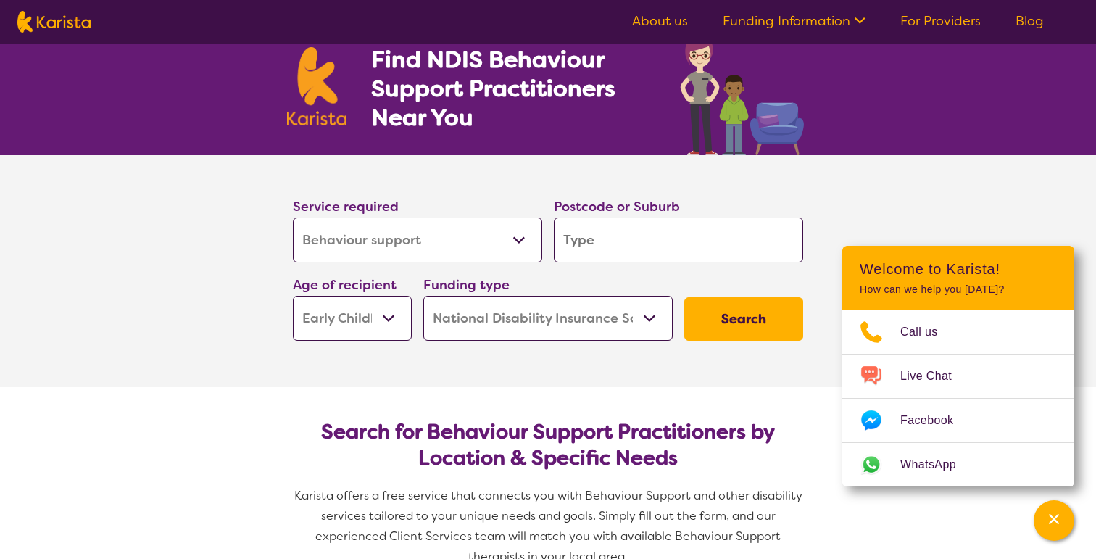
scroll to position [41, 0]
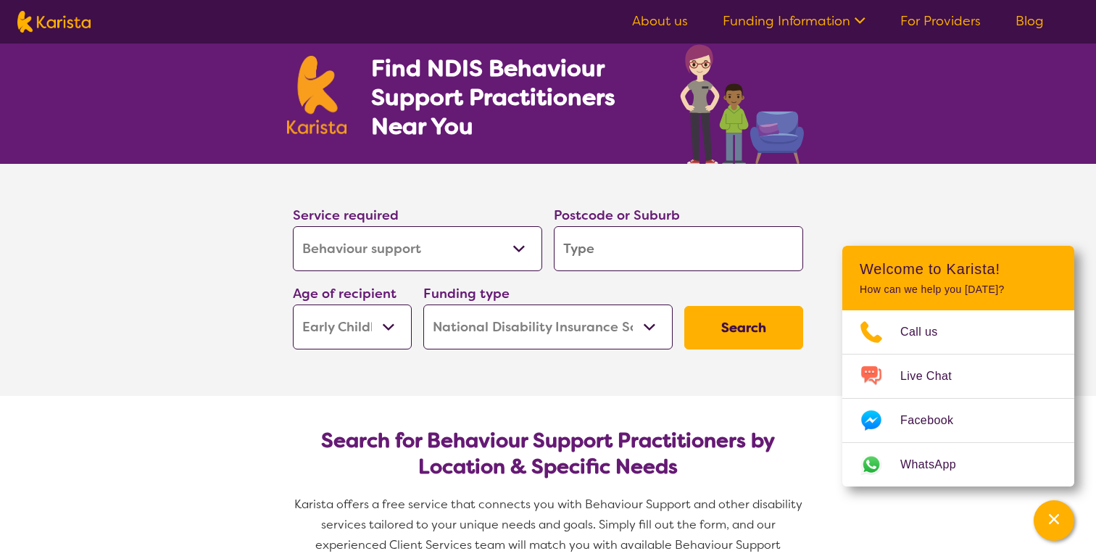
click at [756, 323] on button "Search" at bounding box center [743, 327] width 119 height 43
click at [667, 242] on input "search" at bounding box center [678, 248] width 249 height 45
type input "3"
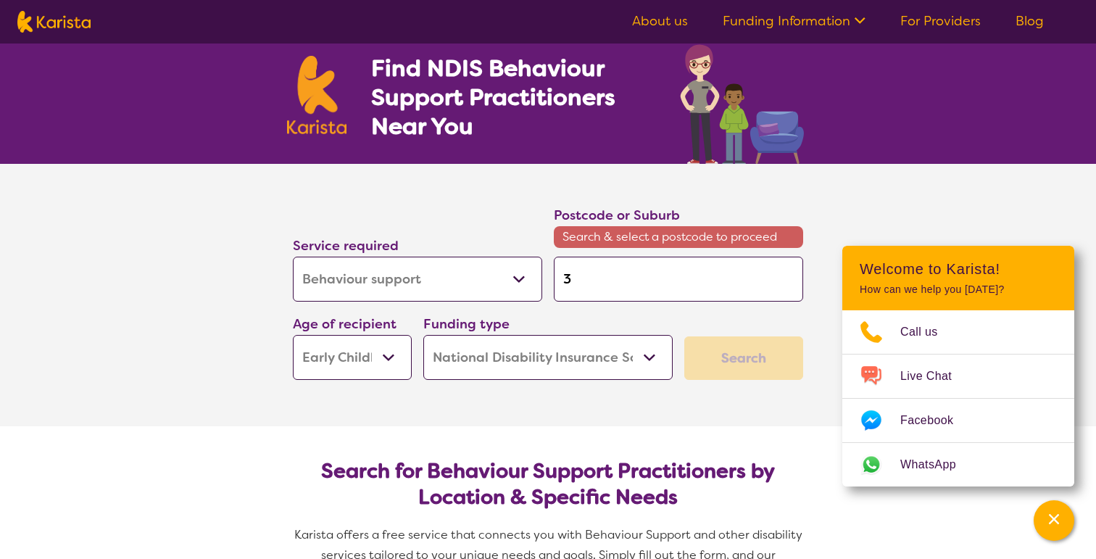
type input "30"
type input "300"
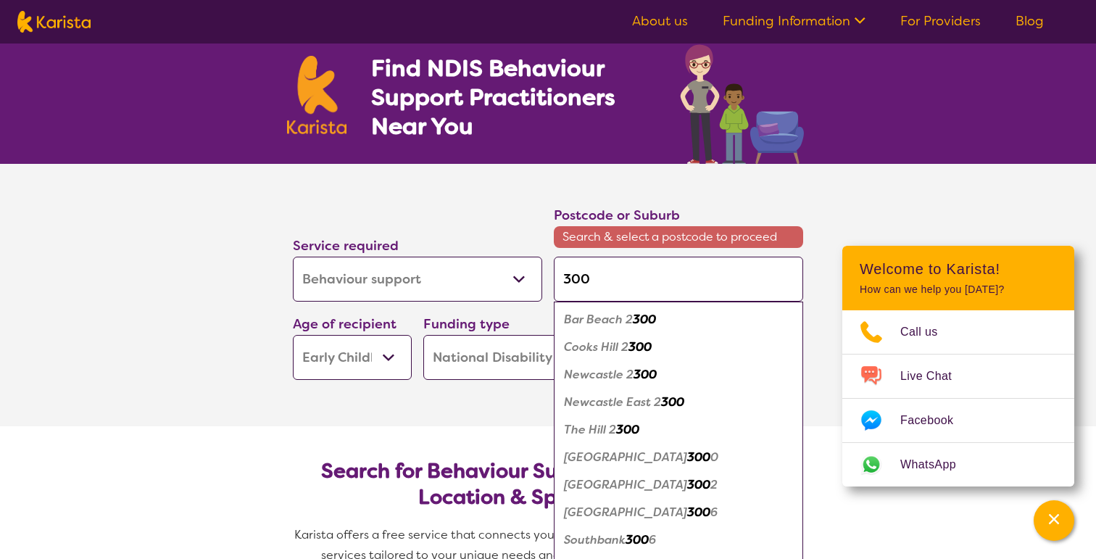
type input "3000"
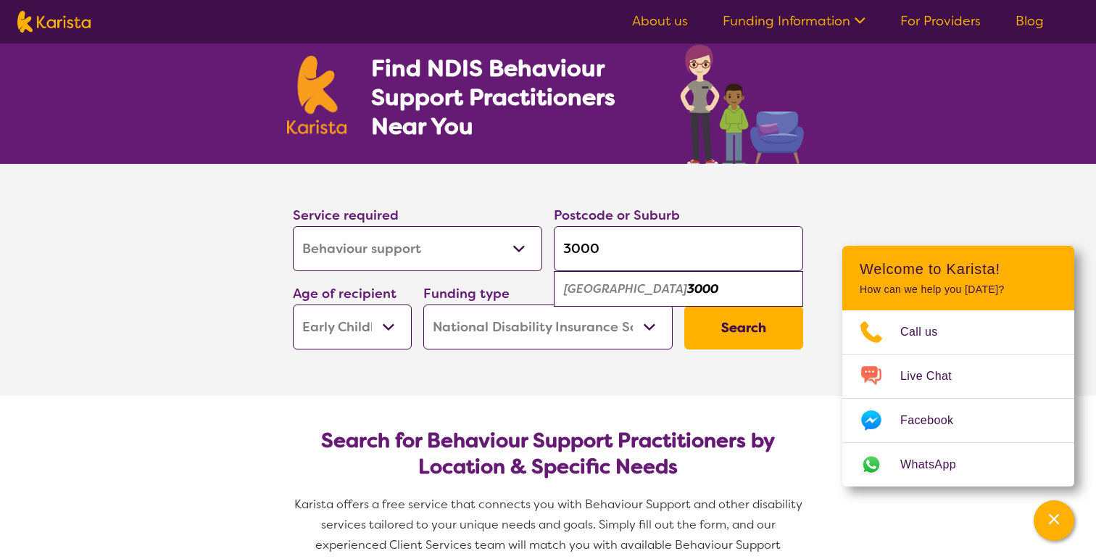
type input "3000"
click at [673, 286] on div "Melbourne 3000" at bounding box center [678, 289] width 235 height 28
click at [731, 325] on button "Search" at bounding box center [743, 327] width 119 height 43
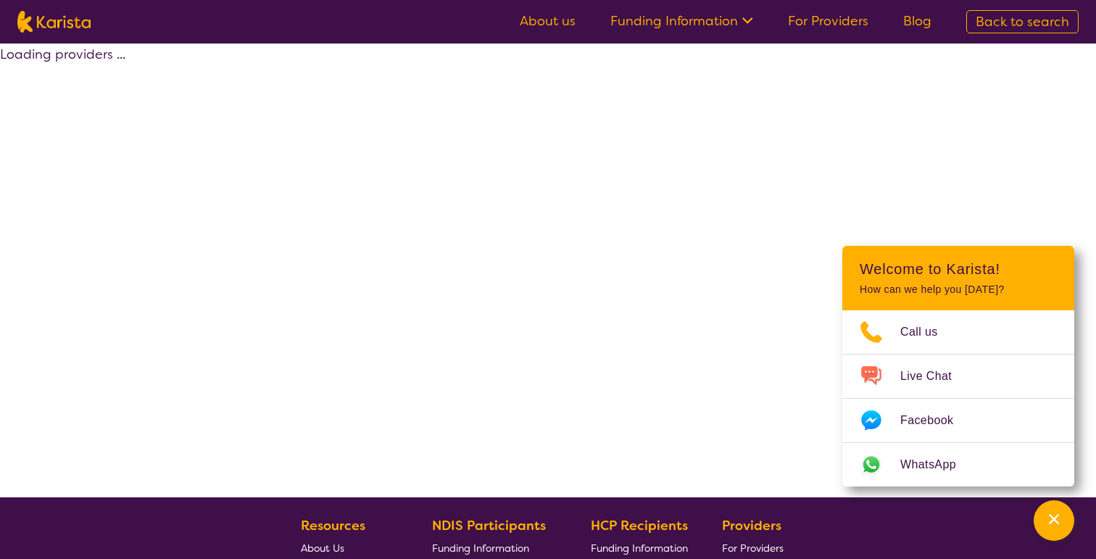
select select "by_score"
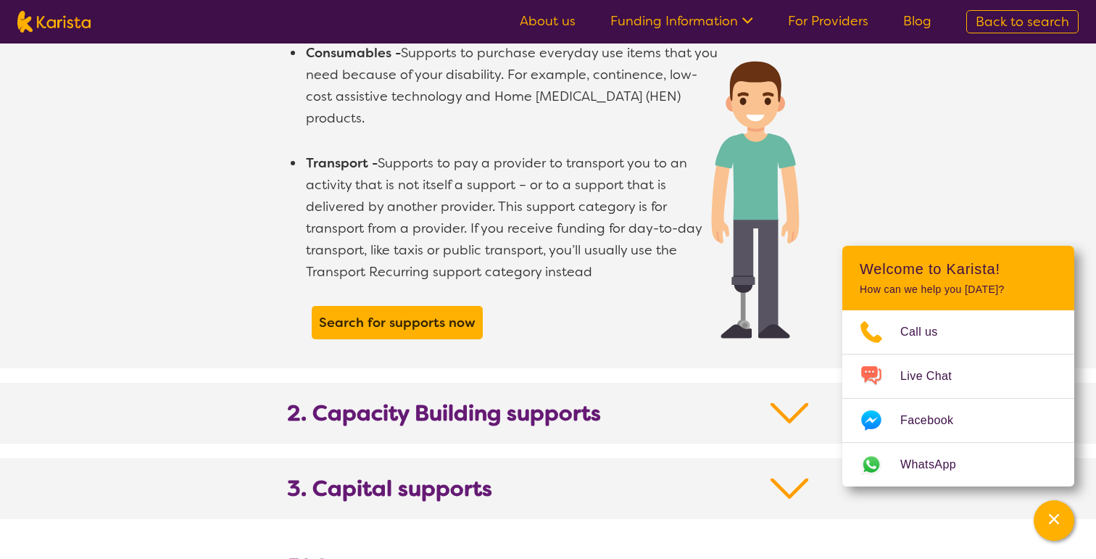
scroll to position [1278, 0]
click at [770, 383] on section "2. Capacity Building supports" at bounding box center [548, 413] width 557 height 61
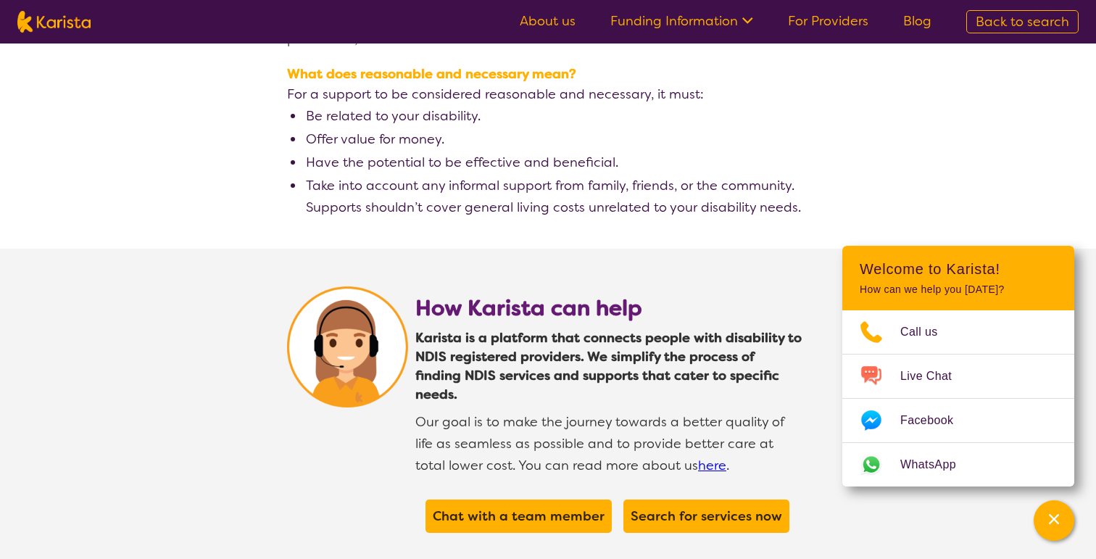
scroll to position [3496, 0]
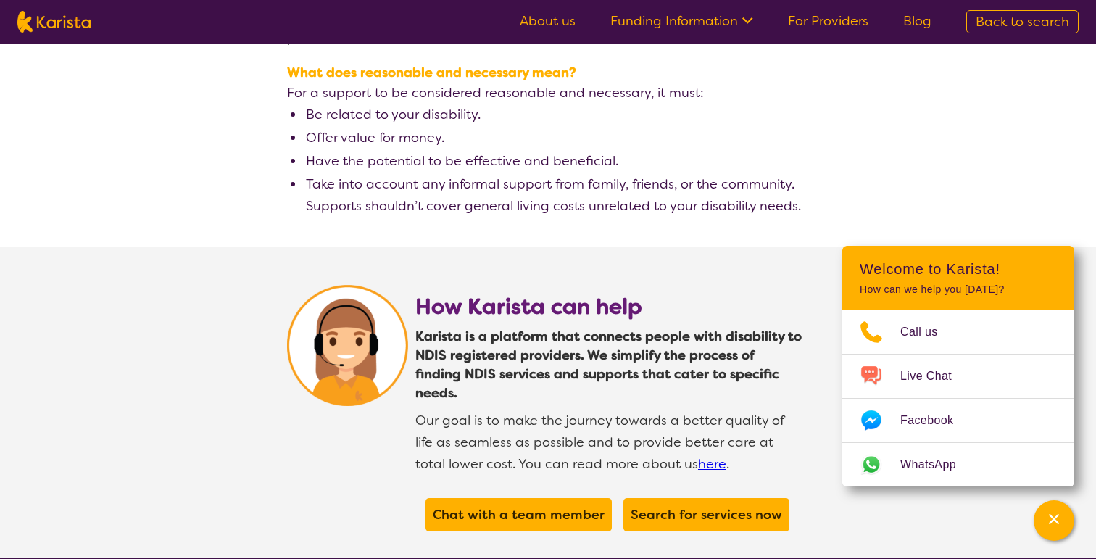
click at [839, 25] on link "For Providers" at bounding box center [828, 20] width 80 height 17
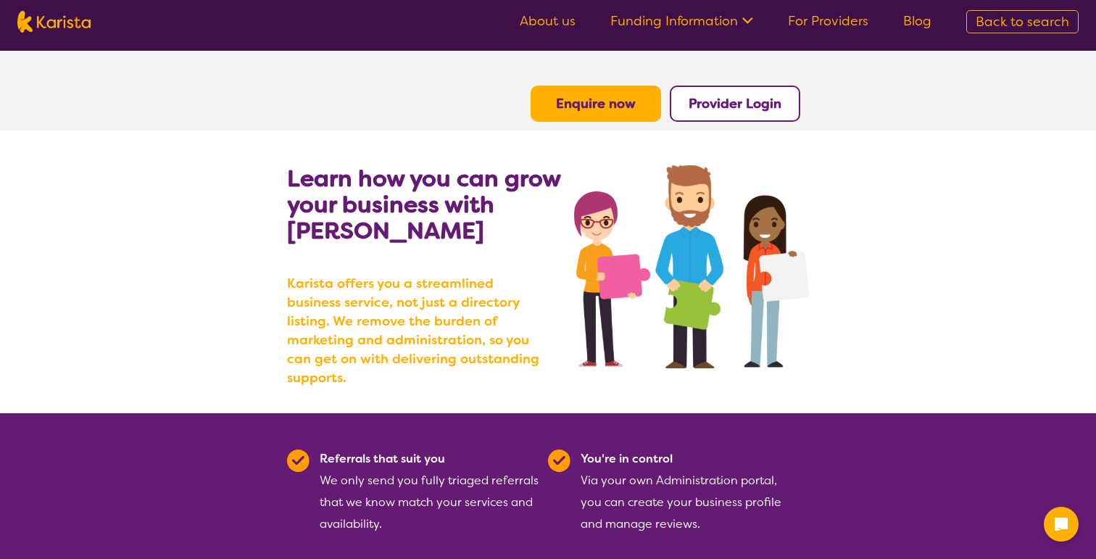
click at [924, 19] on link "Blog" at bounding box center [917, 20] width 28 height 17
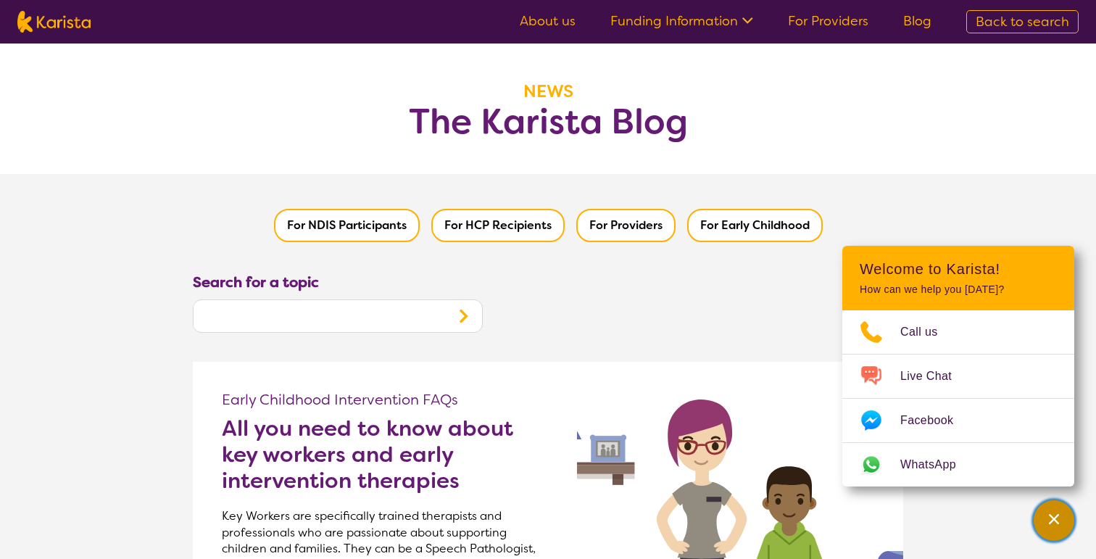
click at [1065, 530] on div "Channel Menu" at bounding box center [1053, 520] width 29 height 32
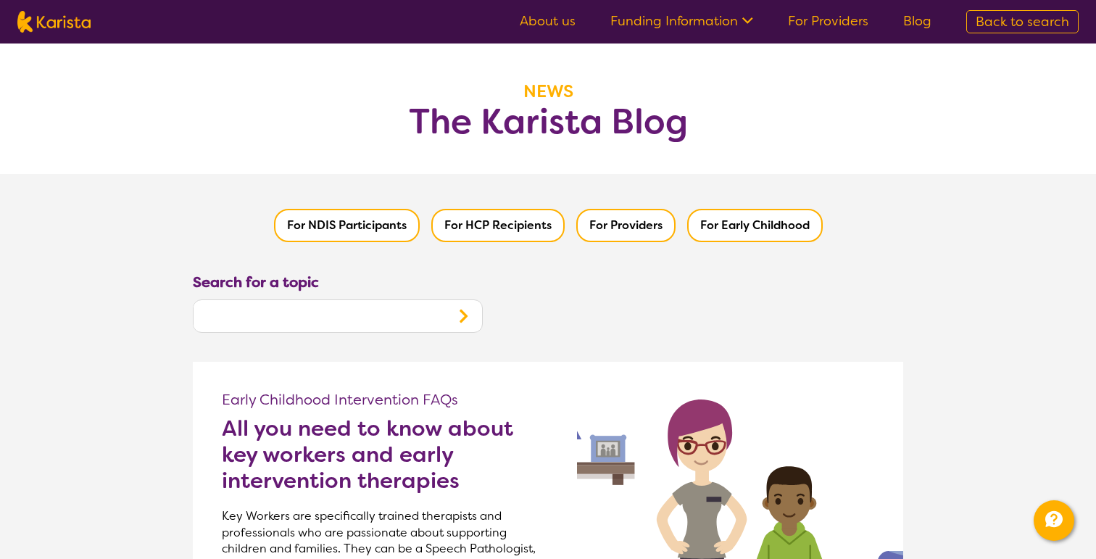
click at [739, 232] on button "For Early Childhood" at bounding box center [755, 225] width 136 height 33
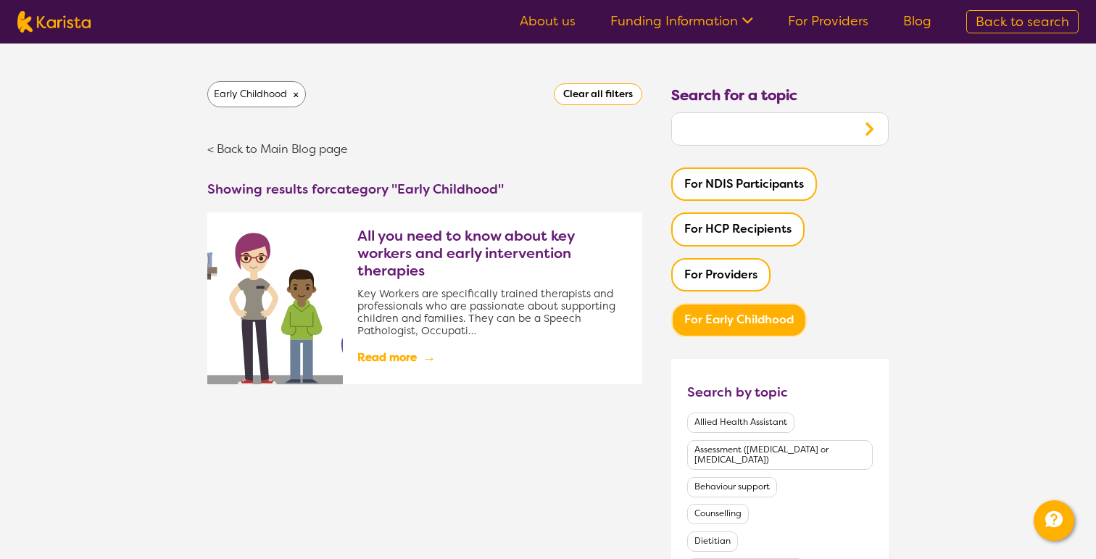
click at [411, 353] on link "Read more →" at bounding box center [492, 357] width 270 height 25
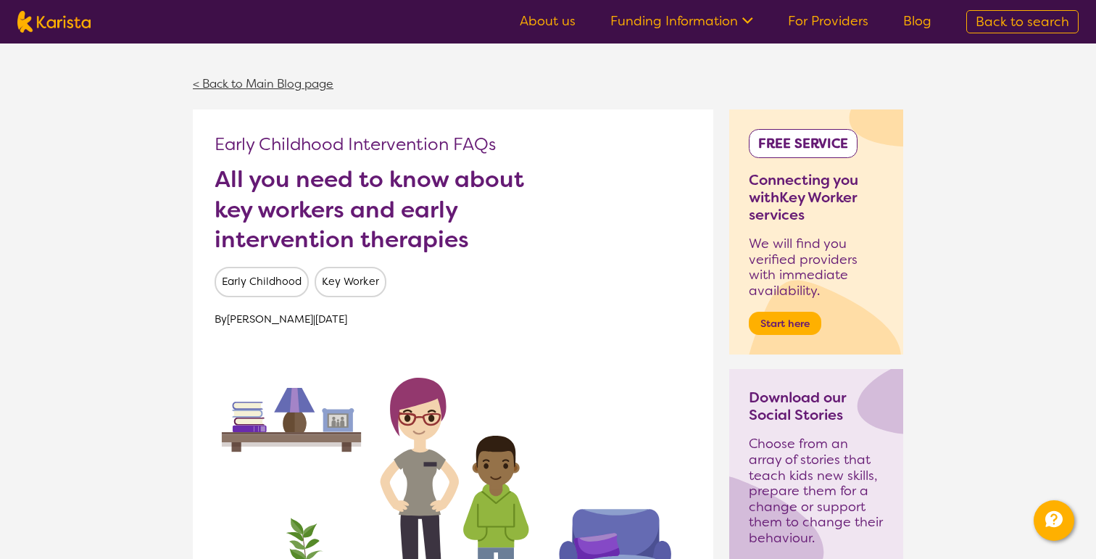
click at [215, 78] on link "< Back to Main Blog page" at bounding box center [263, 83] width 141 height 15
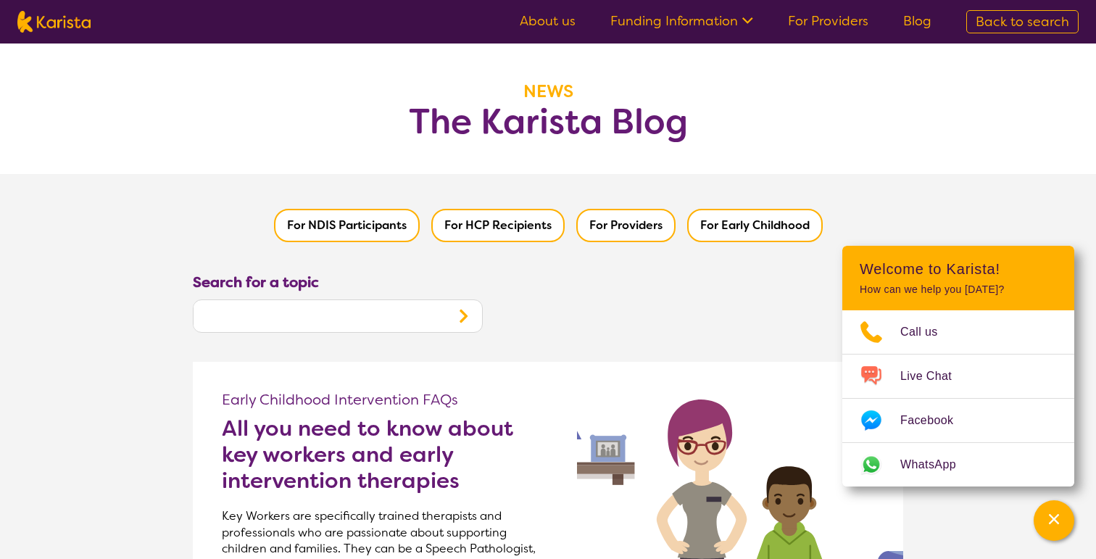
click at [84, 18] on img at bounding box center [53, 22] width 73 height 22
select select "Behaviour support"
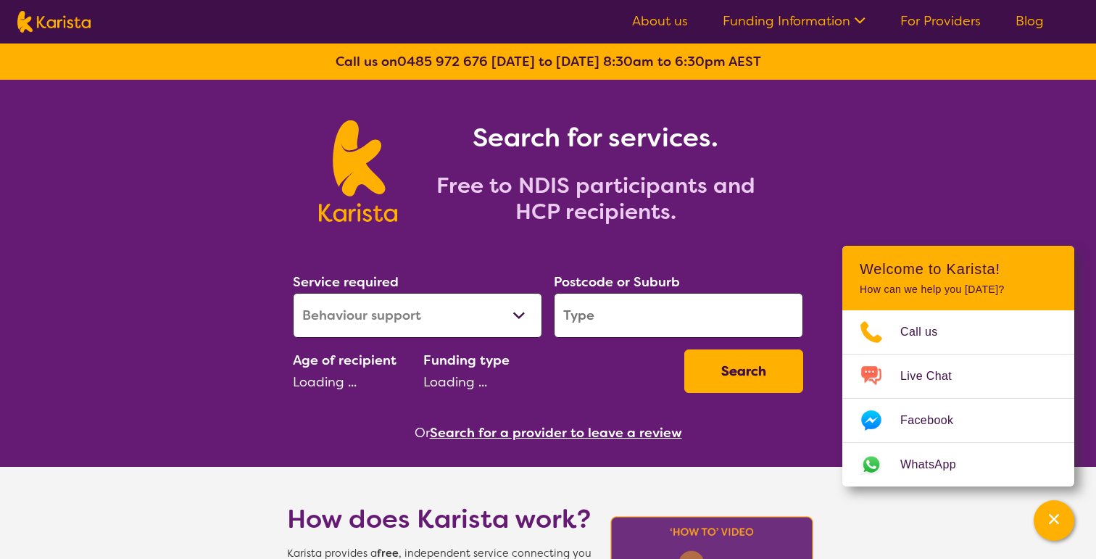
select select "EC"
select select "NDIS"
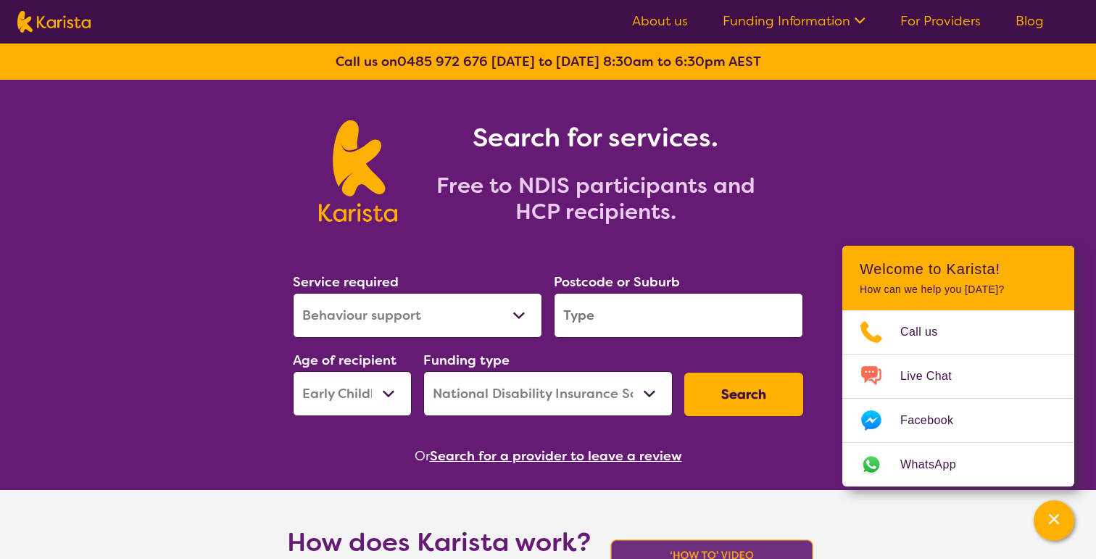
click at [623, 379] on select "Home Care Package (HCP) National Disability Insurance Scheme (NDIS) I don't know" at bounding box center [547, 393] width 249 height 45
